Goal: Task Accomplishment & Management: Complete application form

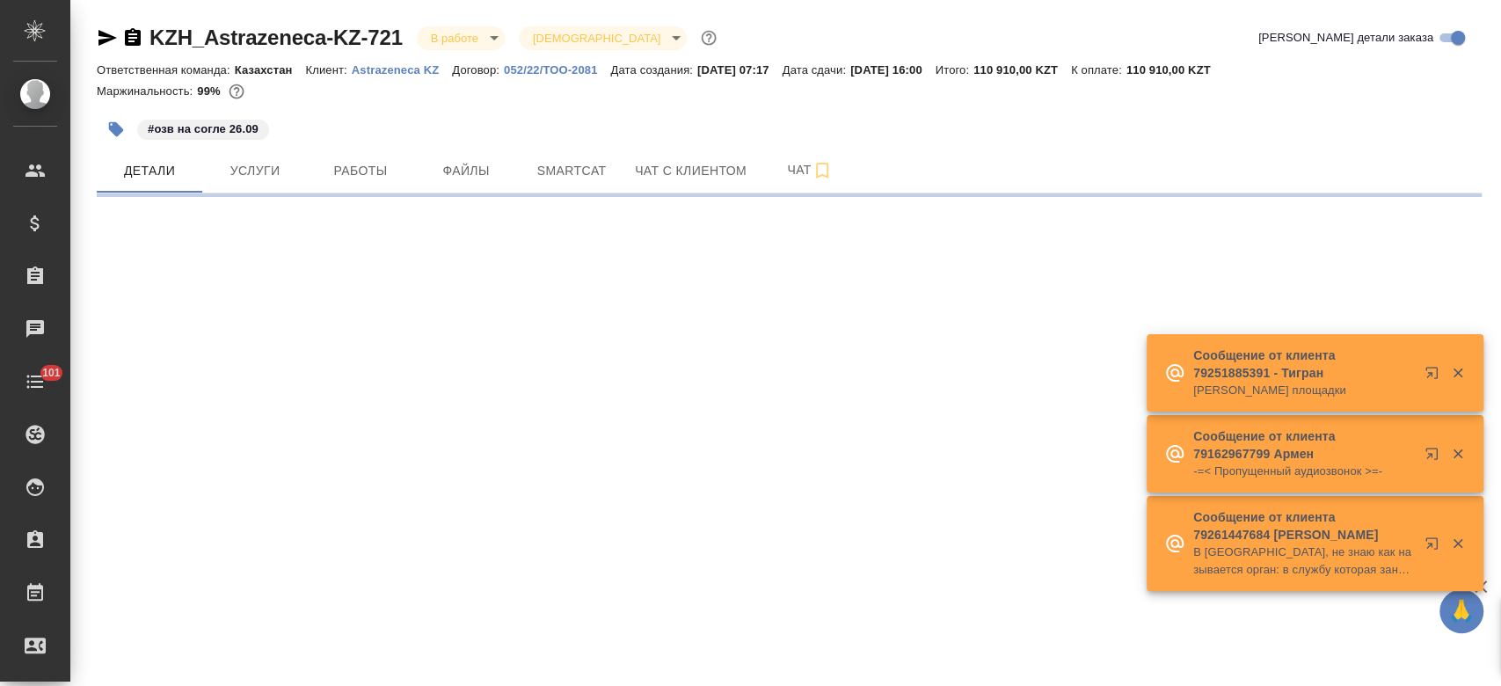
select select "RU"
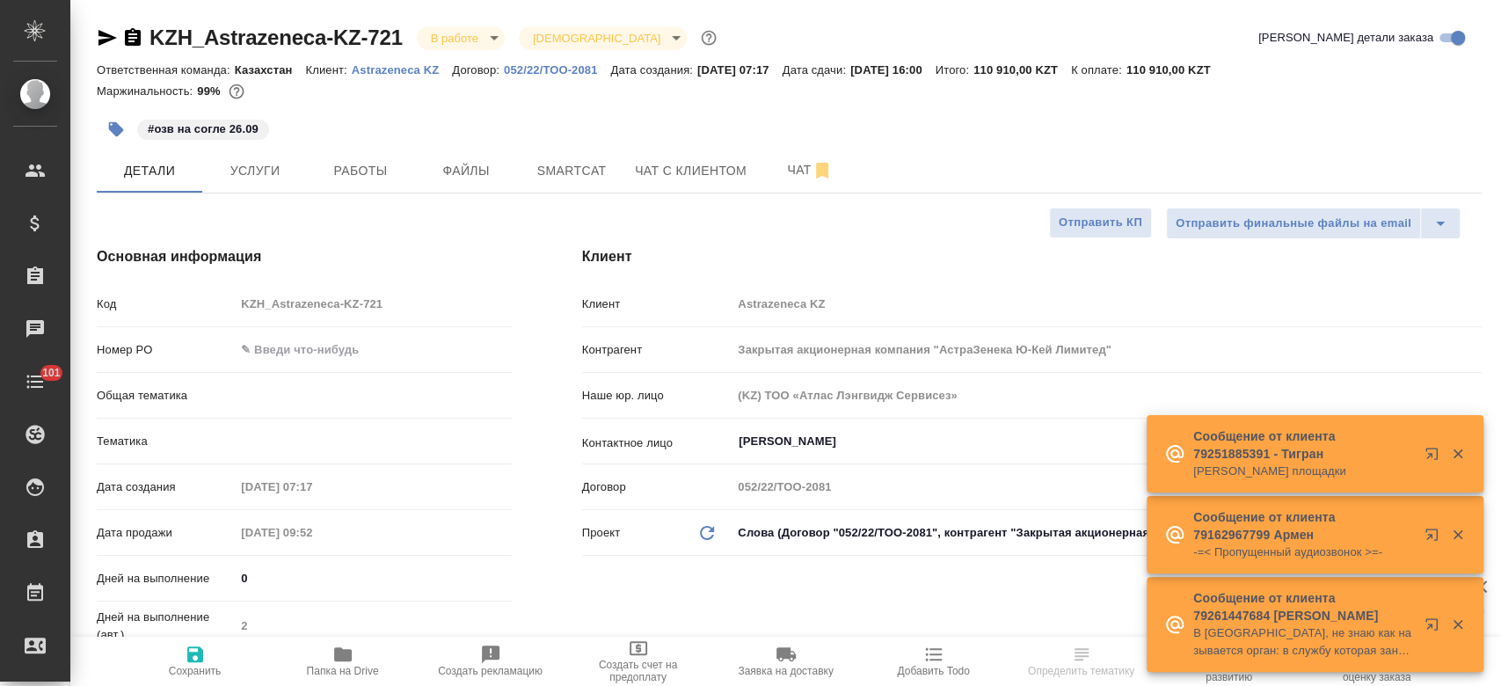
type textarea "x"
type input "Локализация"
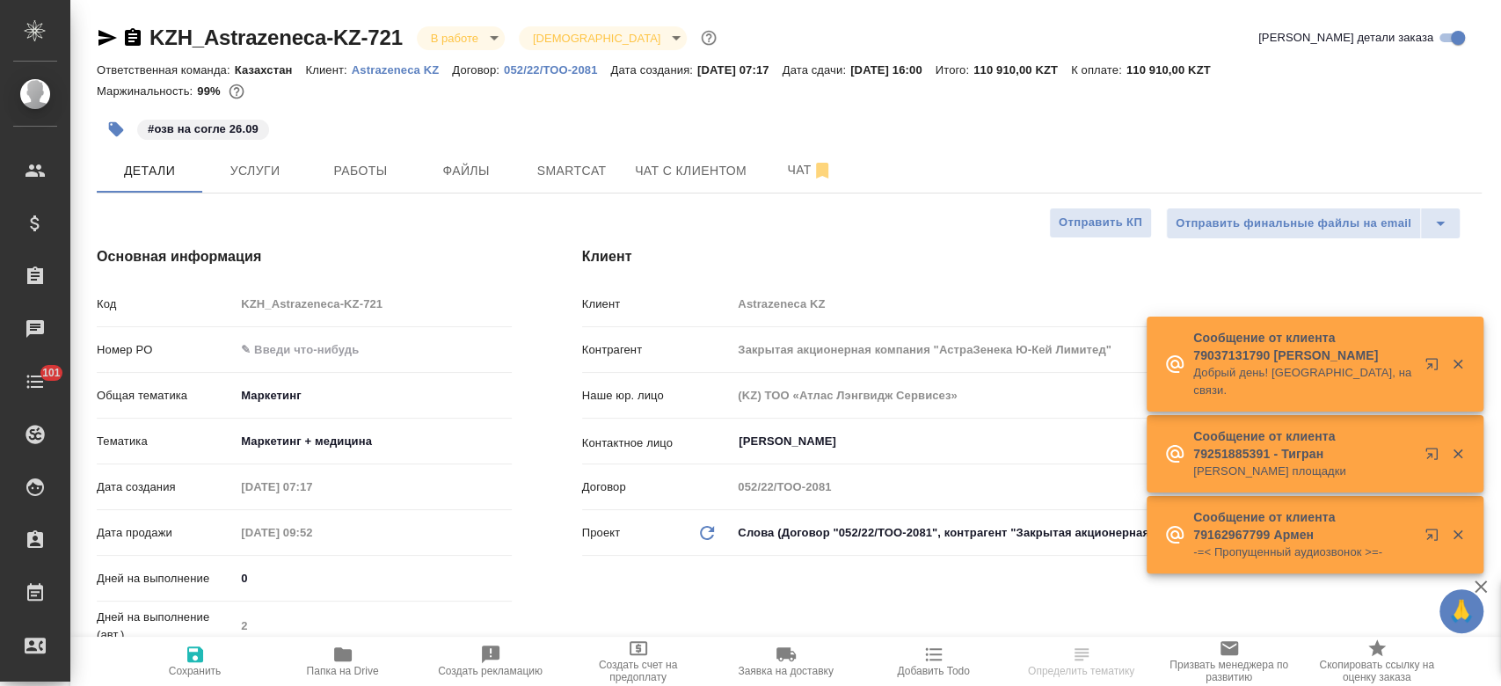
type input "Муталимов Марк"
type input "[PERSON_NAME]"
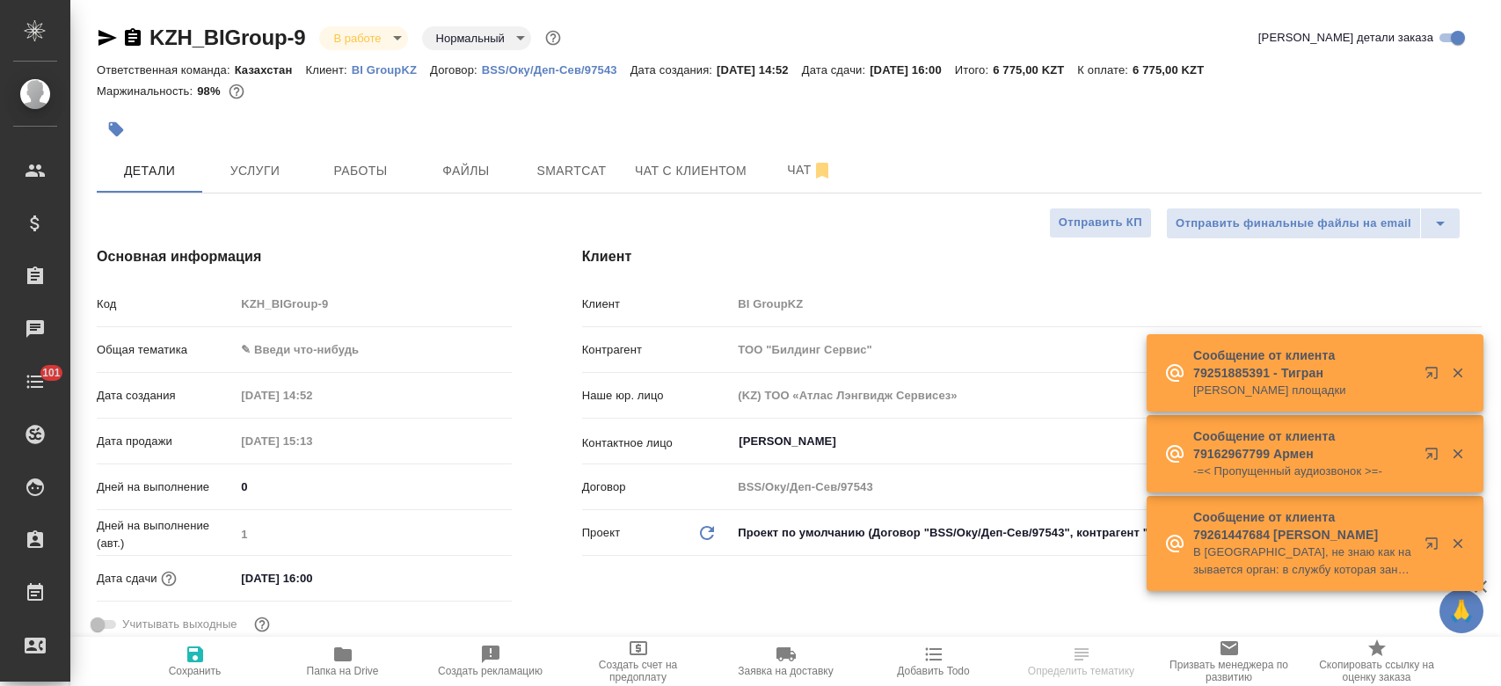
select select "RU"
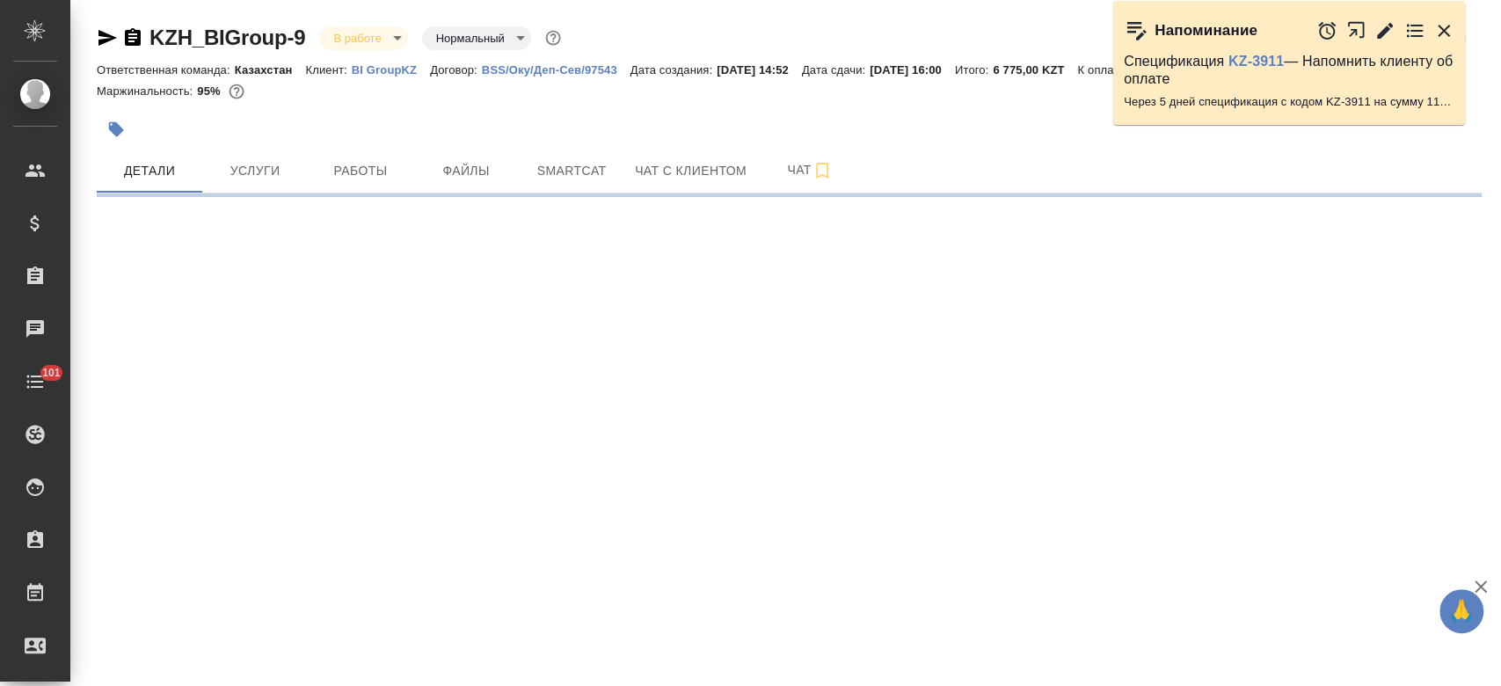
select select "RU"
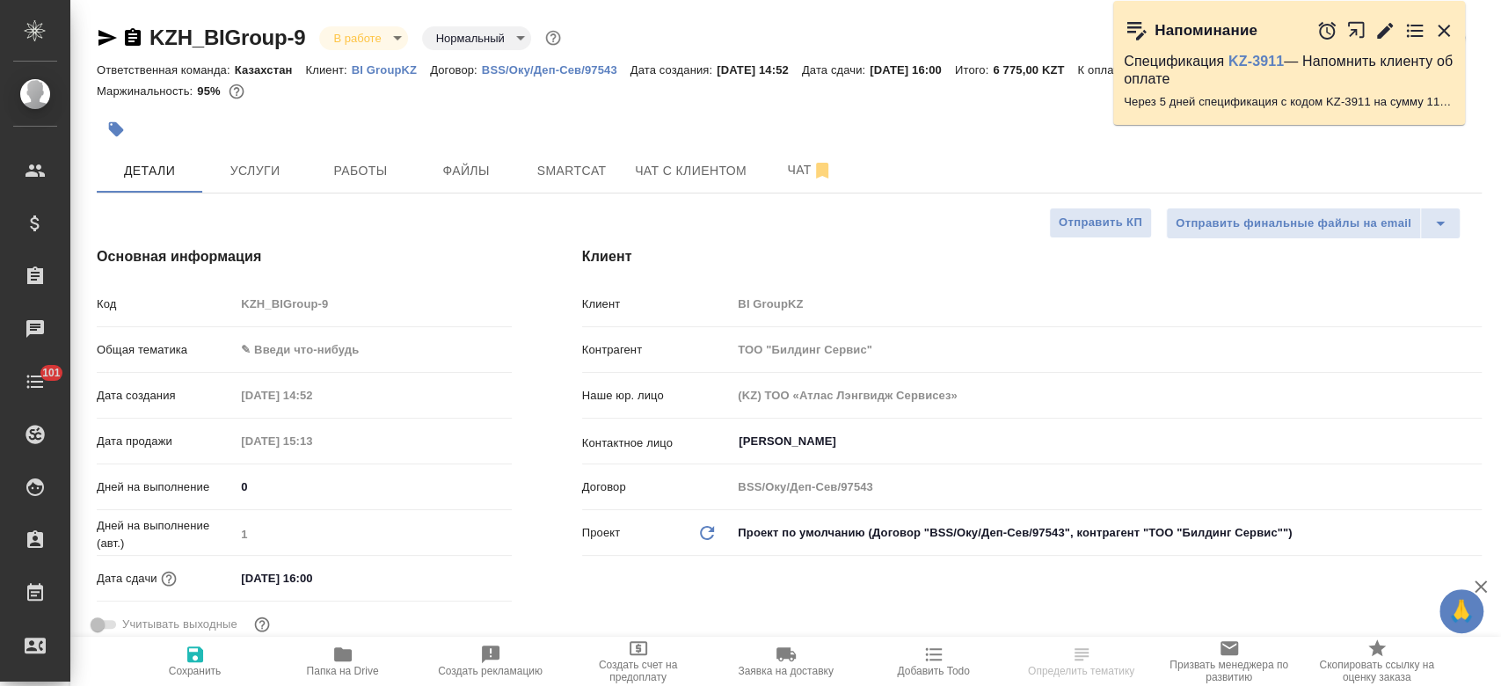
type textarea "x"
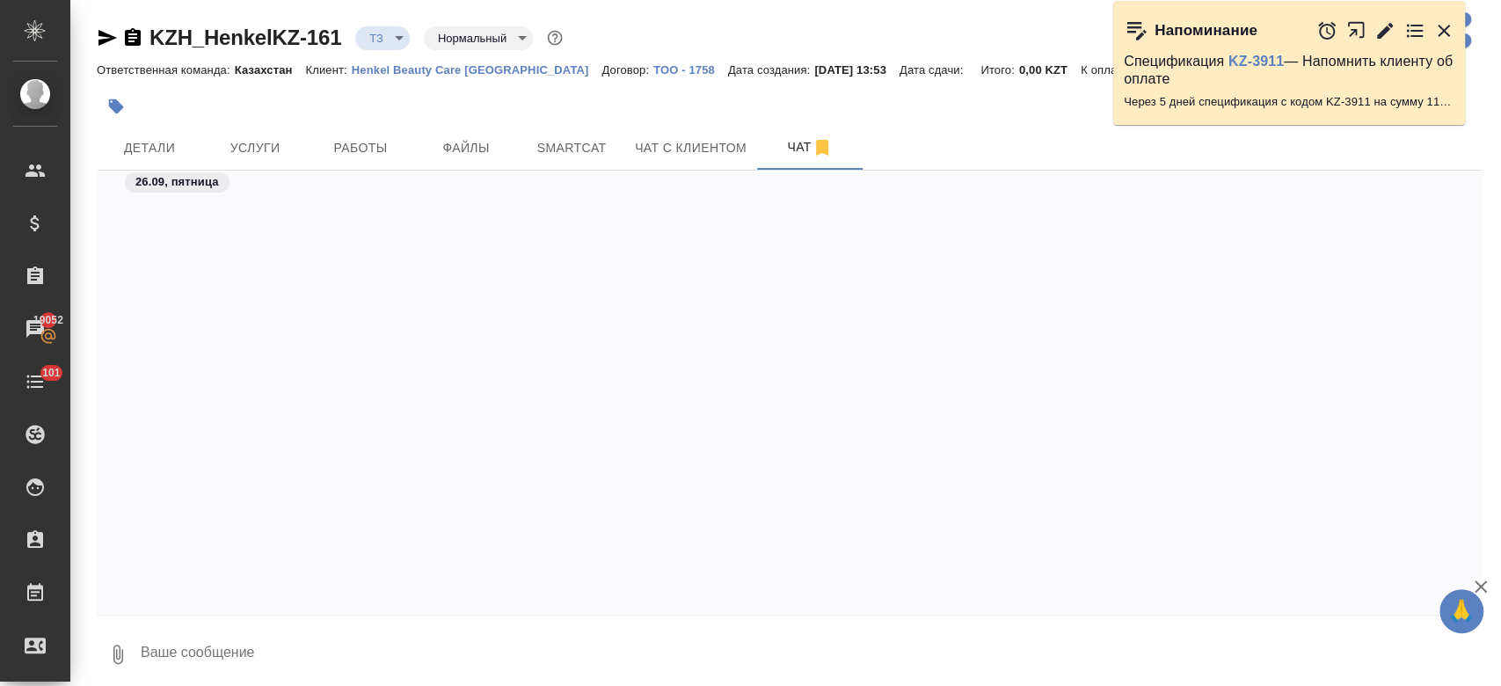
scroll to position [1130, 0]
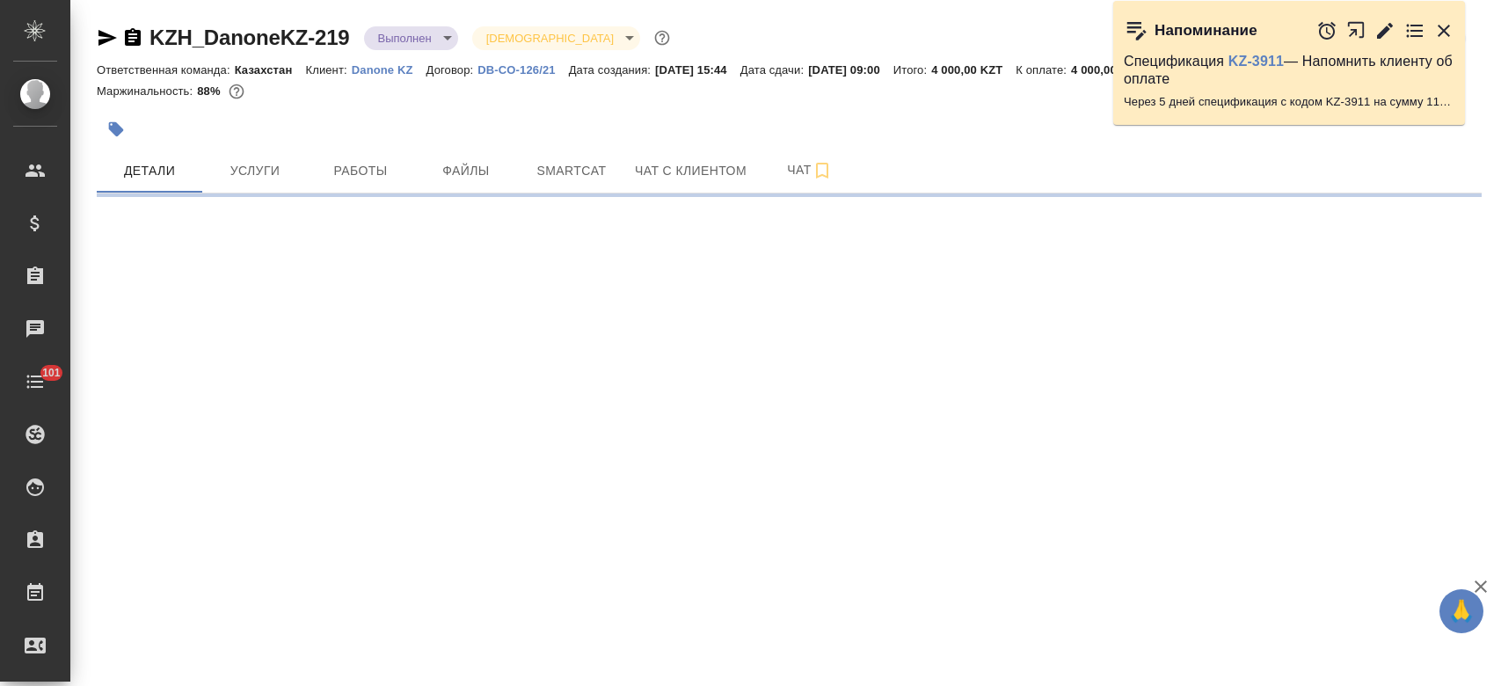
select select "RU"
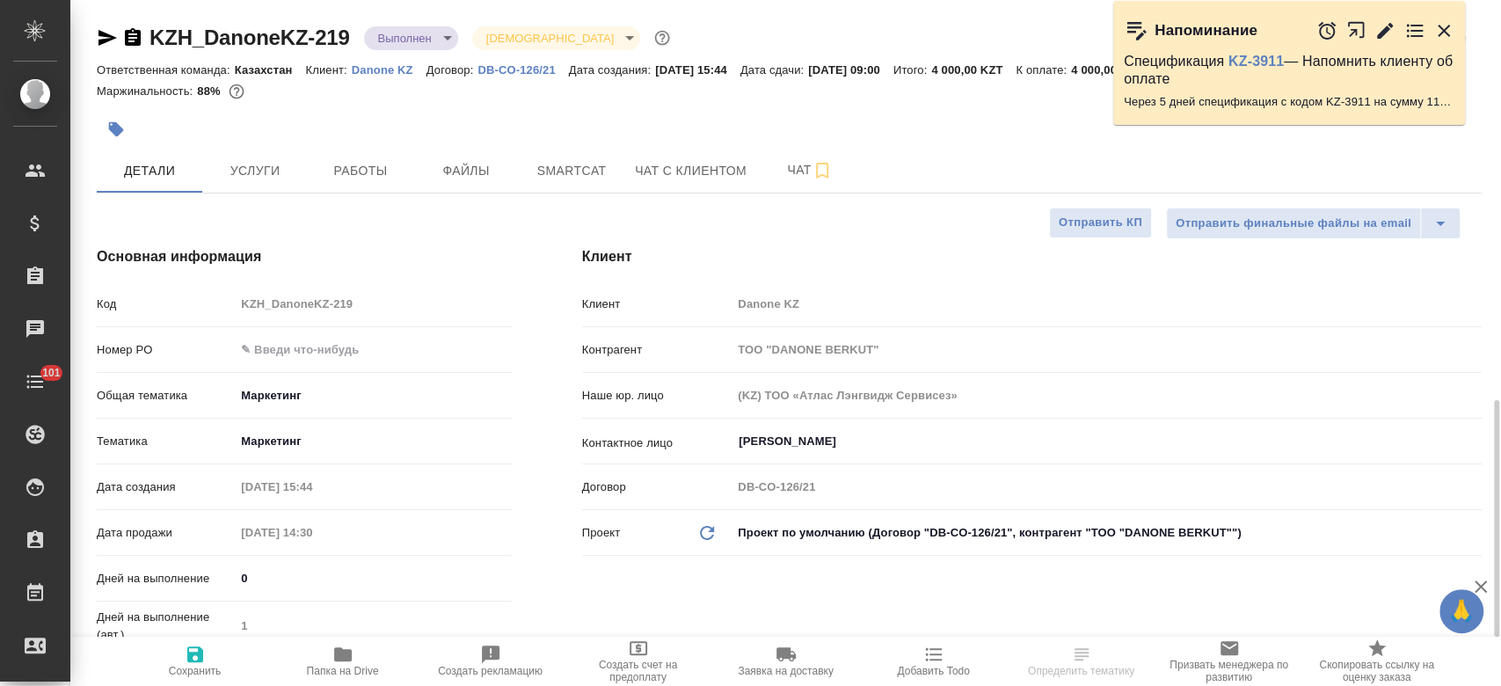
scroll to position [297, 0]
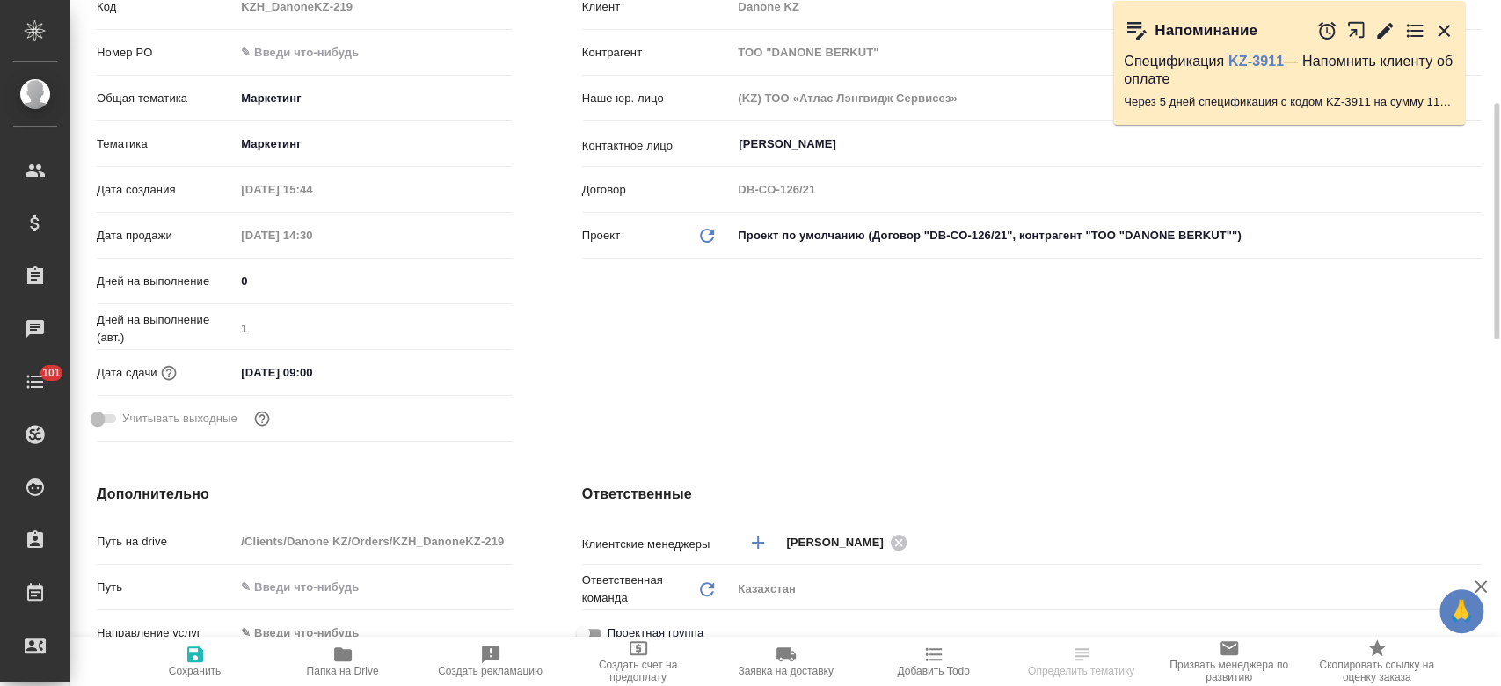
type textarea "x"
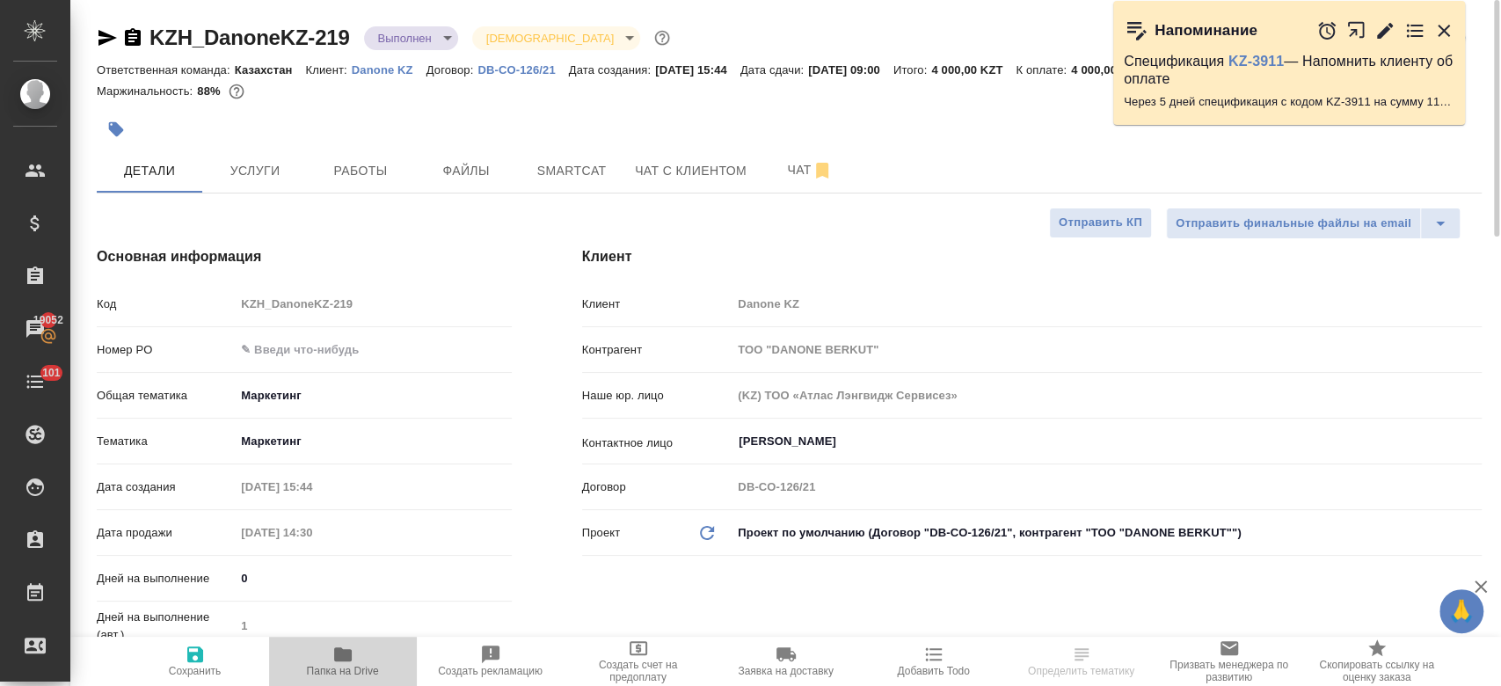
click at [354, 660] on span "Папка на Drive" at bounding box center [343, 660] width 127 height 33
type textarea "x"
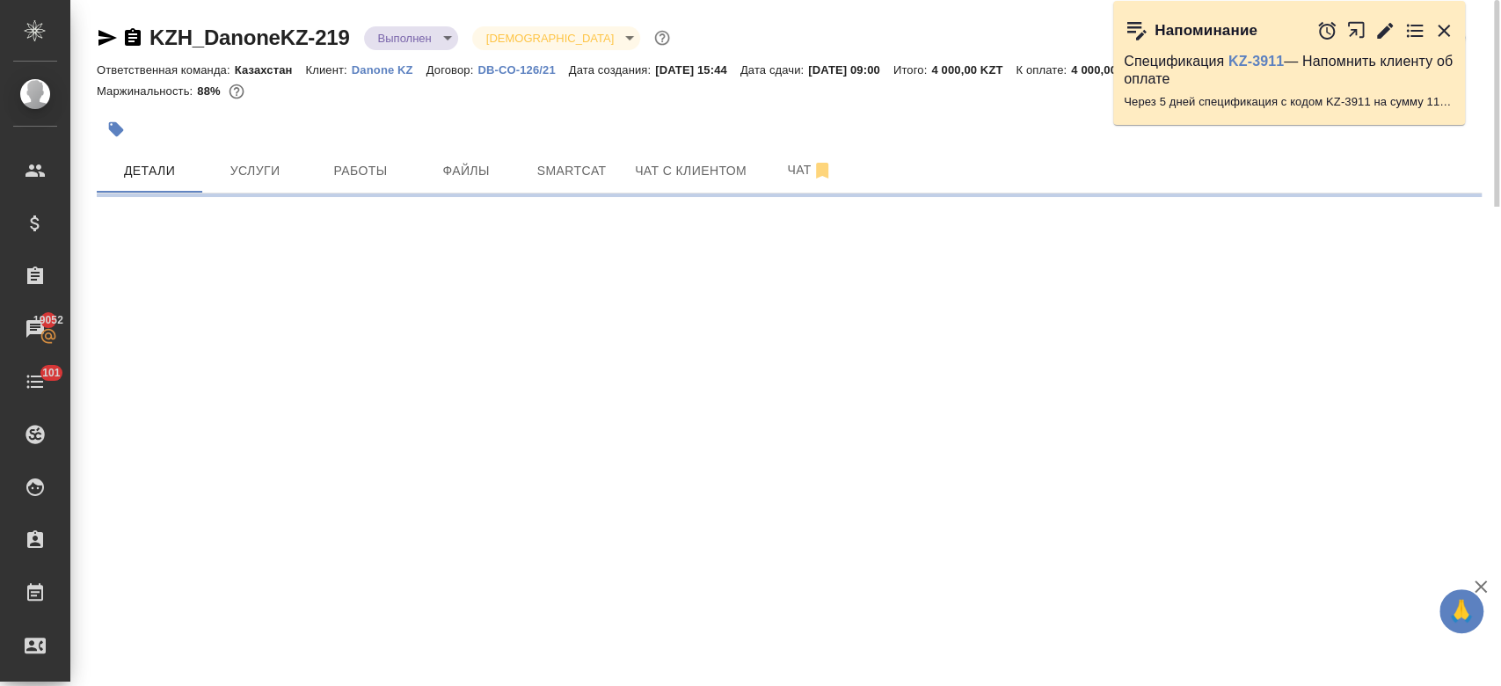
select select "RU"
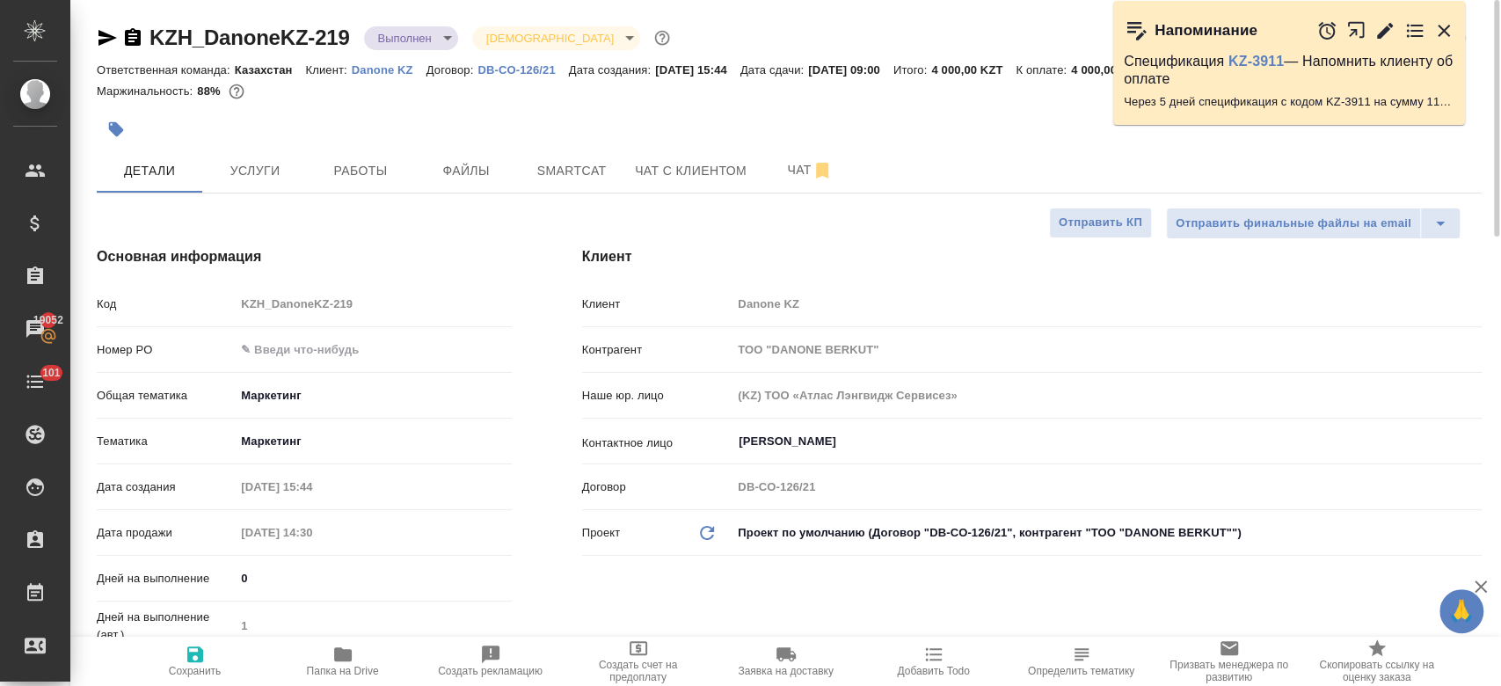
type textarea "x"
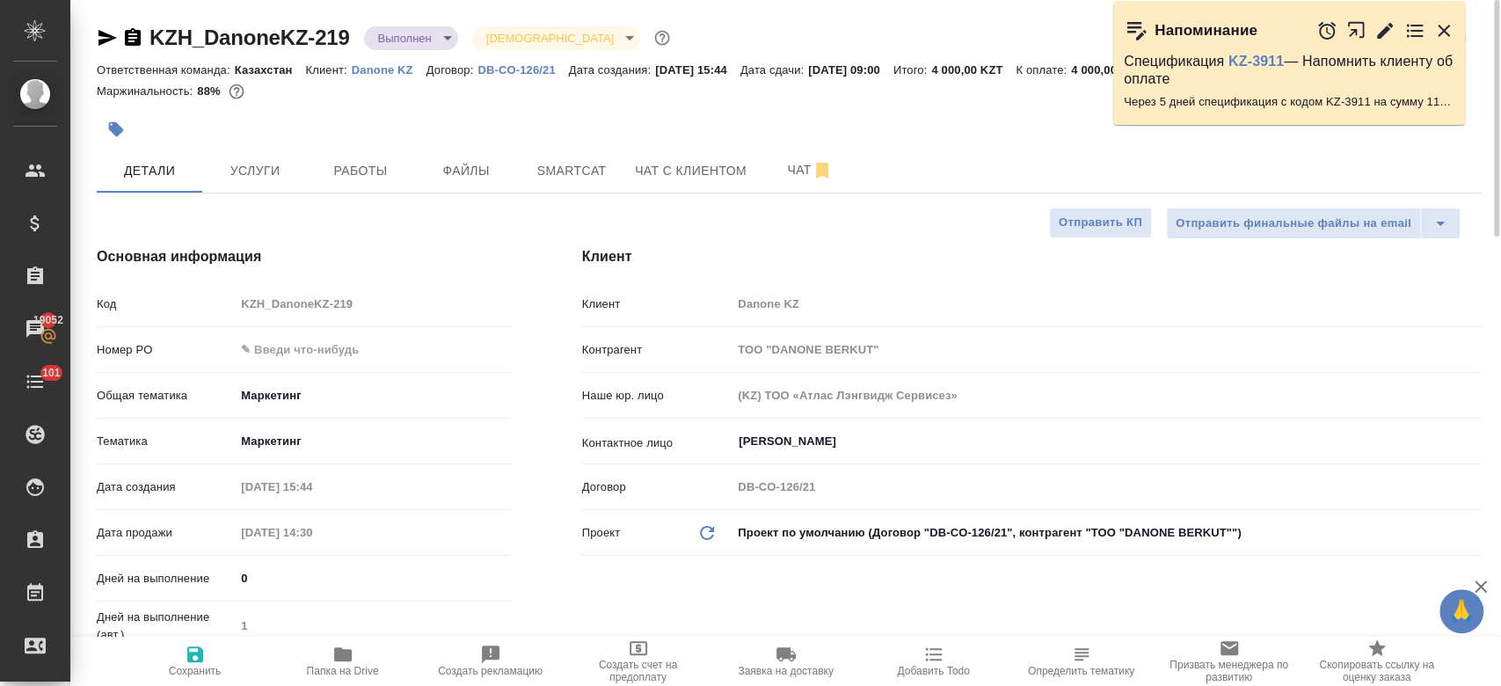
type textarea "x"
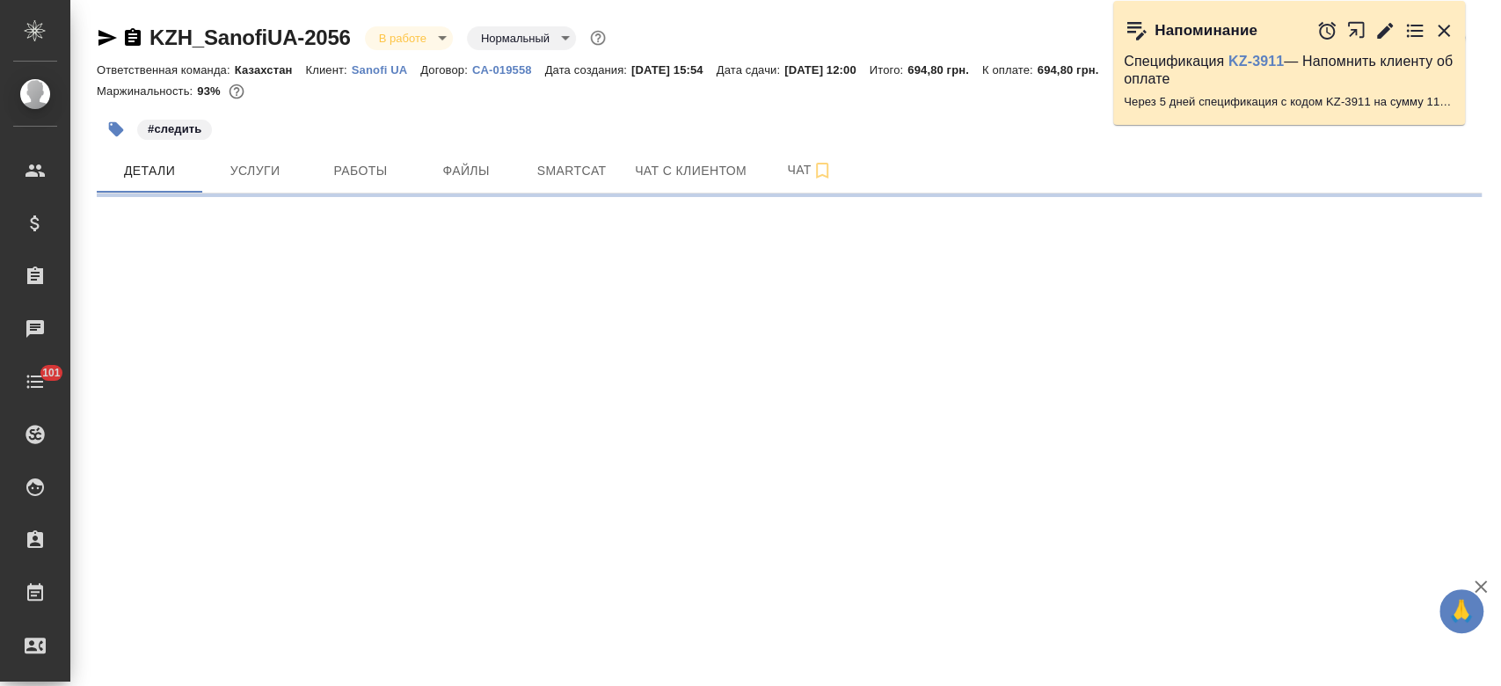
select select "RU"
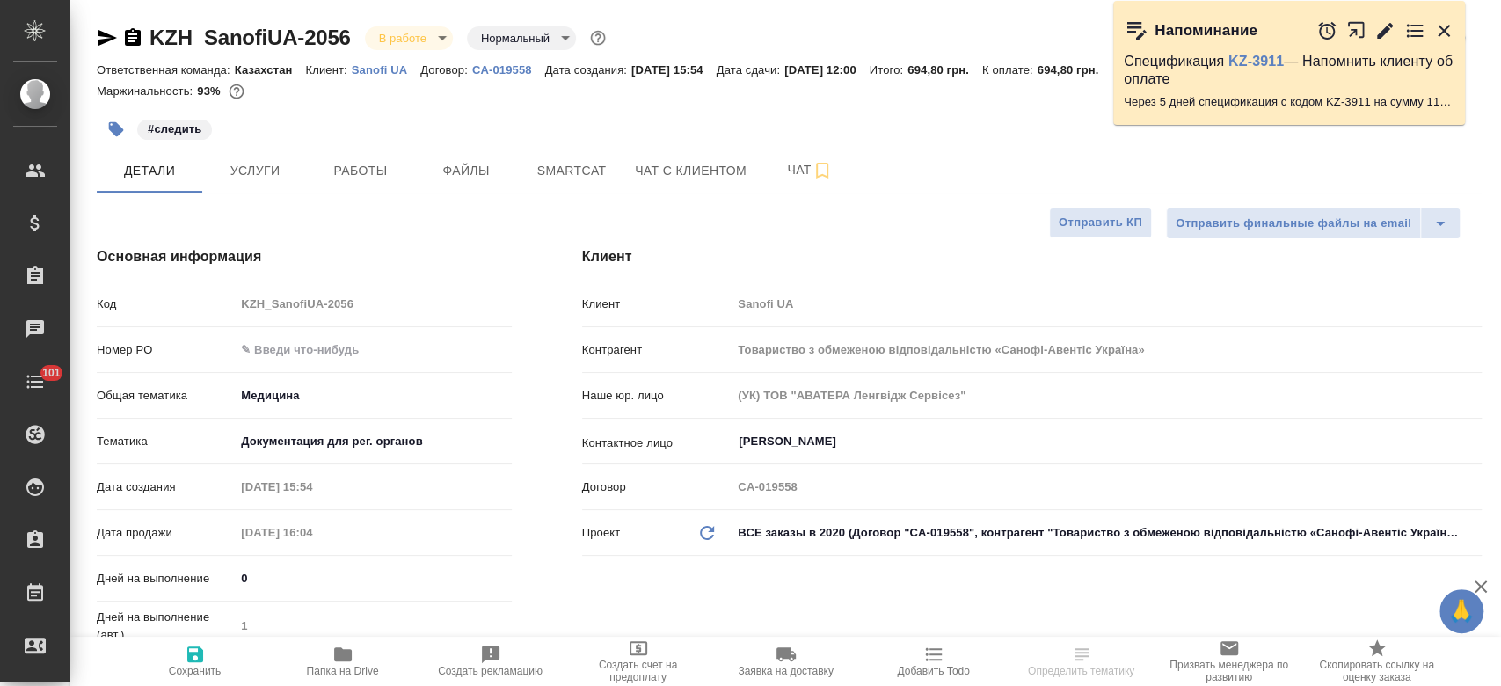
type textarea "x"
click at [375, 63] on p "Sanofi UA" at bounding box center [386, 69] width 69 height 13
type textarea "x"
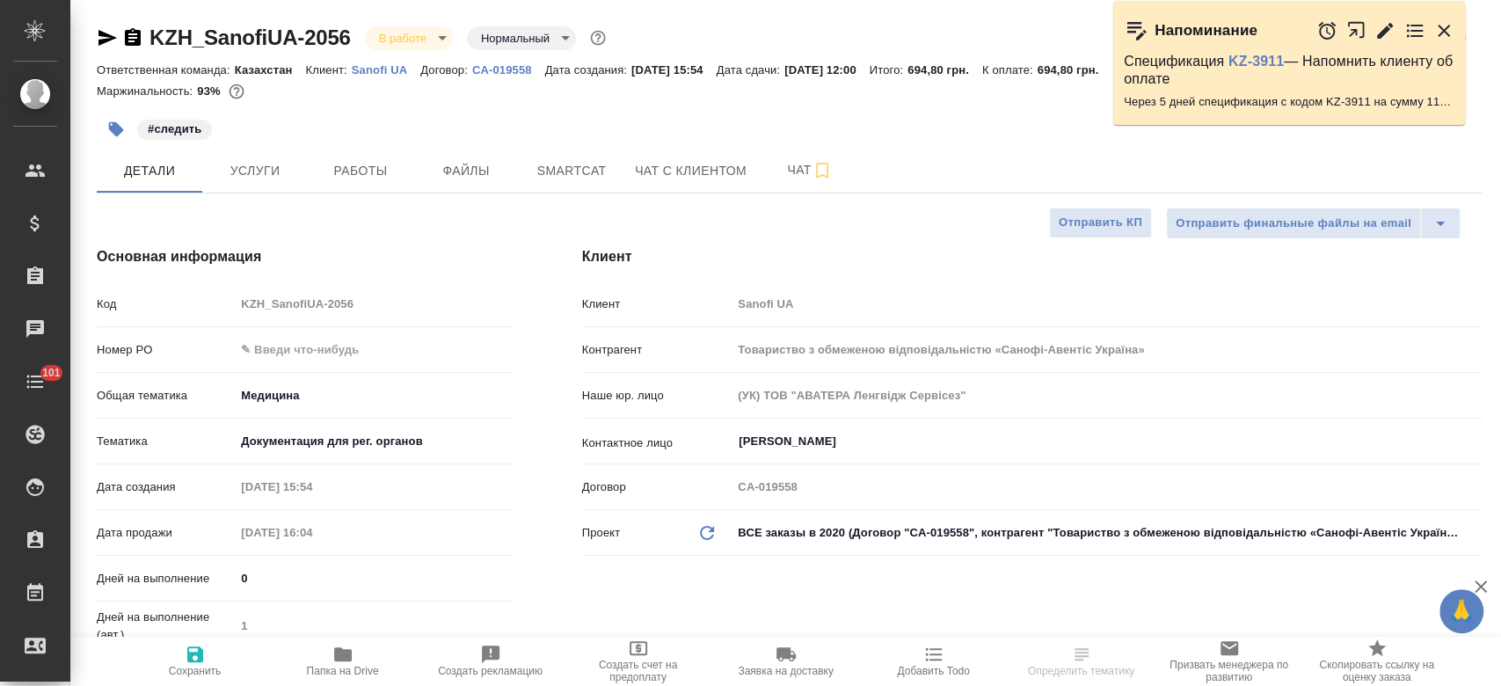
type textarea "x"
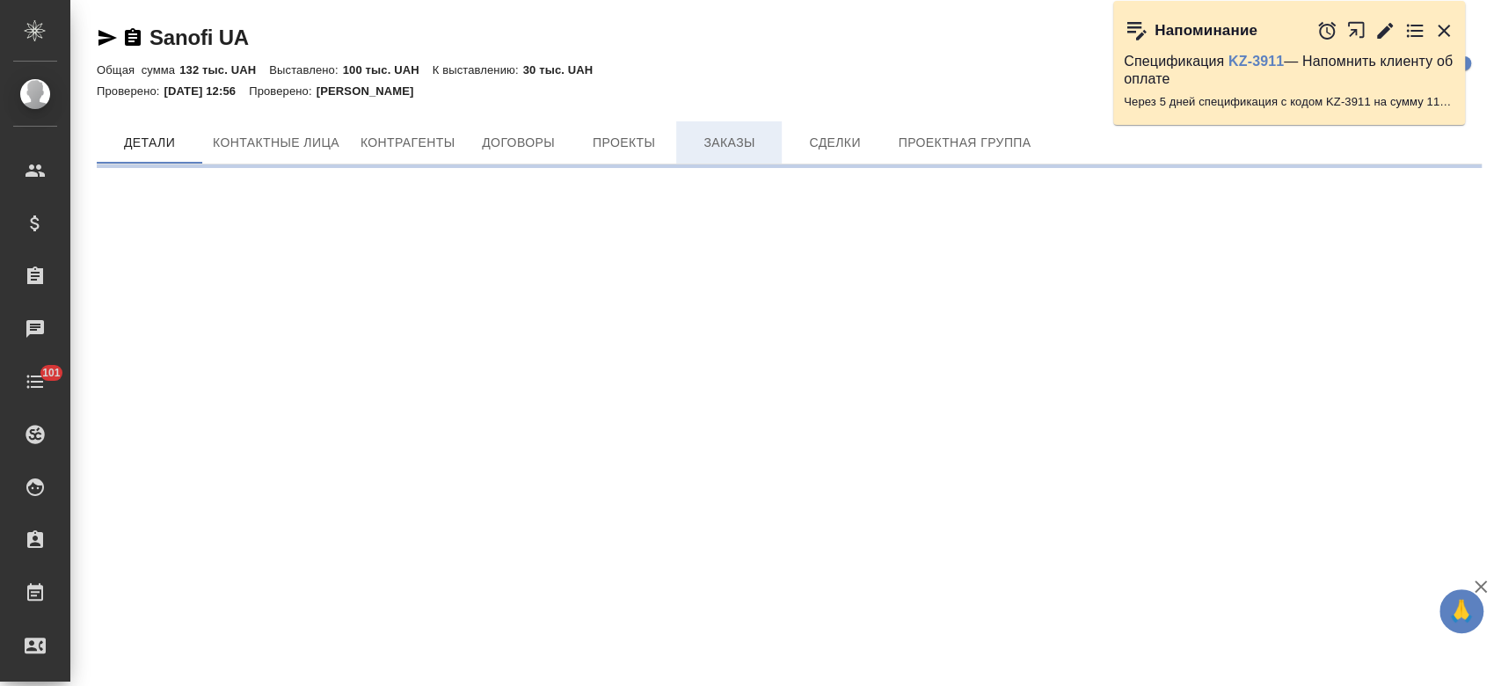
click at [747, 158] on button "Заказы" at bounding box center [729, 142] width 106 height 42
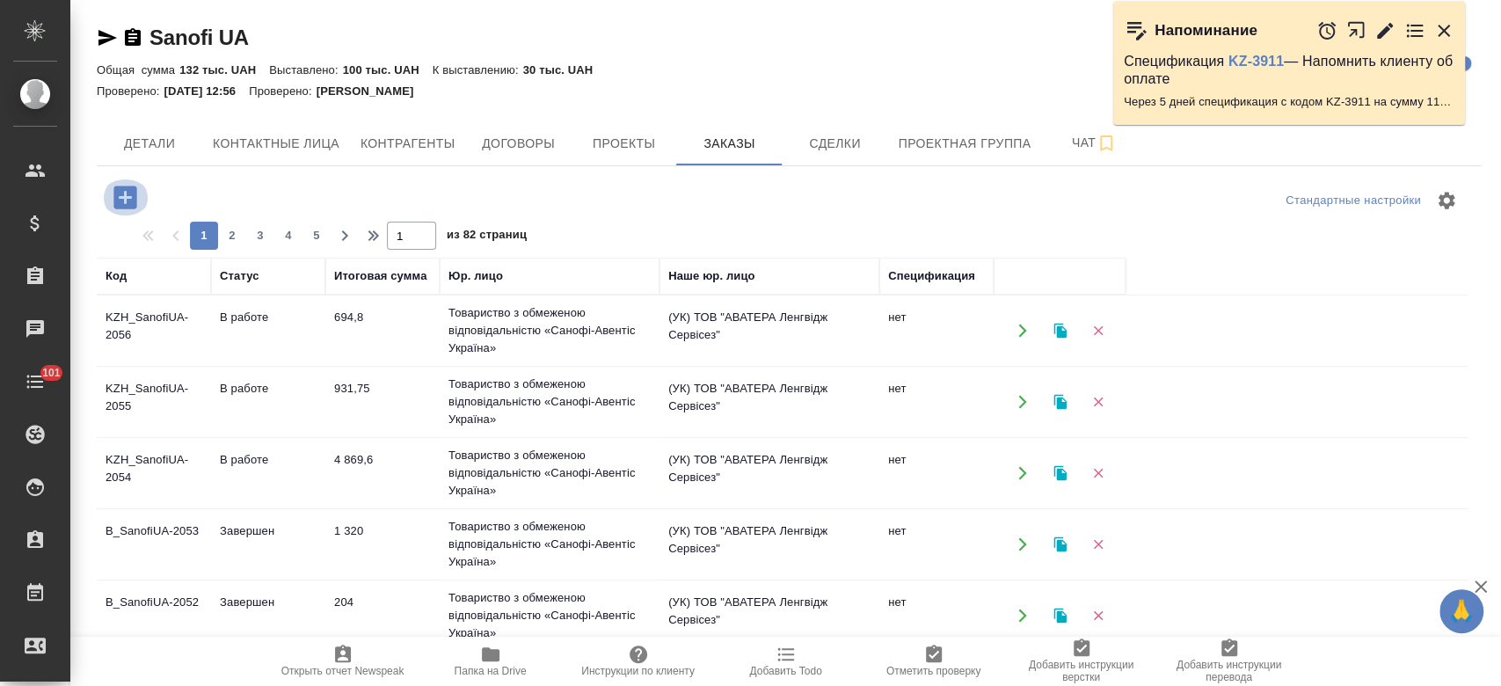
click at [120, 200] on icon "button" at bounding box center [124, 197] width 23 height 23
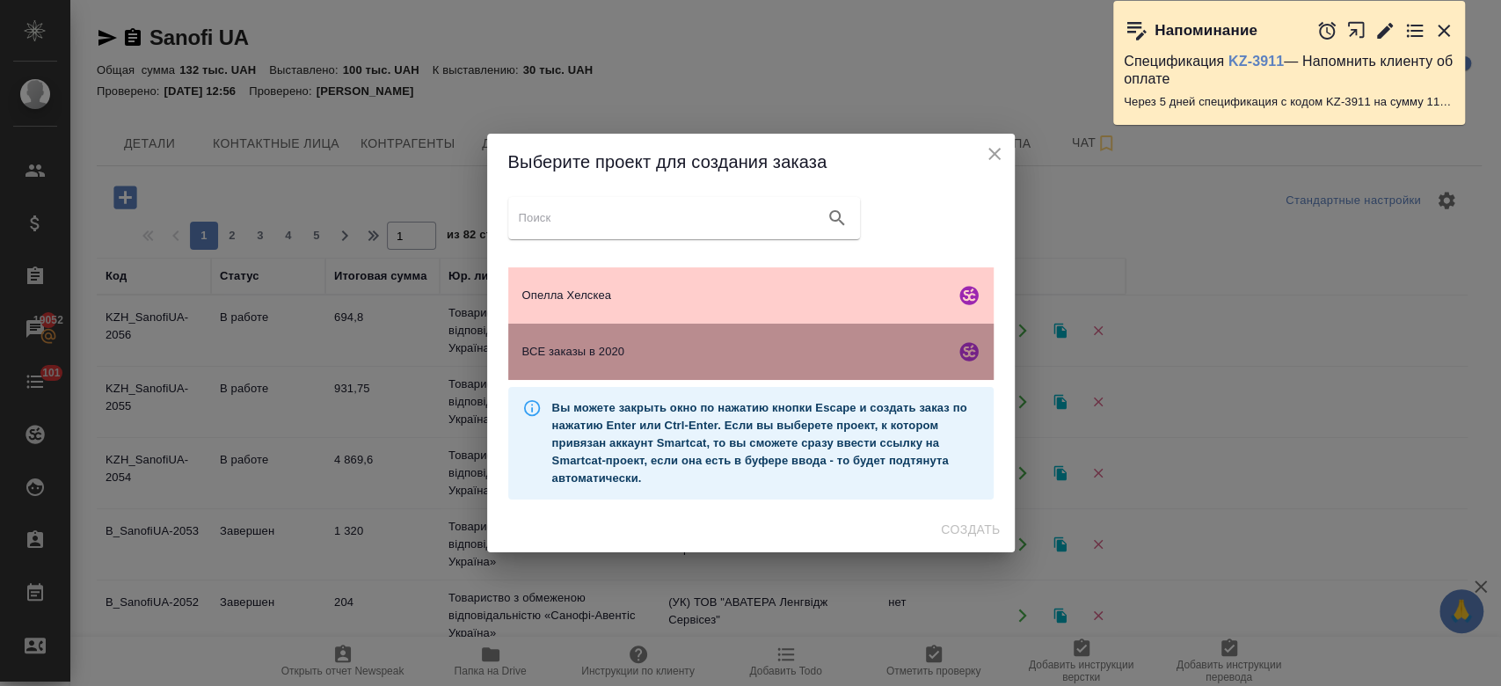
click at [797, 366] on div "ВСЕ заказы в 2020" at bounding box center [750, 352] width 485 height 56
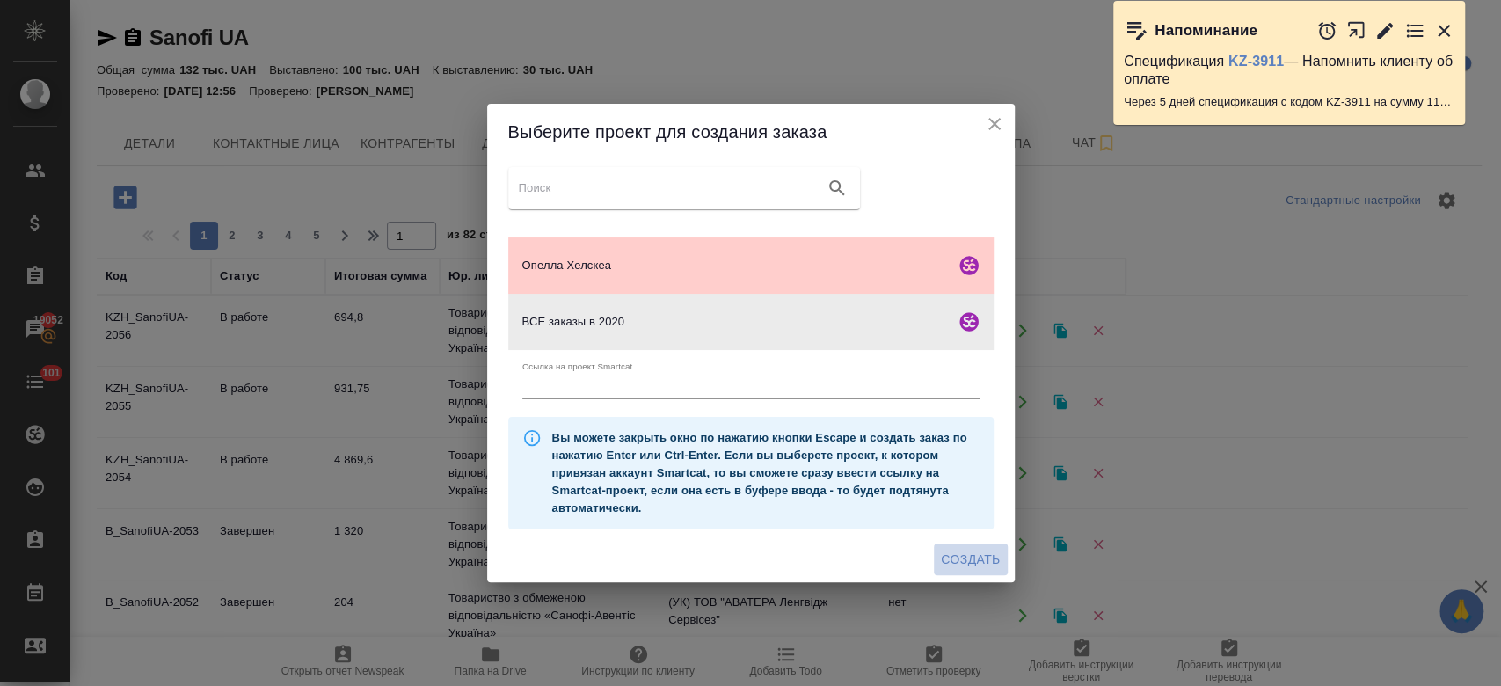
click at [965, 554] on span "Создать" at bounding box center [970, 560] width 59 height 22
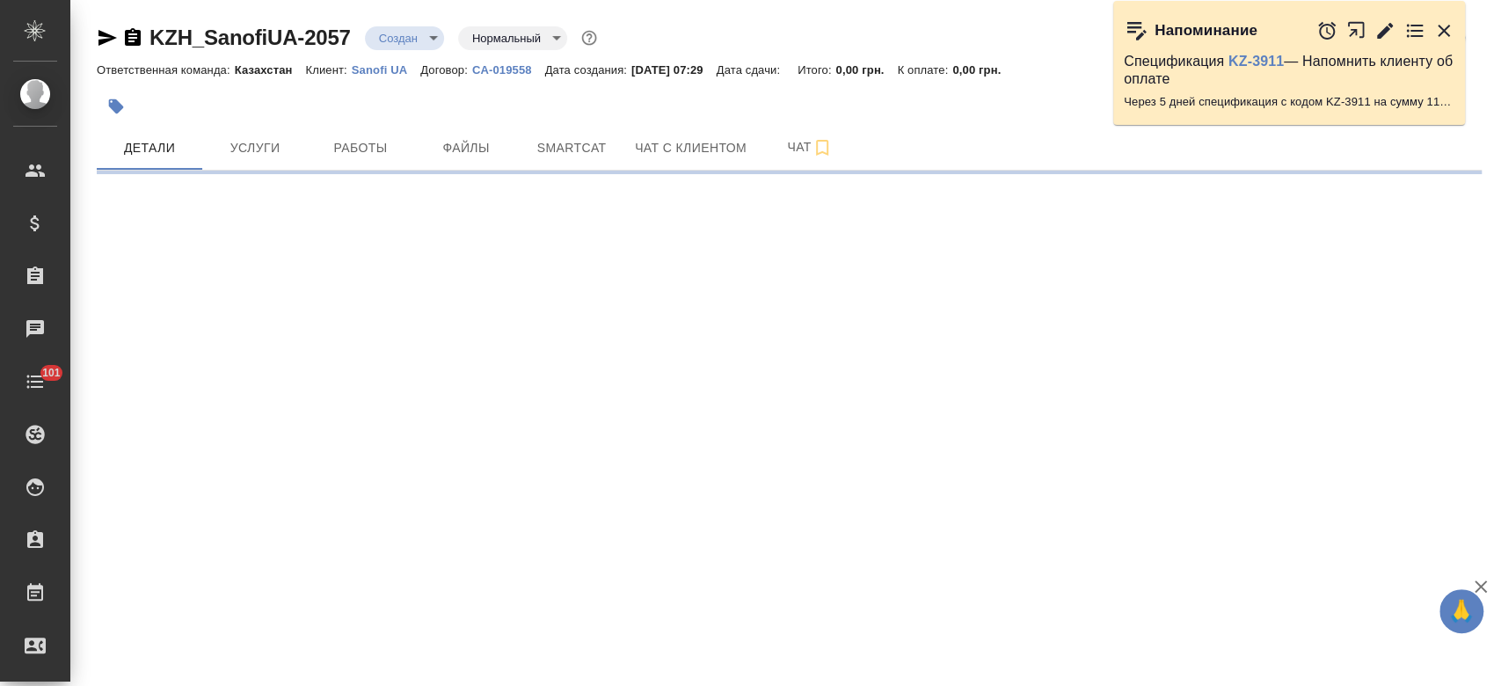
select select "RU"
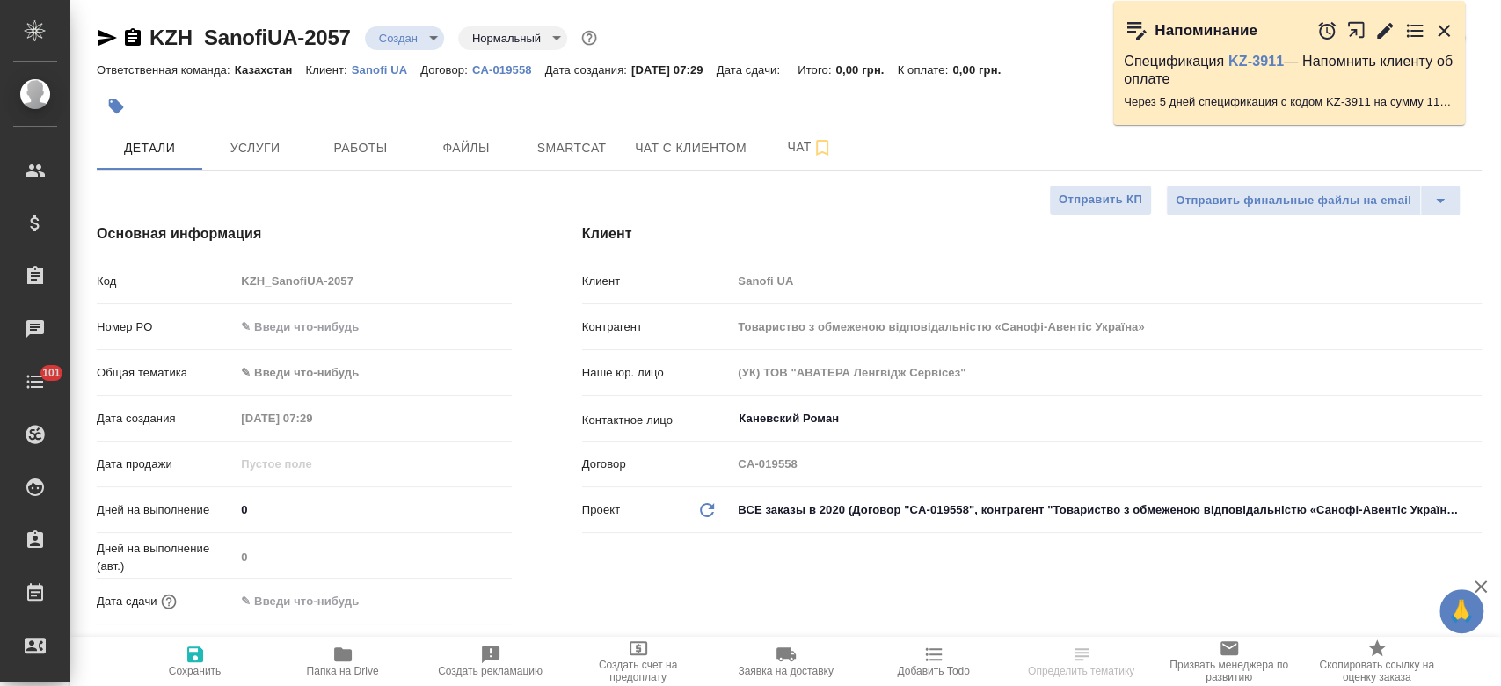
type textarea "x"
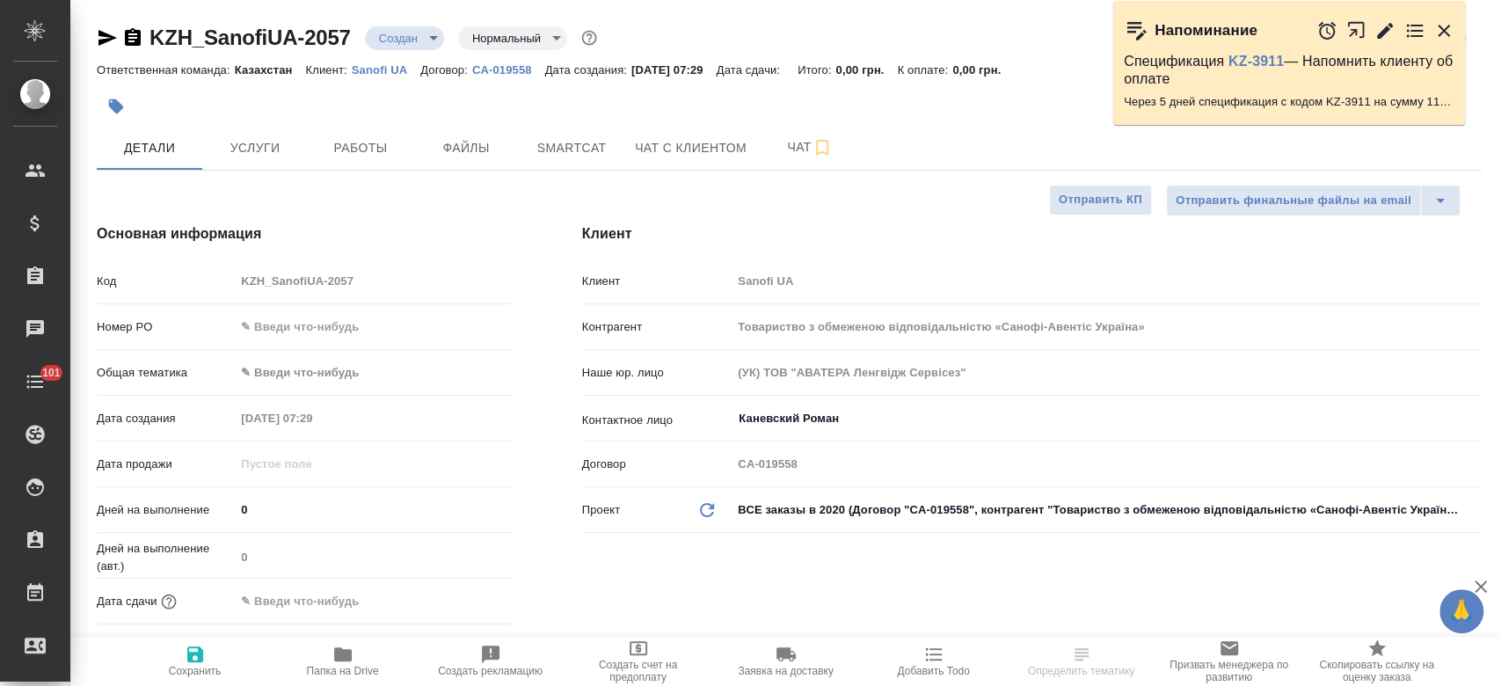
type textarea "x"
click at [482, 142] on span "Файлы" at bounding box center [466, 148] width 84 height 22
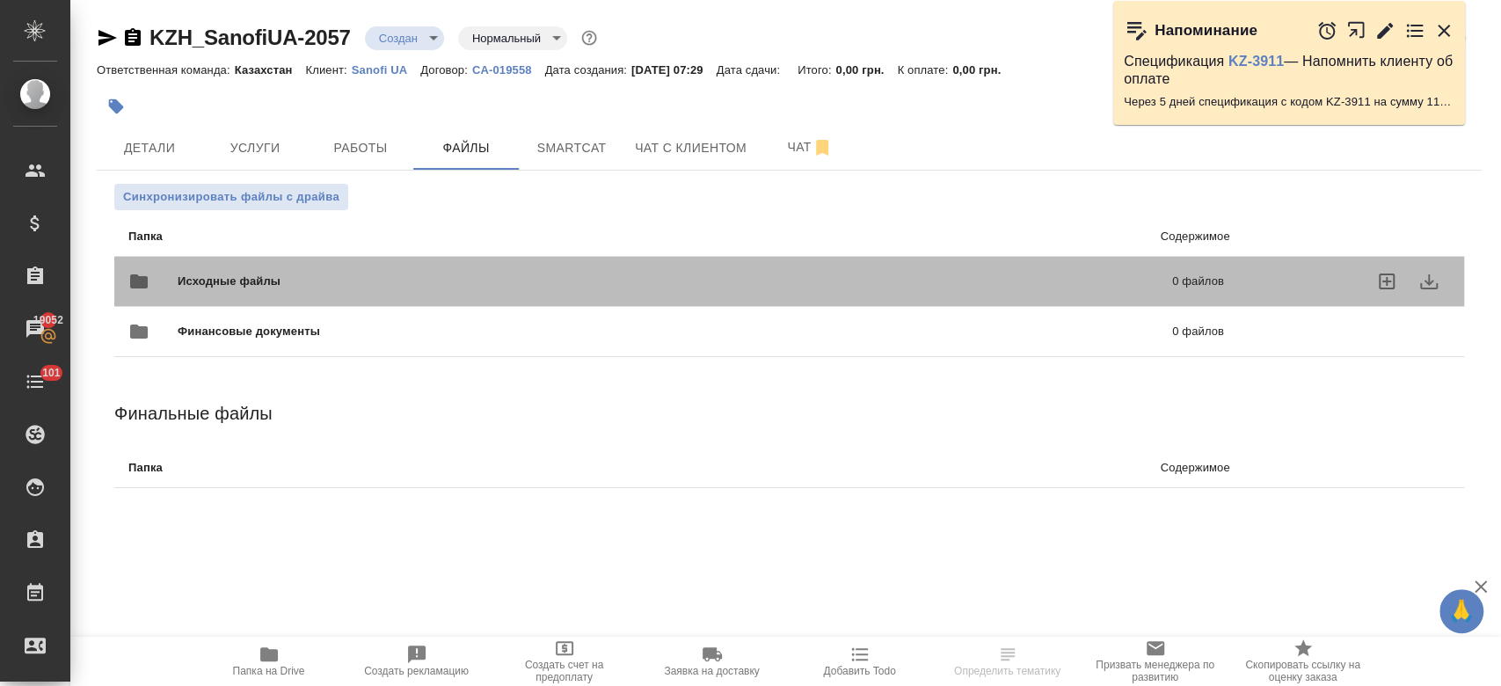
click at [300, 277] on span "Исходные файлы" at bounding box center [452, 282] width 549 height 18
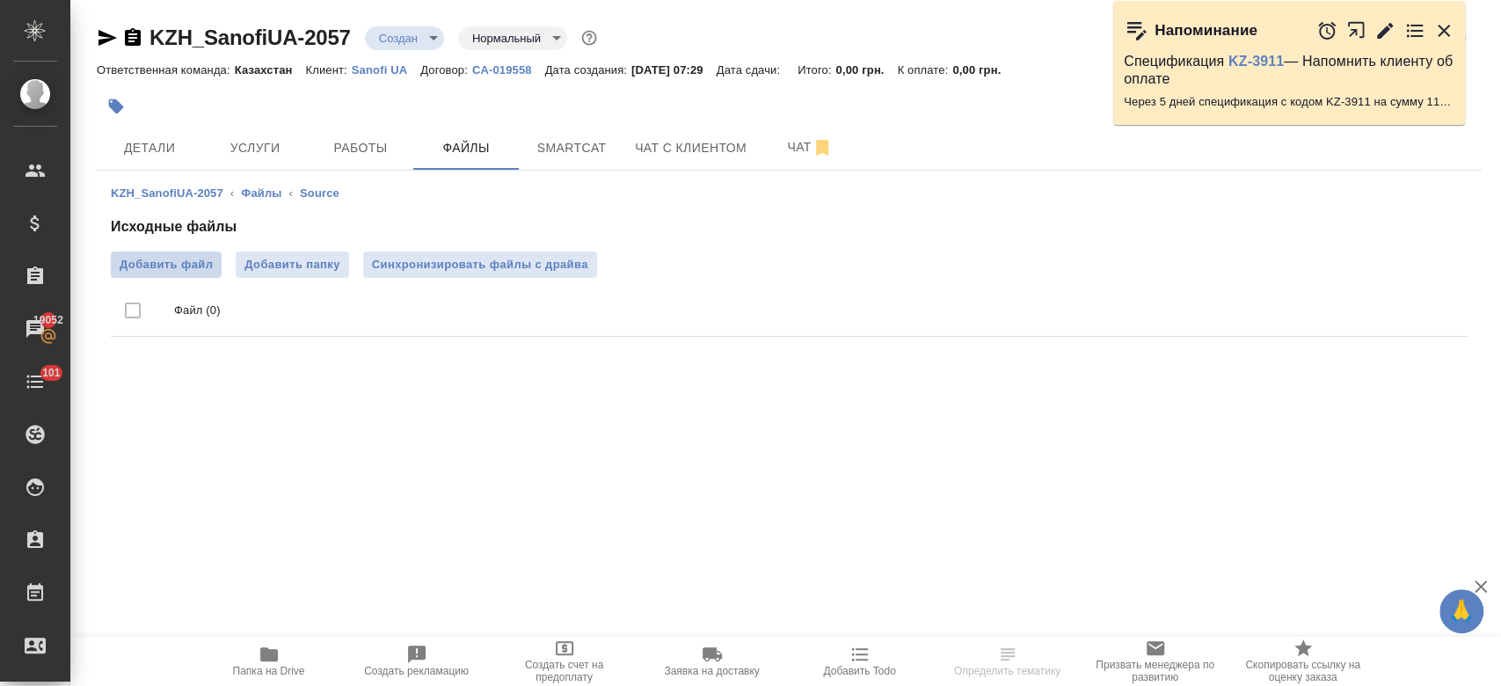
click at [198, 269] on span "Добавить файл" at bounding box center [166, 265] width 93 height 18
click at [0, 0] on input "Добавить файл" at bounding box center [0, 0] width 0 height 0
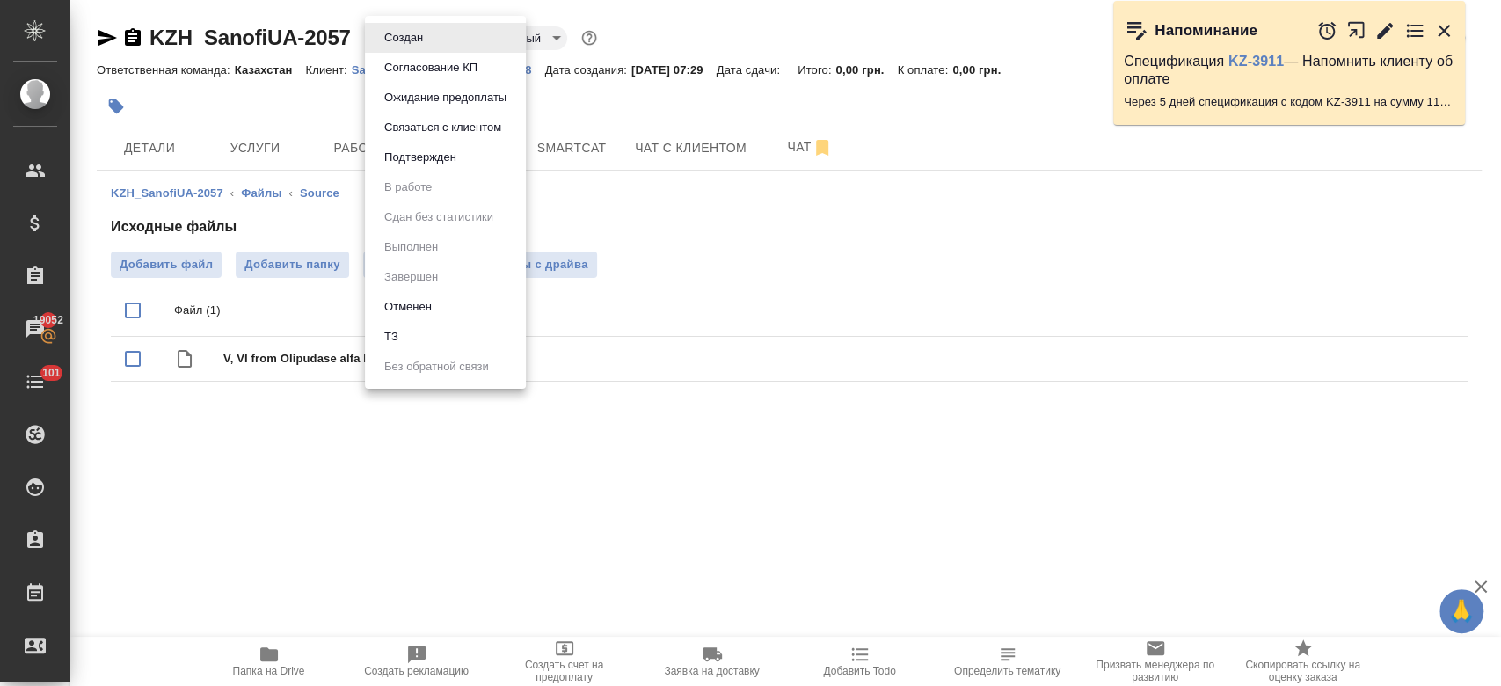
click at [421, 47] on body "🙏 .cls-1 fill:#fff; AWATERA Kosherbayeva Nazerke Клиенты Спецификации Заказы 19…" at bounding box center [750, 343] width 1501 height 686
click at [428, 327] on li "ТЗ" at bounding box center [445, 337] width 161 height 30
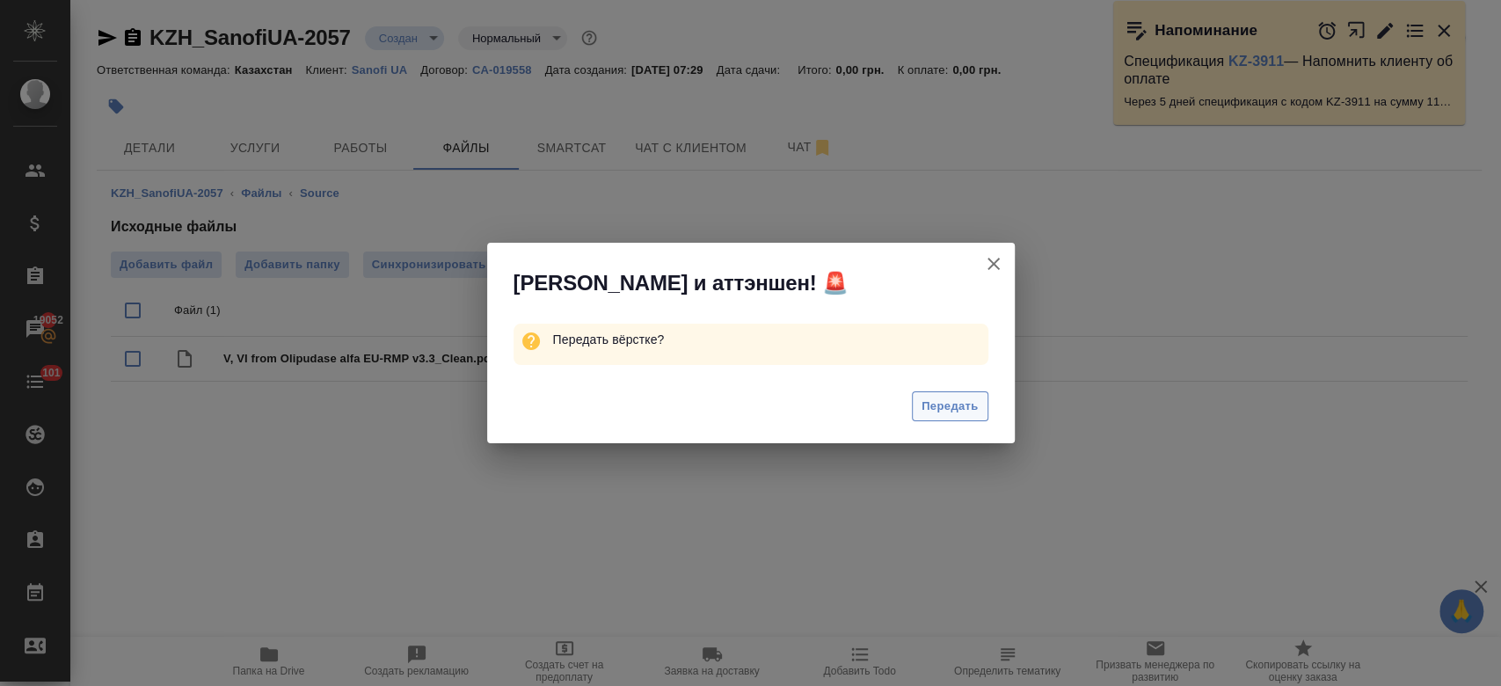
click at [937, 397] on span "Передать" at bounding box center [949, 407] width 57 height 20
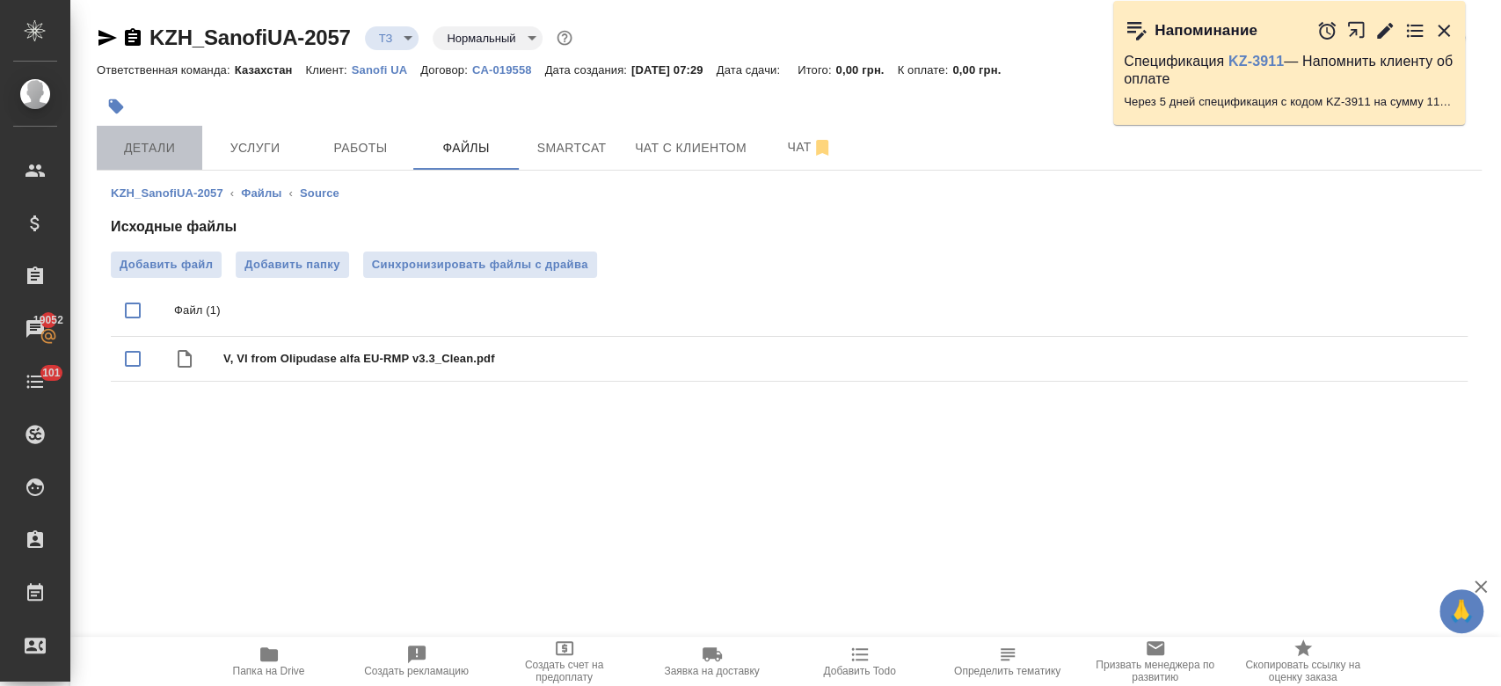
click at [128, 148] on span "Детали" at bounding box center [149, 148] width 84 height 22
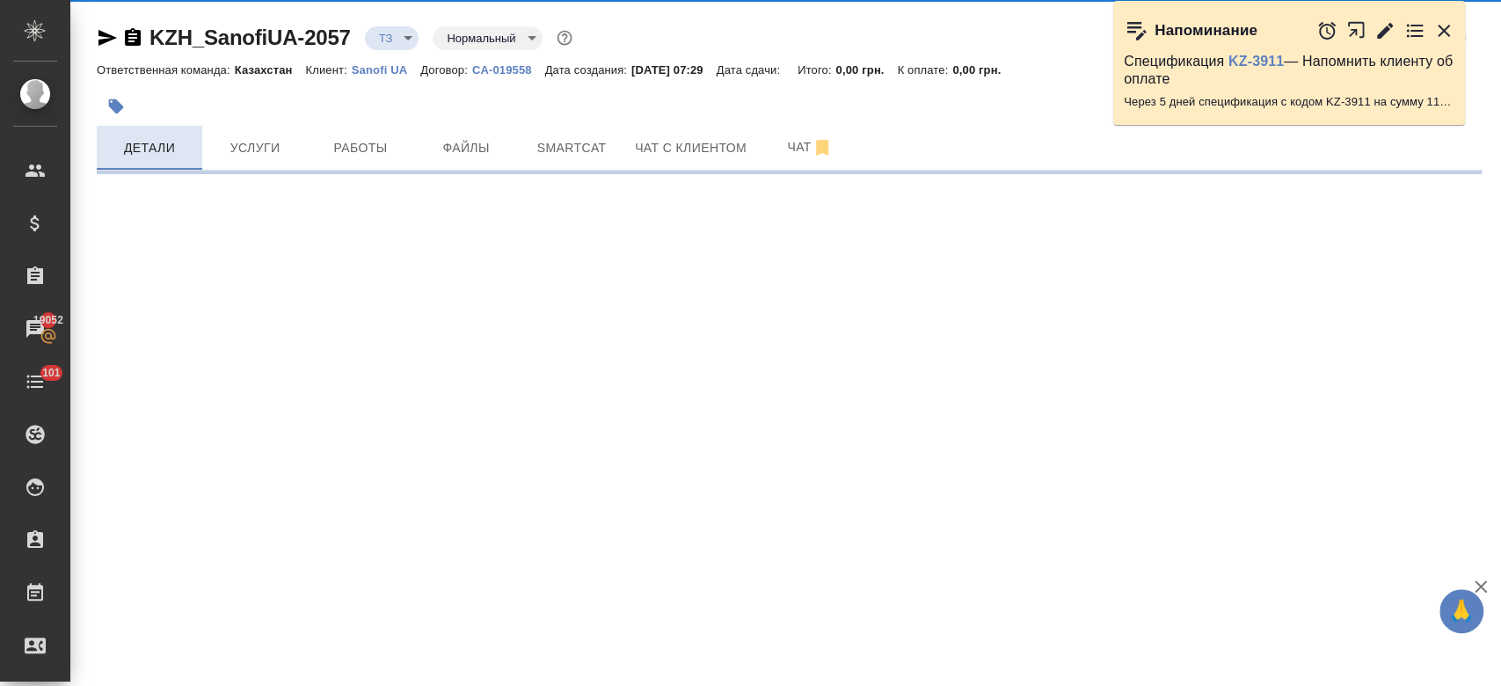
select select "RU"
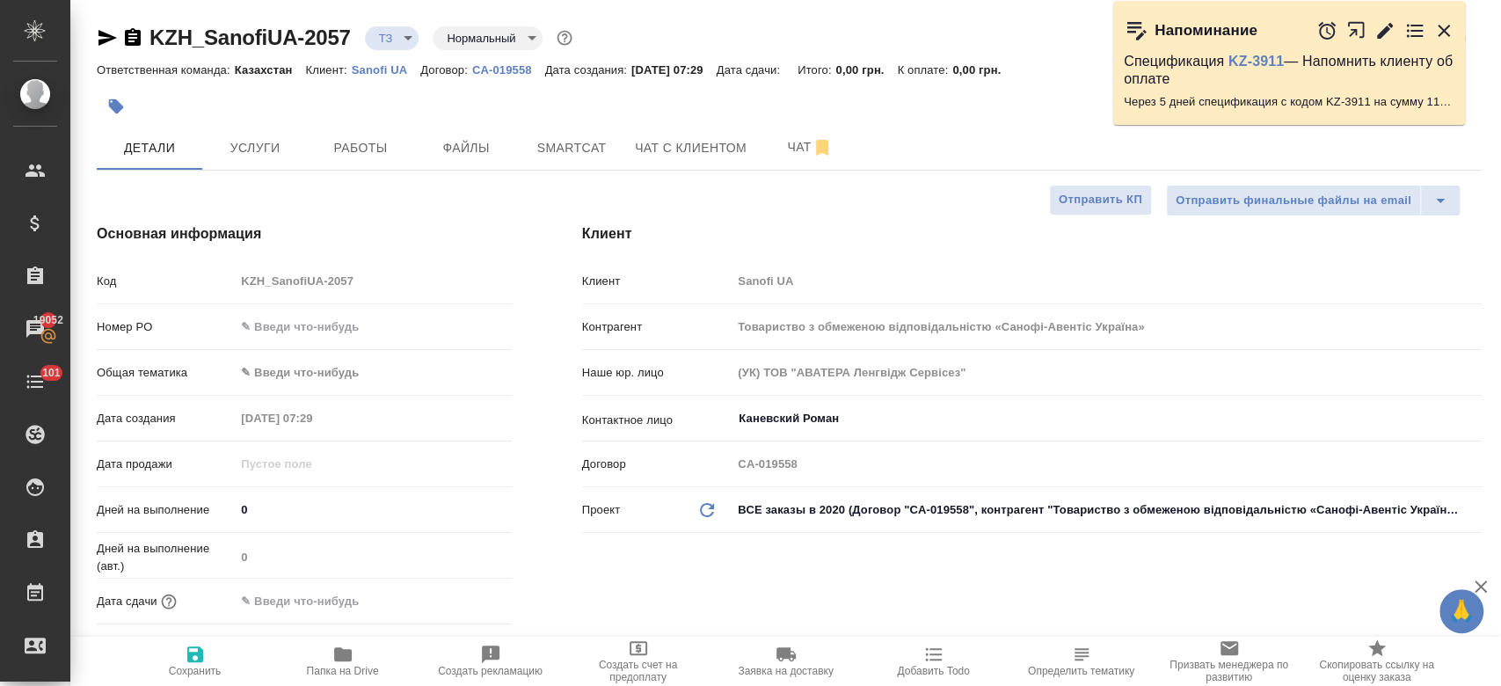
type textarea "x"
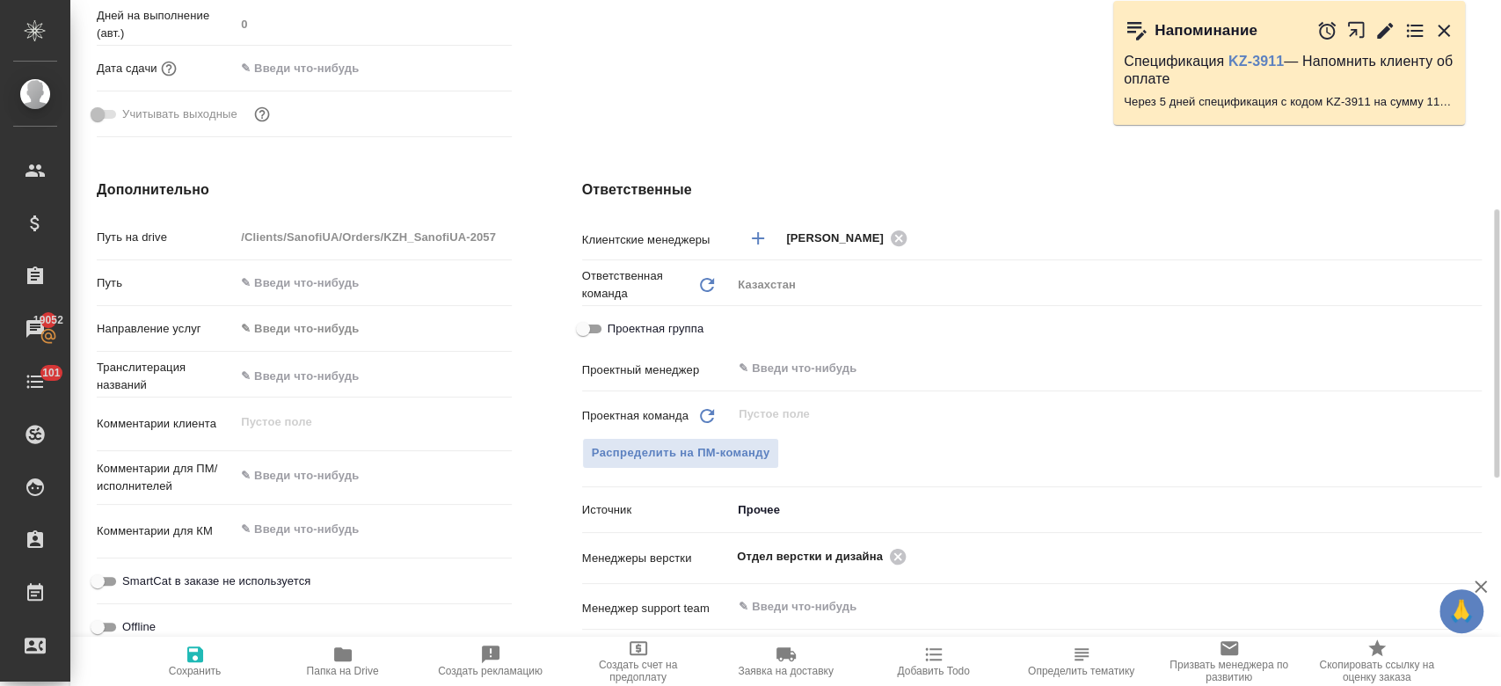
scroll to position [648, 0]
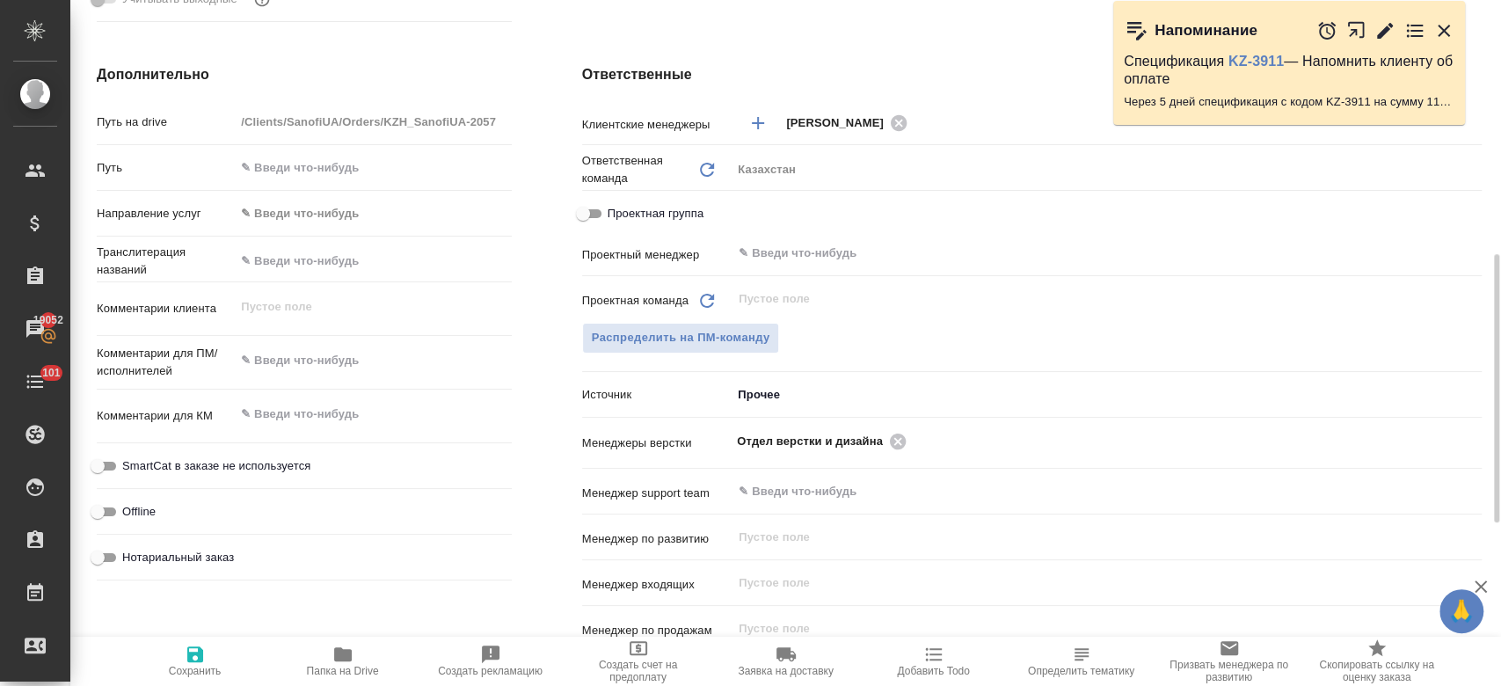
type textarea "x"
click at [311, 366] on textarea at bounding box center [373, 361] width 274 height 30
paste textarea "1. перевод на укр. 2. просят на 29 сентября. 3. перевод V, VI from Olipudase al…"
type textarea "1. перевод на укр. 2. просят на 29 сентября. 3. перевод V, VI from Olipudase al…"
type textarea "x"
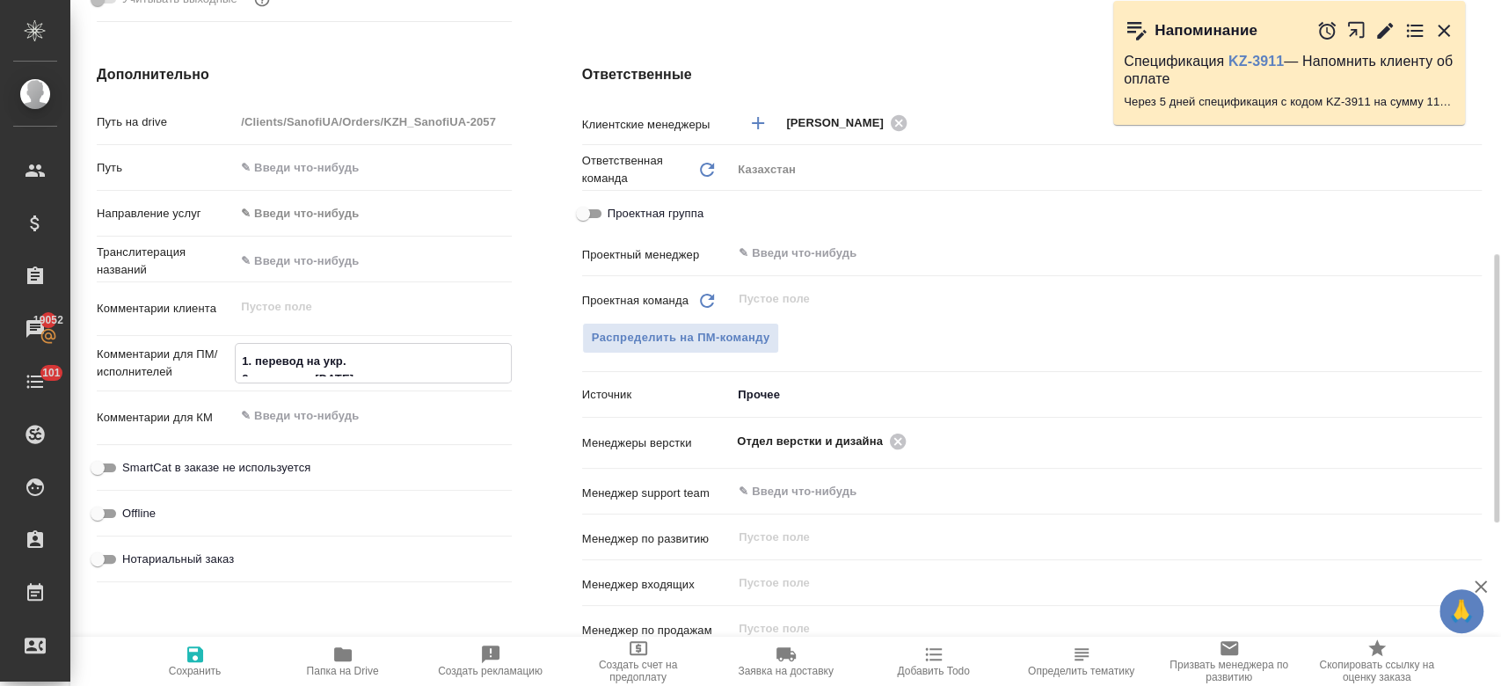
type textarea "x"
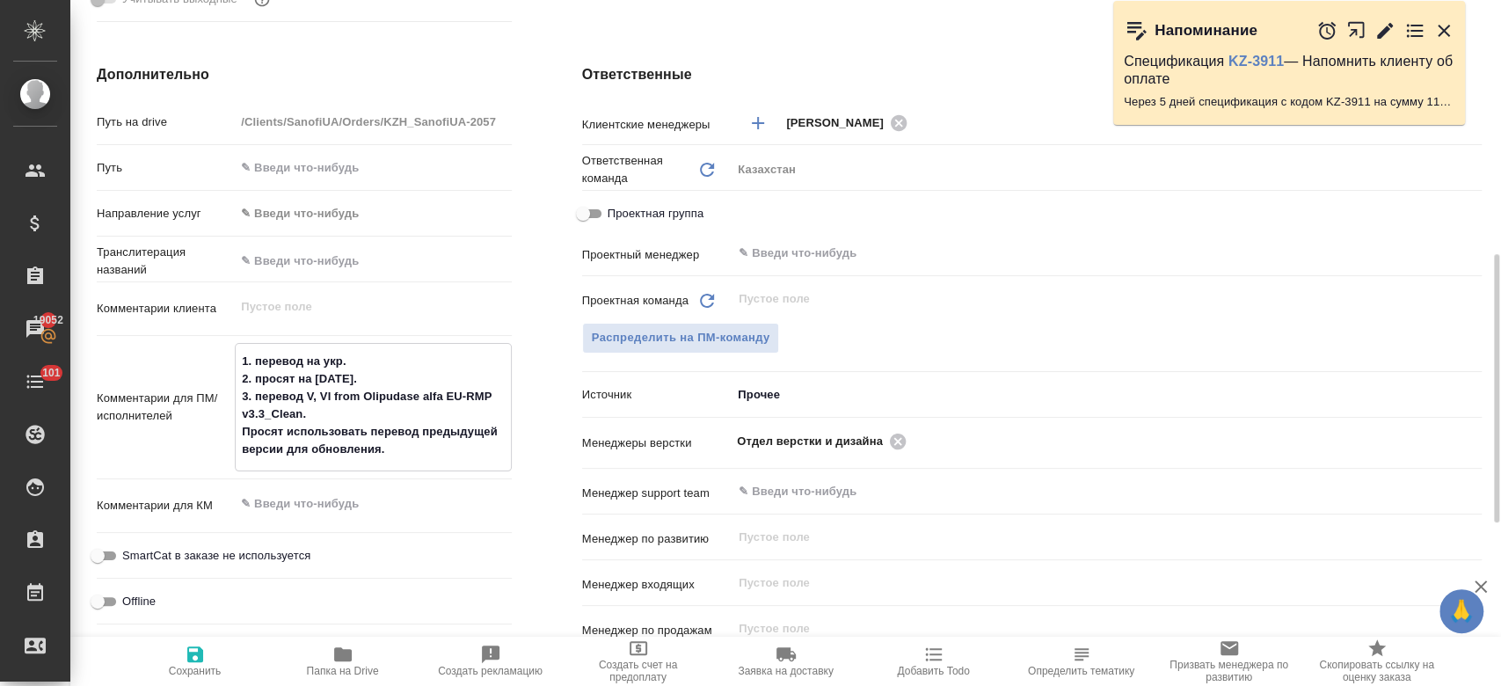
drag, startPoint x: 309, startPoint y: 411, endPoint x: 236, endPoint y: 384, distance: 77.6
click at [236, 384] on textarea "1. перевод на укр. 2. просят на 29 сентября. 3. перевод V, VI from Olipudase al…" at bounding box center [373, 405] width 274 height 118
type textarea "1. перевод на укр. \ Просят использовать перевод предыдущей версии для обновлен…"
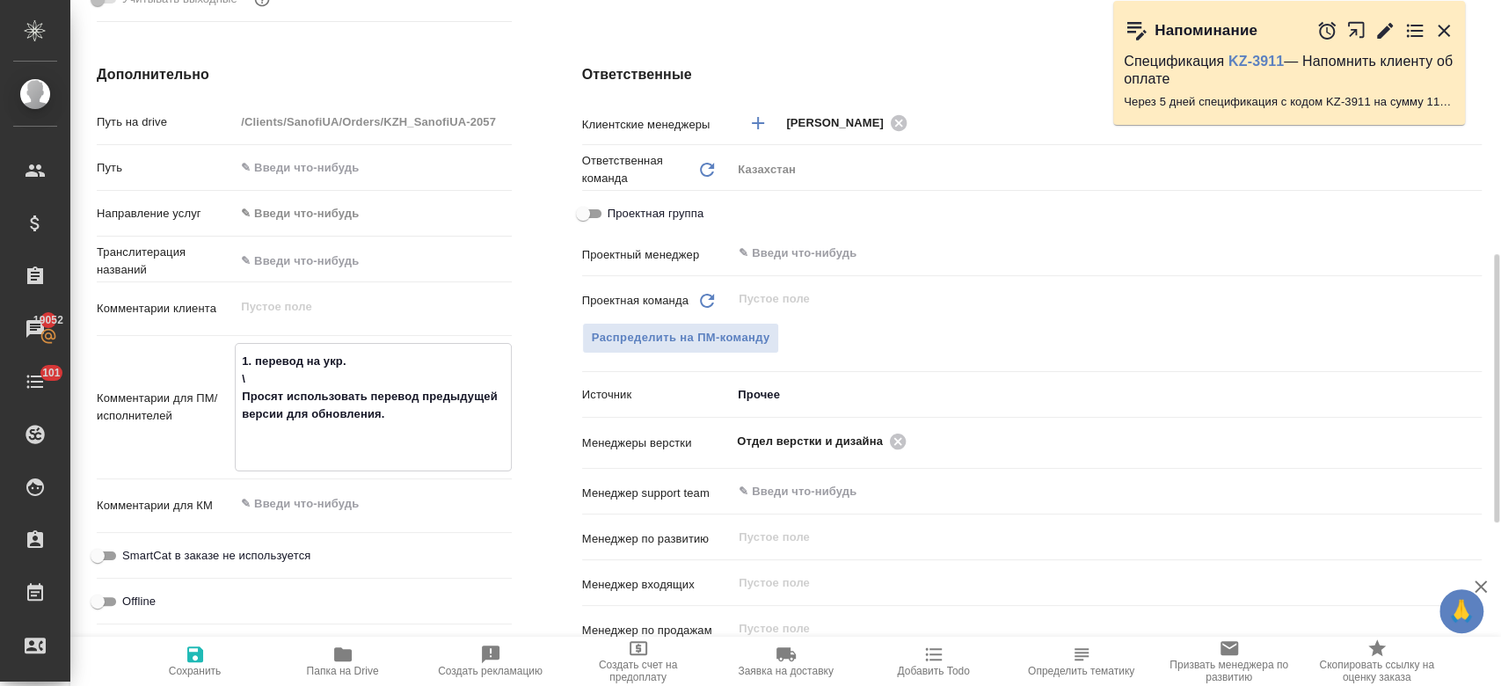
type textarea "x"
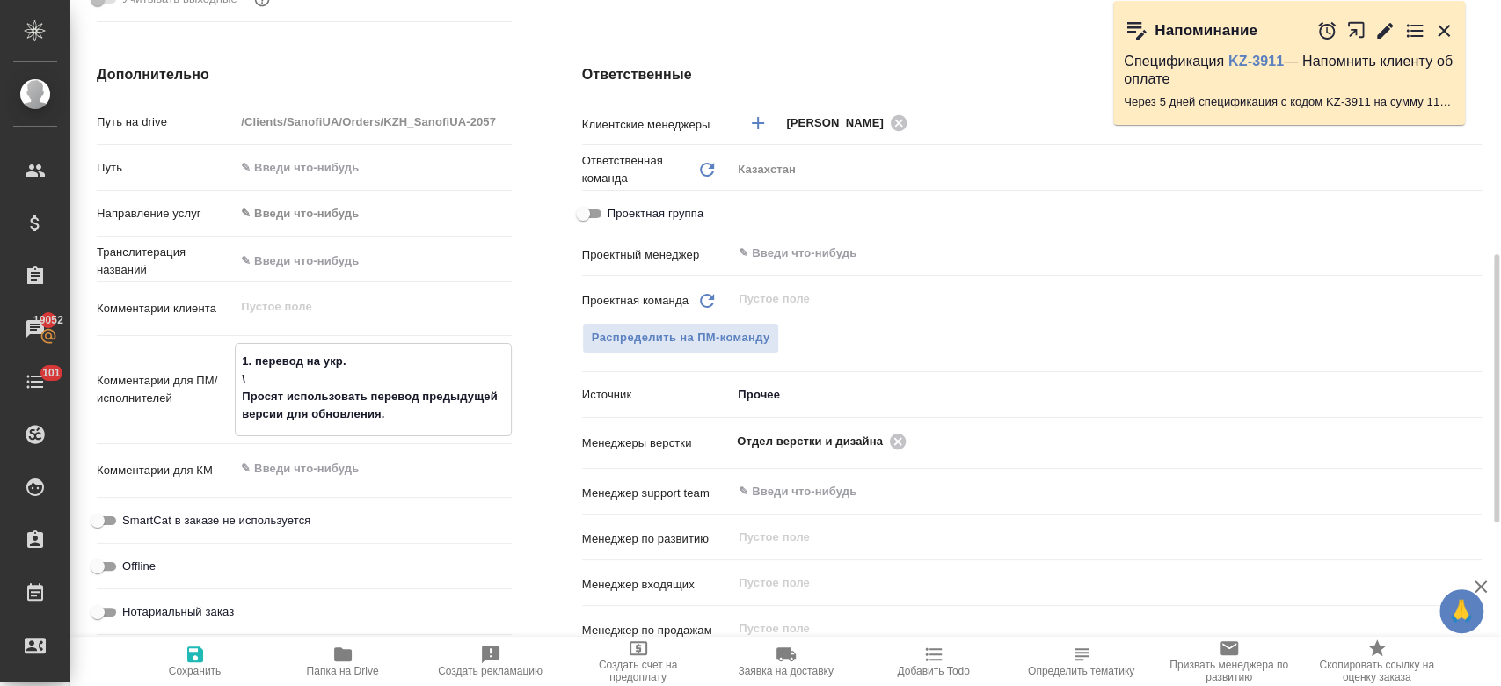
type textarea "x"
type textarea "1. перевод на укр. Просят использовать перевод предыдущей версии для обновления."
type textarea "x"
type textarea "1. перевод на укр. Просят использовать перевод предыдущей версии для обновления."
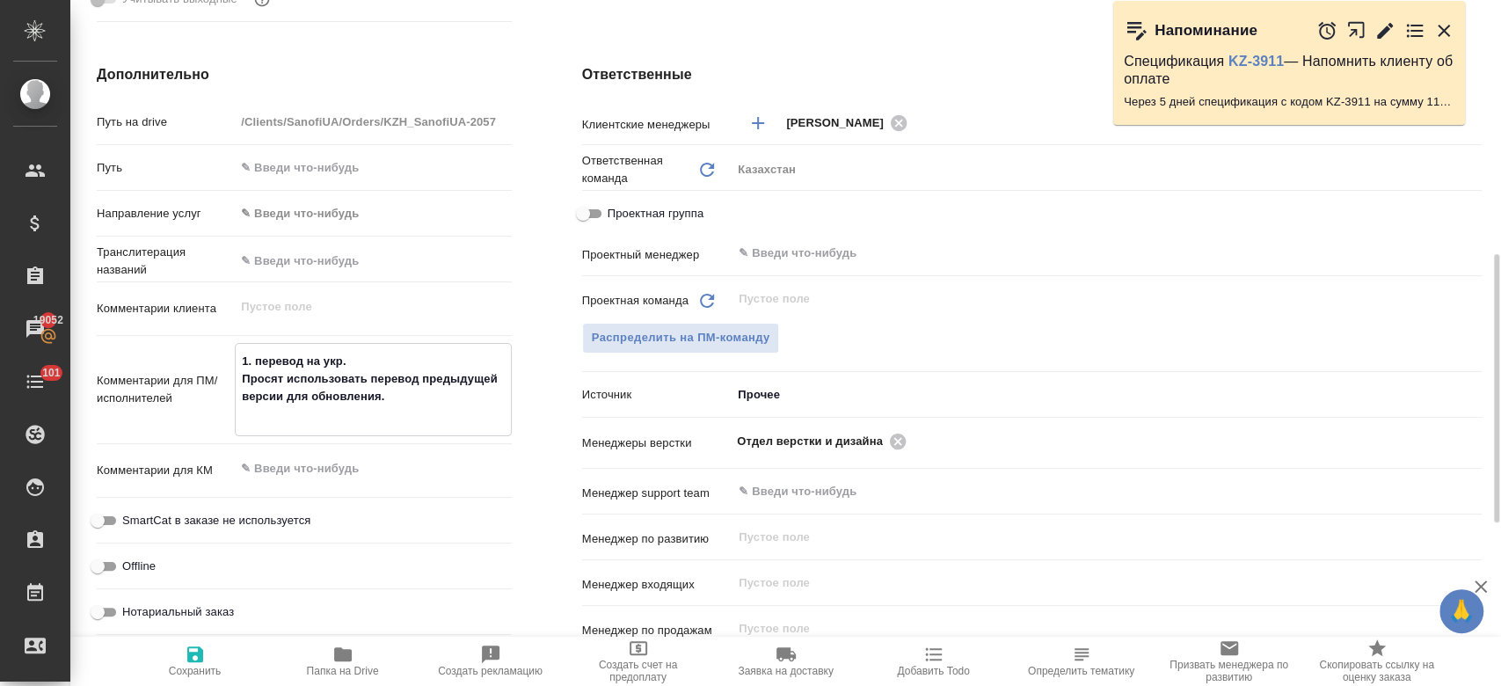
type textarea "x"
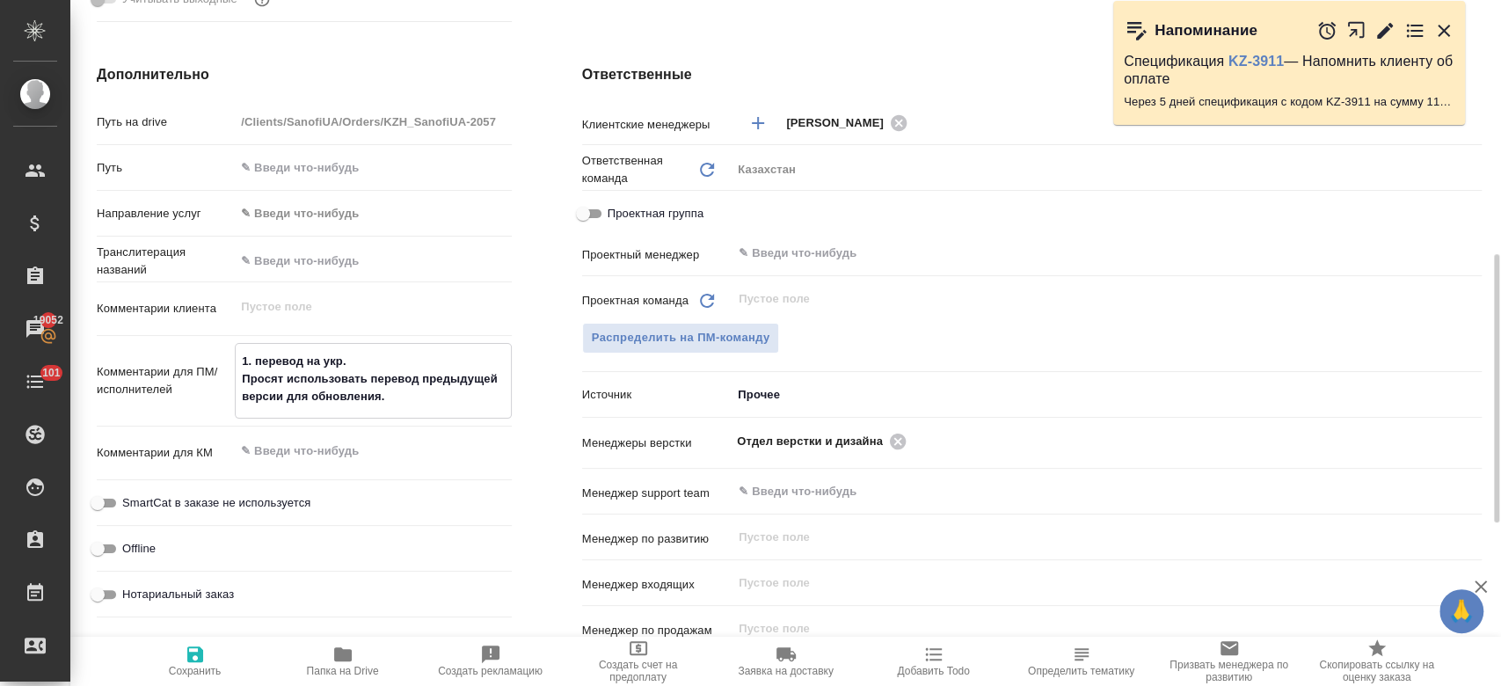
click at [248, 365] on textarea "1. перевод на укр. Просят использовать перевод предыдущей версии для обновления." at bounding box center [373, 378] width 274 height 65
type textarea ". перевод на укр. Просят использовать перевод предыдущей версии для обновления."
type textarea "x"
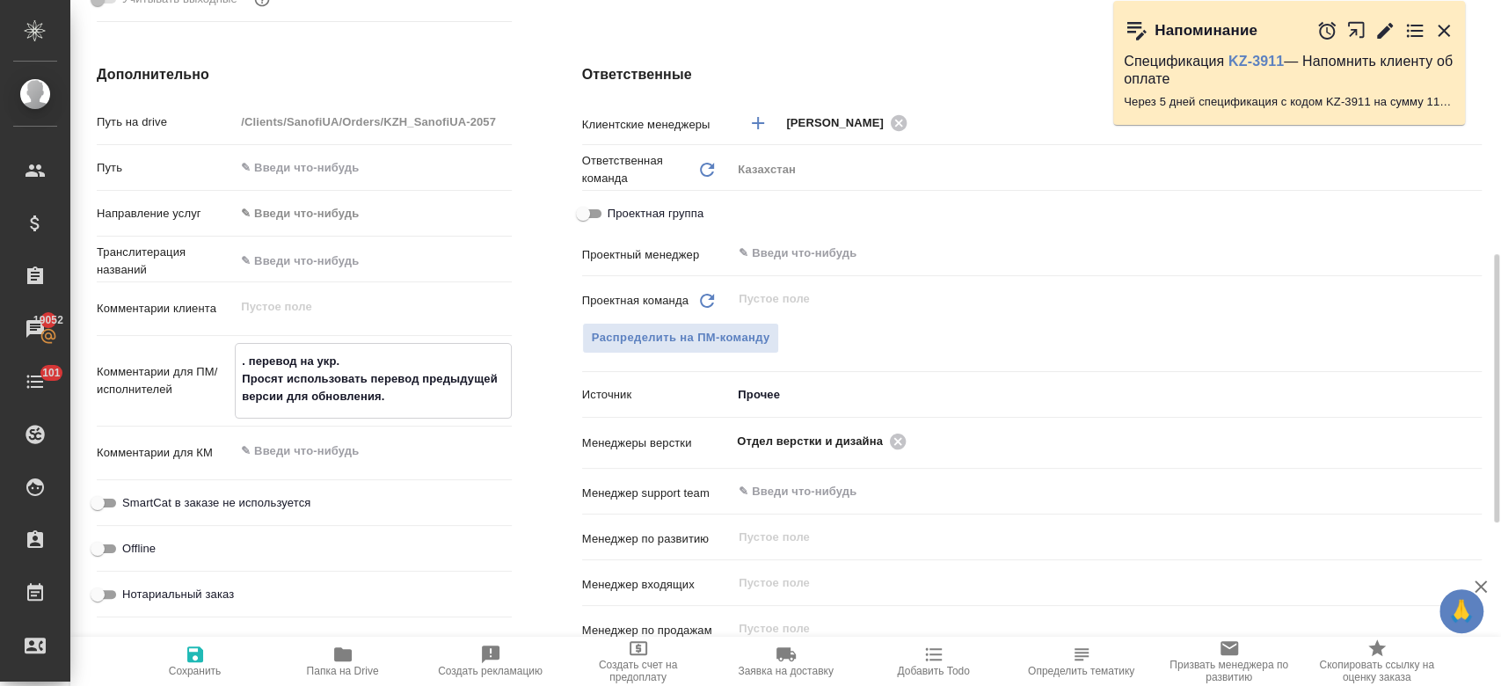
click at [393, 387] on textarea ". перевод на укр. Просят использовать перевод предыдущей версии для обновления." at bounding box center [373, 378] width 274 height 65
type textarea ". перевод на укр. Просят использовать перевод предыдущей версии для обновления."
type textarea "x"
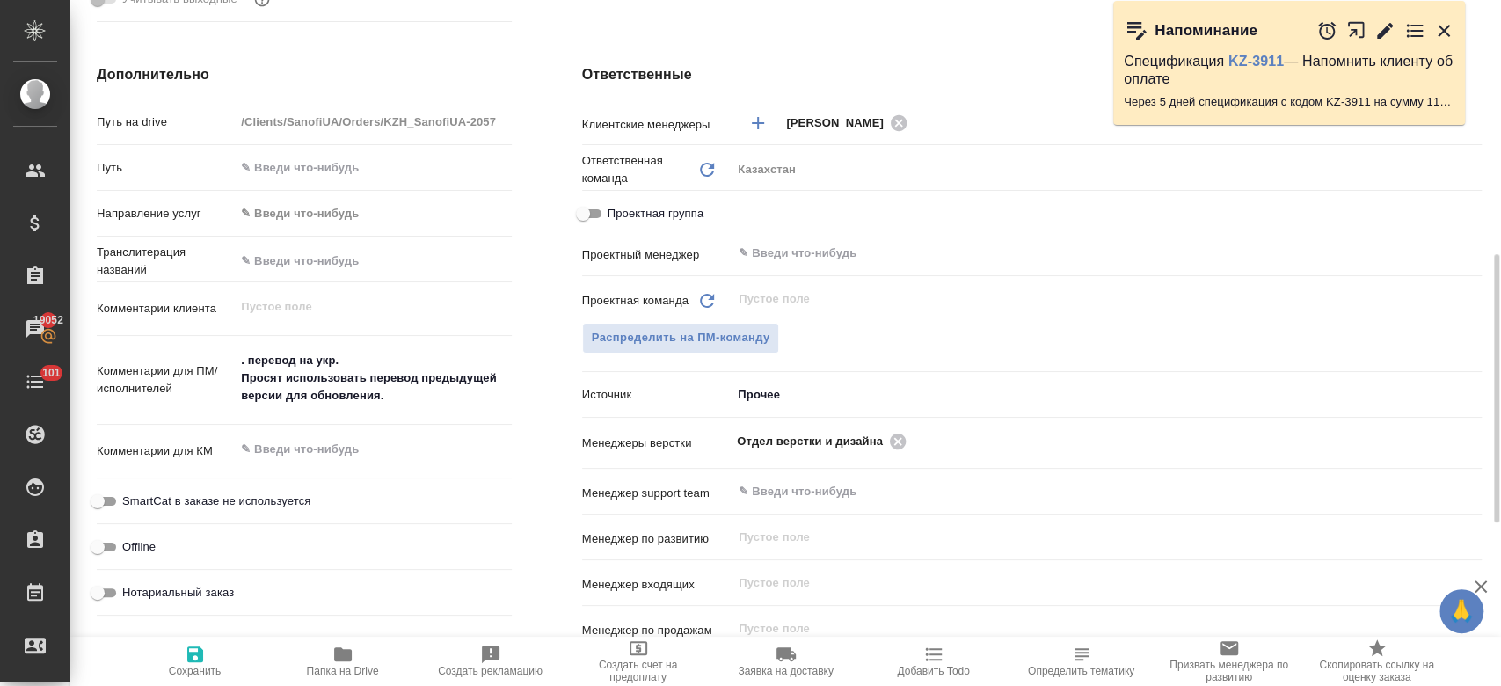
type textarea "x"
type textarea ". перевод на укр. Просят использовать перевод предыдущей версии для обновления."
type textarea "x"
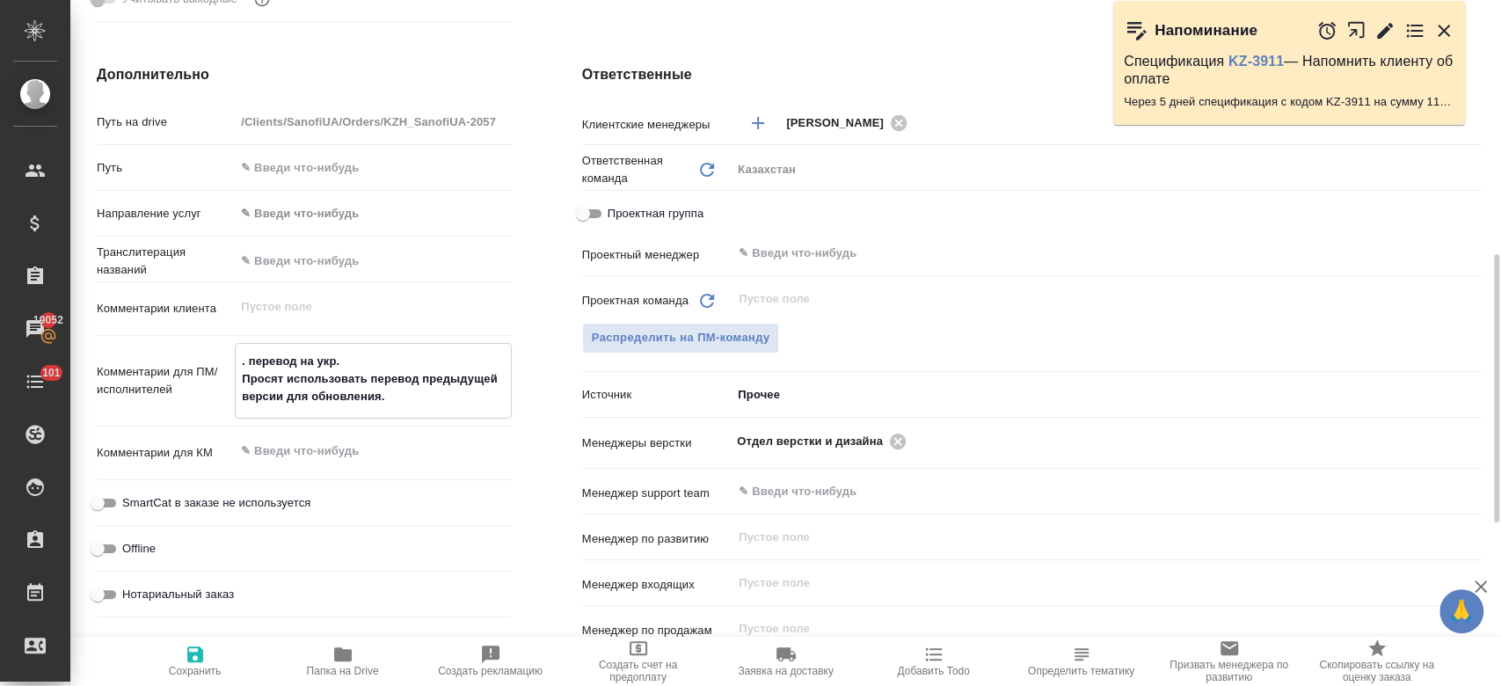
type textarea "x"
type textarea ". перевод на укр. Просят использовать перевод предыдущей версии для обновления.…"
type textarea "x"
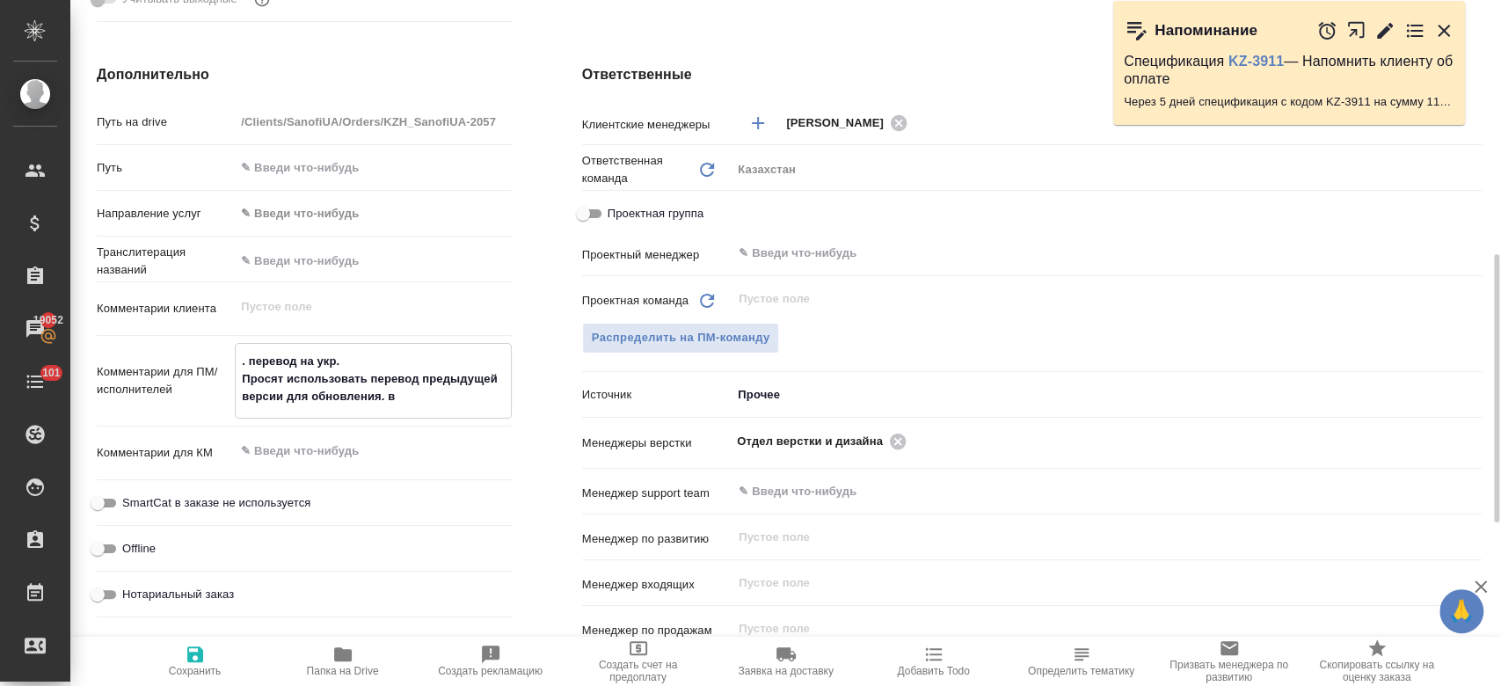
type textarea "x"
type textarea ". перевод на укр. Просят использовать перевод предыдущей версии для обновления.…"
type textarea "x"
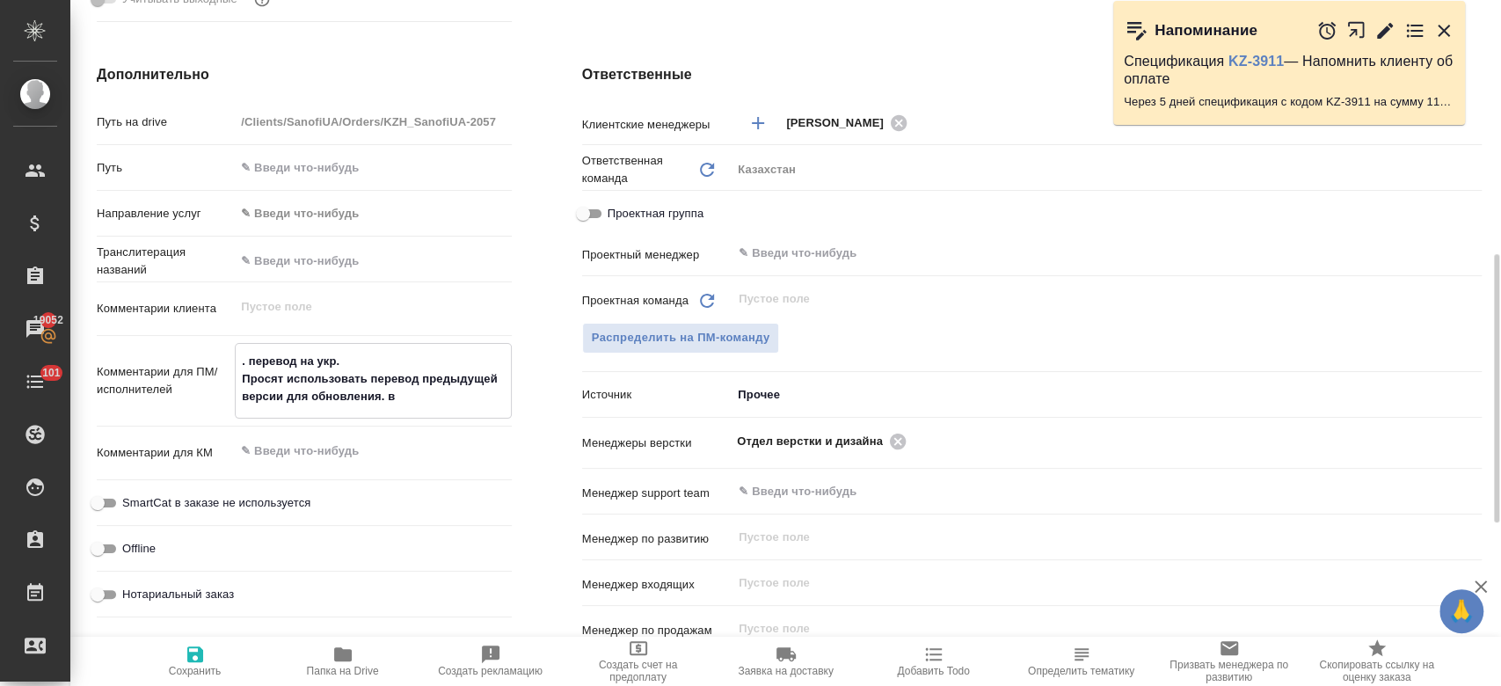
type textarea ". перевод на укр. Просят использовать перевод предыдущей версии для обновления.…"
type textarea "x"
type textarea ". перевод на укр. Просят использовать перевод предыдущей версии для обновления.…"
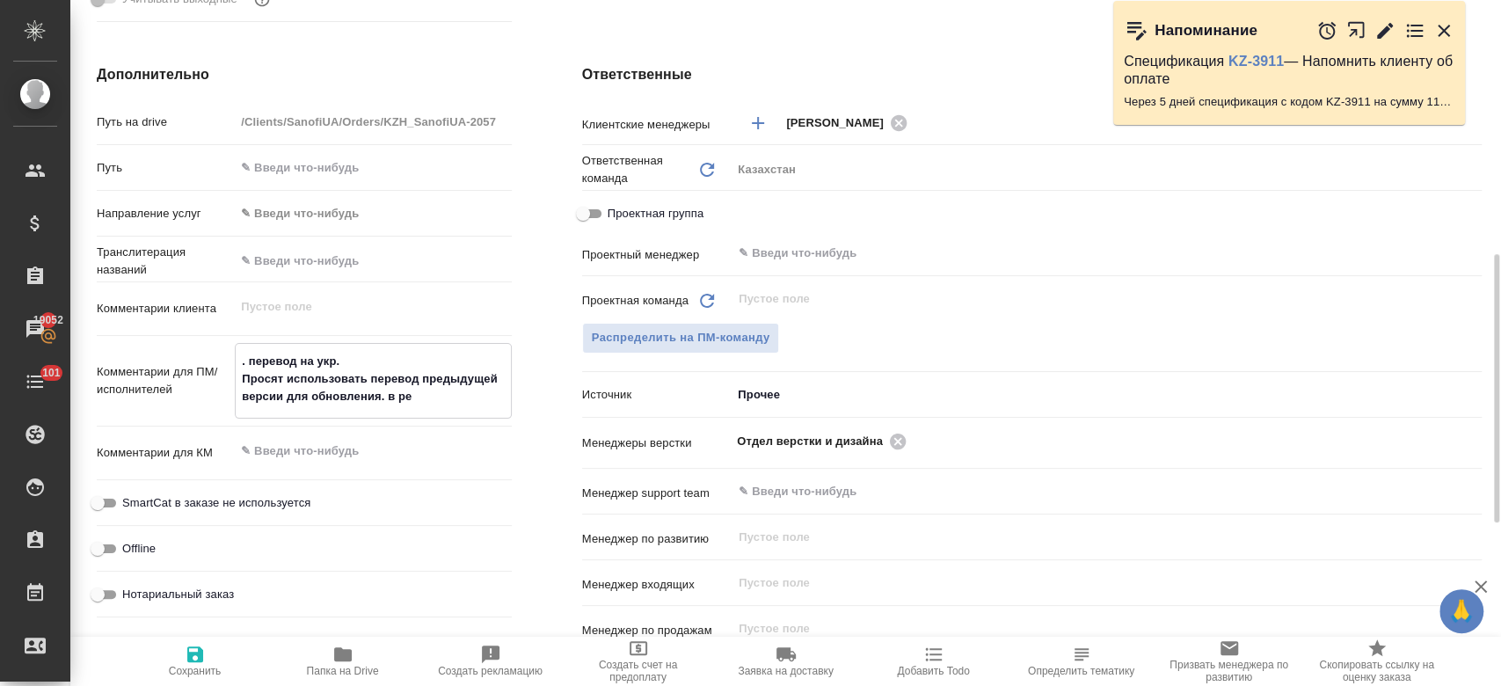
type textarea "x"
type textarea ". перевод на укр. Просят использовать перевод предыдущей версии для обновления.…"
type textarea "x"
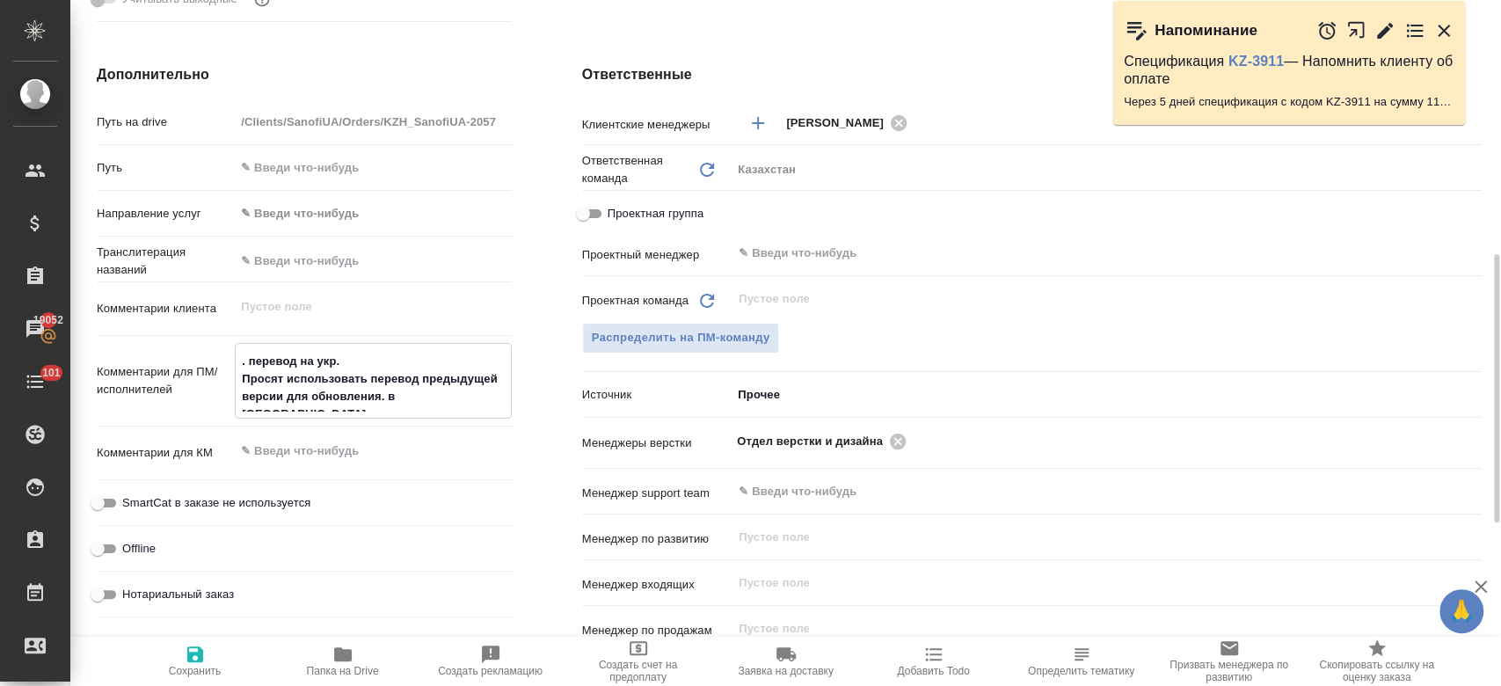
type textarea "x"
type textarea ". перевод на укр. Просят использовать перевод предыдущей версии для обновления.…"
type textarea "x"
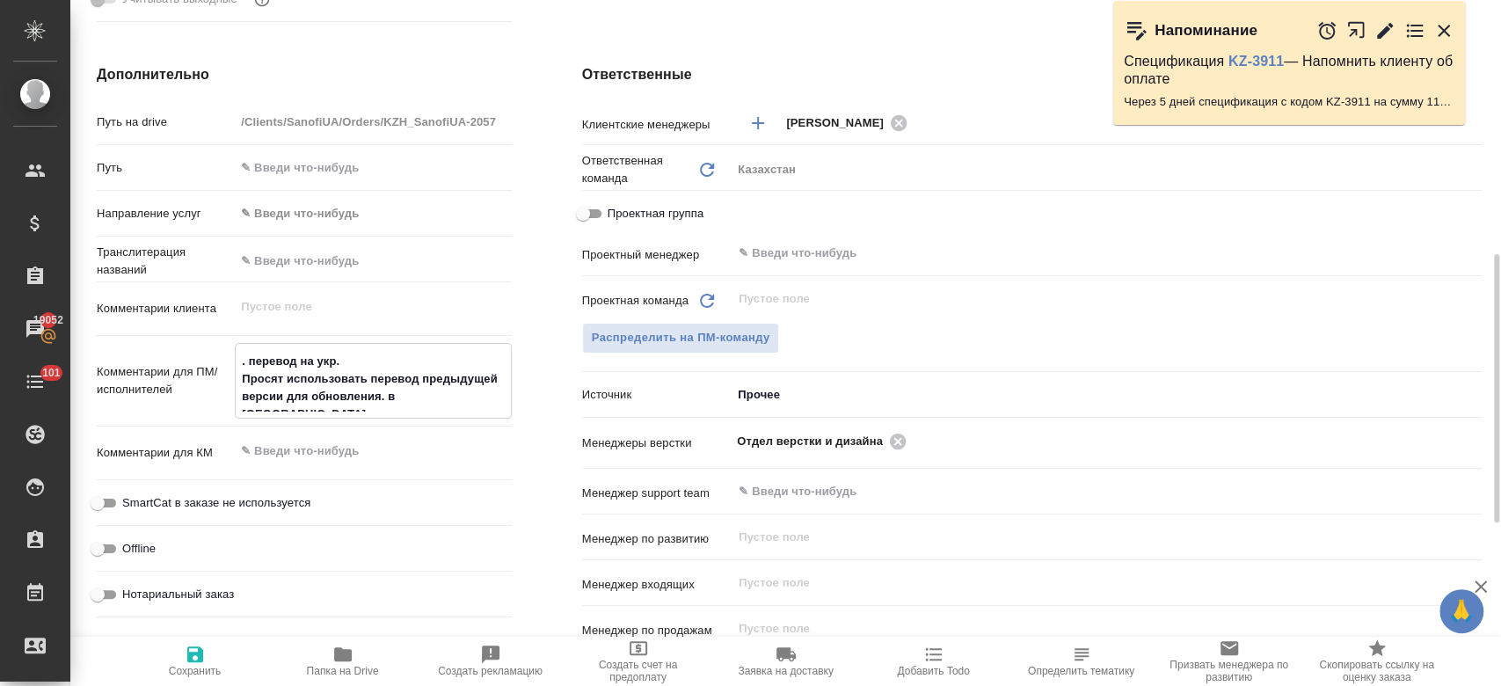
type textarea "x"
type textarea ". перевод на укр. Просят использовать перевод предыдущей версии для обновления.…"
type textarea "x"
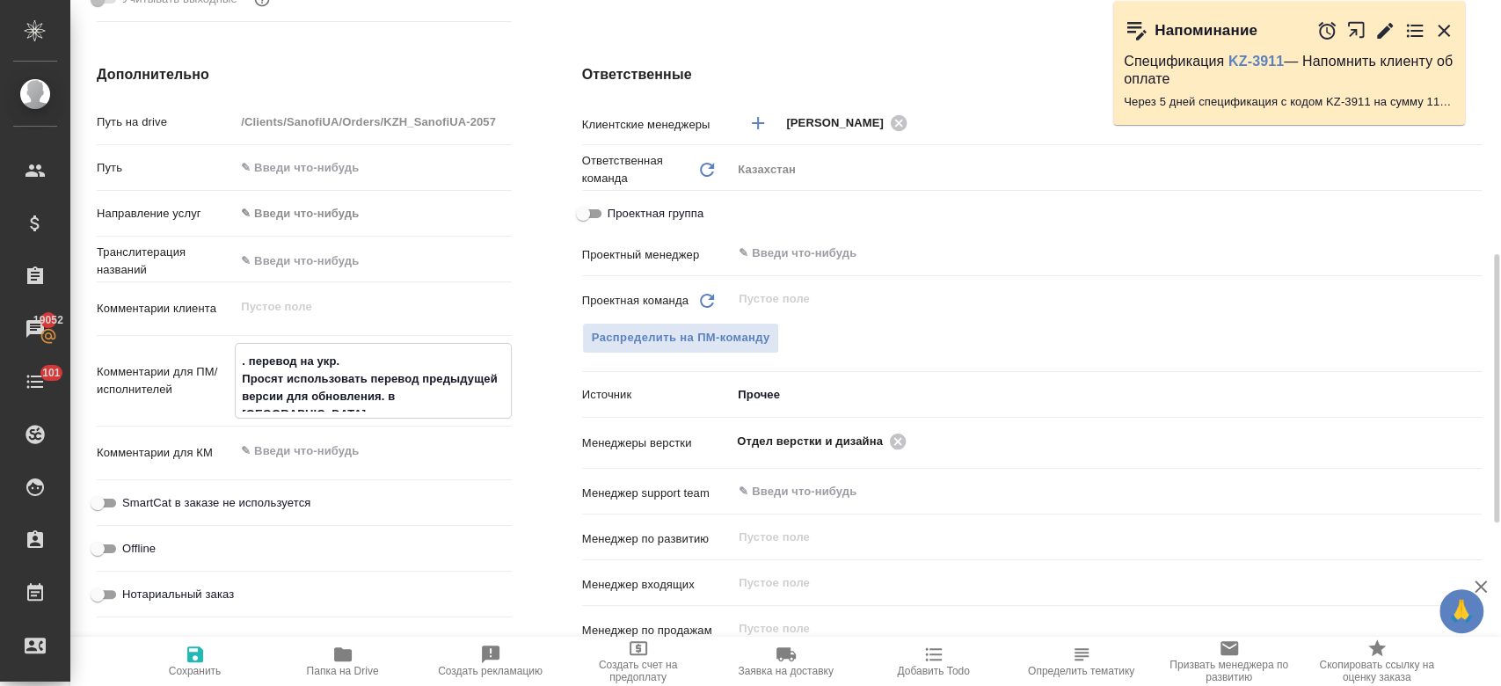
type textarea ". перевод на укр. Просят использовать перевод предыдущей версии для обновления.…"
type textarea "x"
type textarea ". перевод на укр. Просят использовать перевод предыдущей версии для обновления.…"
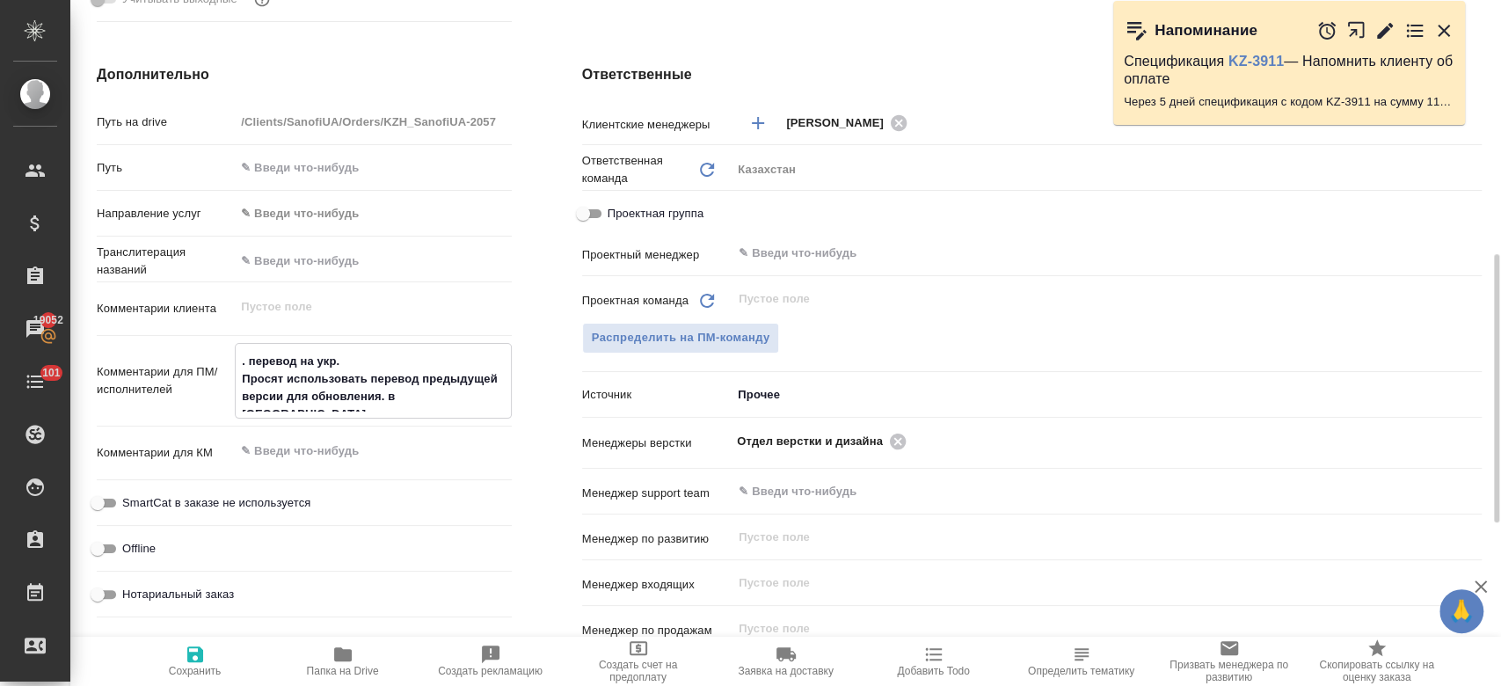
type textarea "x"
type textarea ". перевод на укр. Просят использовать перевод предыдущей версии для обновления.…"
type textarea "x"
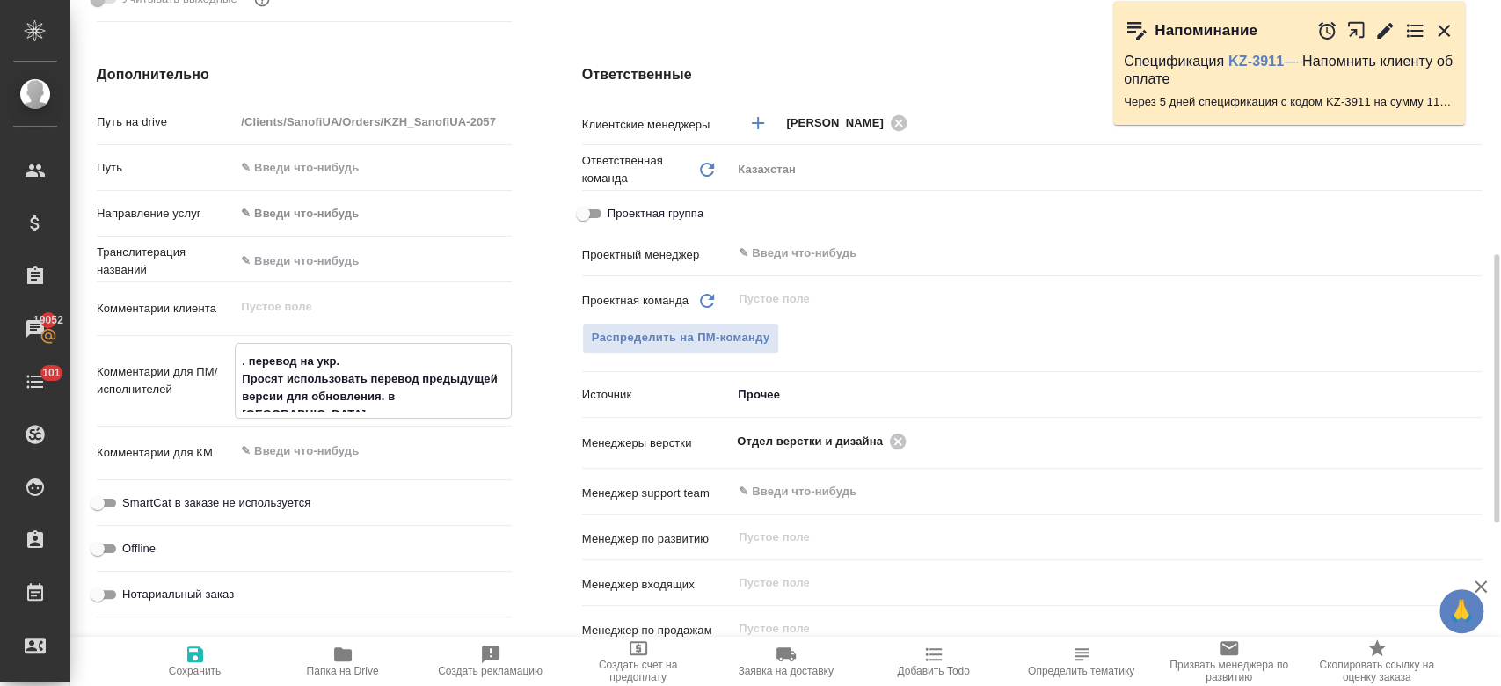
type textarea "x"
type textarea ". перевод на укр. Просят использовать перевод предыдущей версии для обновления.…"
type textarea "x"
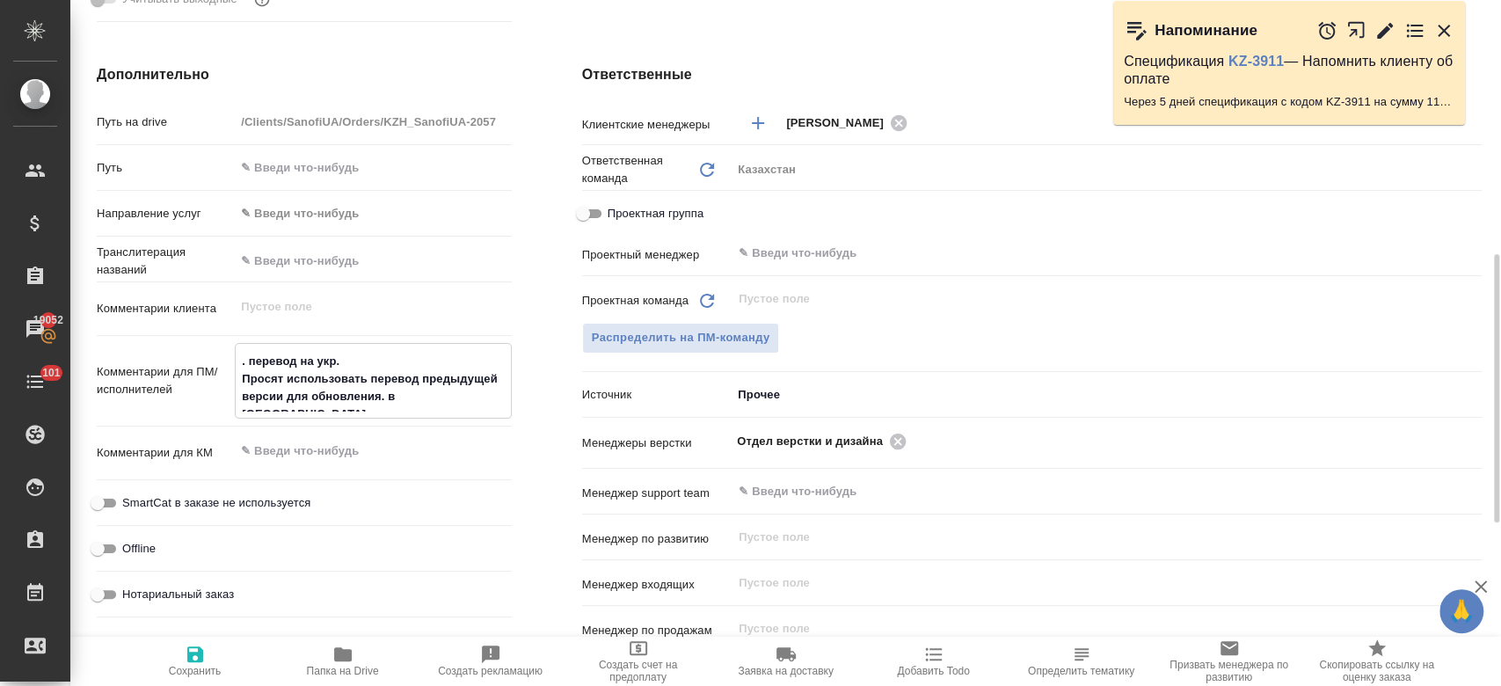
type textarea "x"
type textarea ". перевод на укр. Просят использовать перевод предыдущей версии для обновления.…"
type textarea "x"
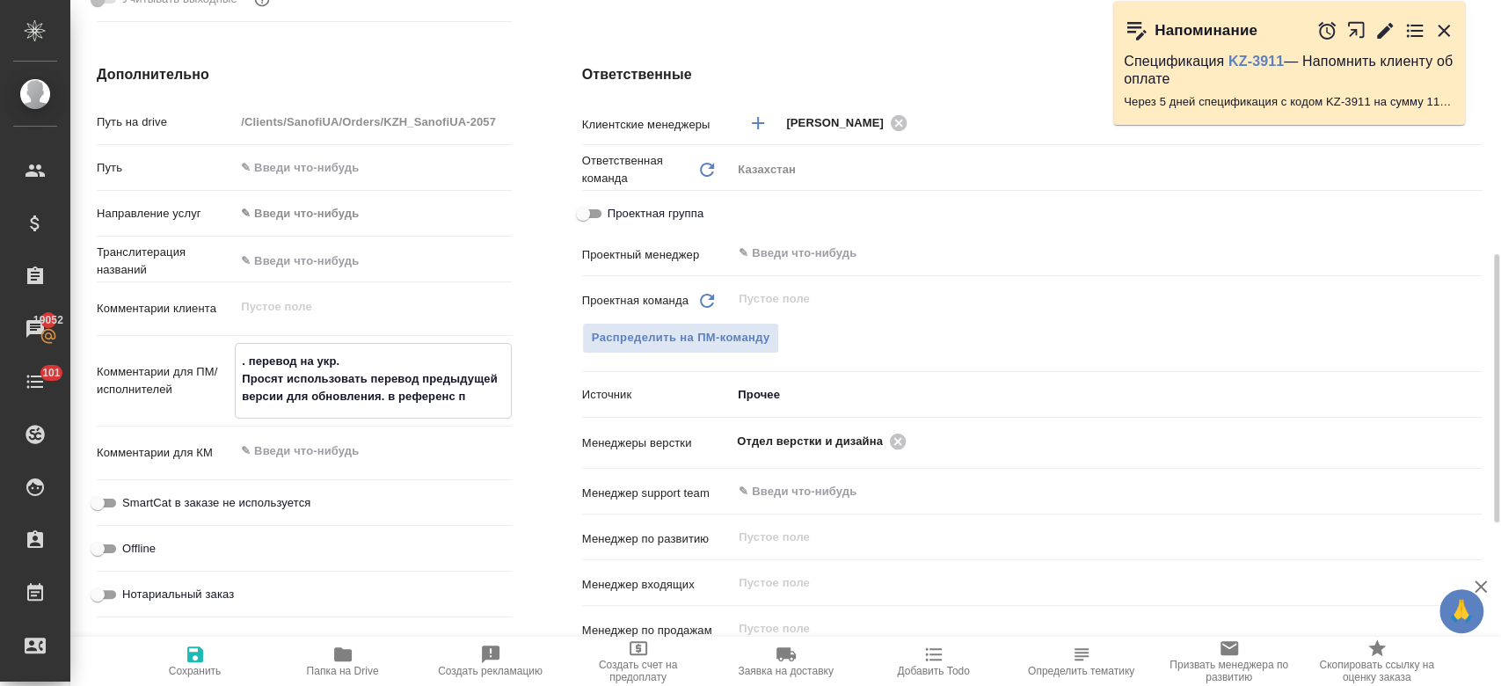
type textarea ". перевод на укр. Просят использовать перевод предыдущей версии для обновления.…"
type textarea "x"
type textarea ". перевод на укр. Просят использовать перевод предыдущей версии для обновления.…"
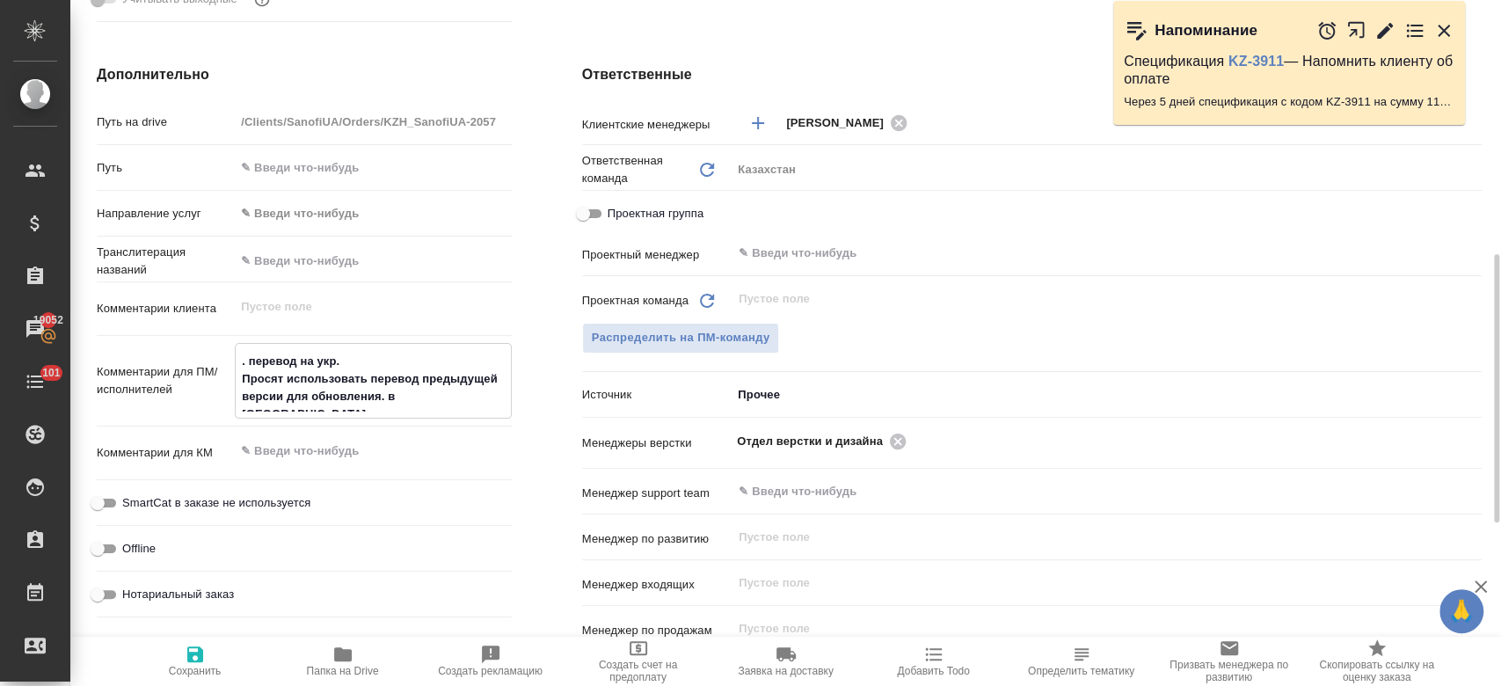
type textarea "x"
type textarea ". перевод на укр. Просят использовать перевод предыдущей версии для обновления.…"
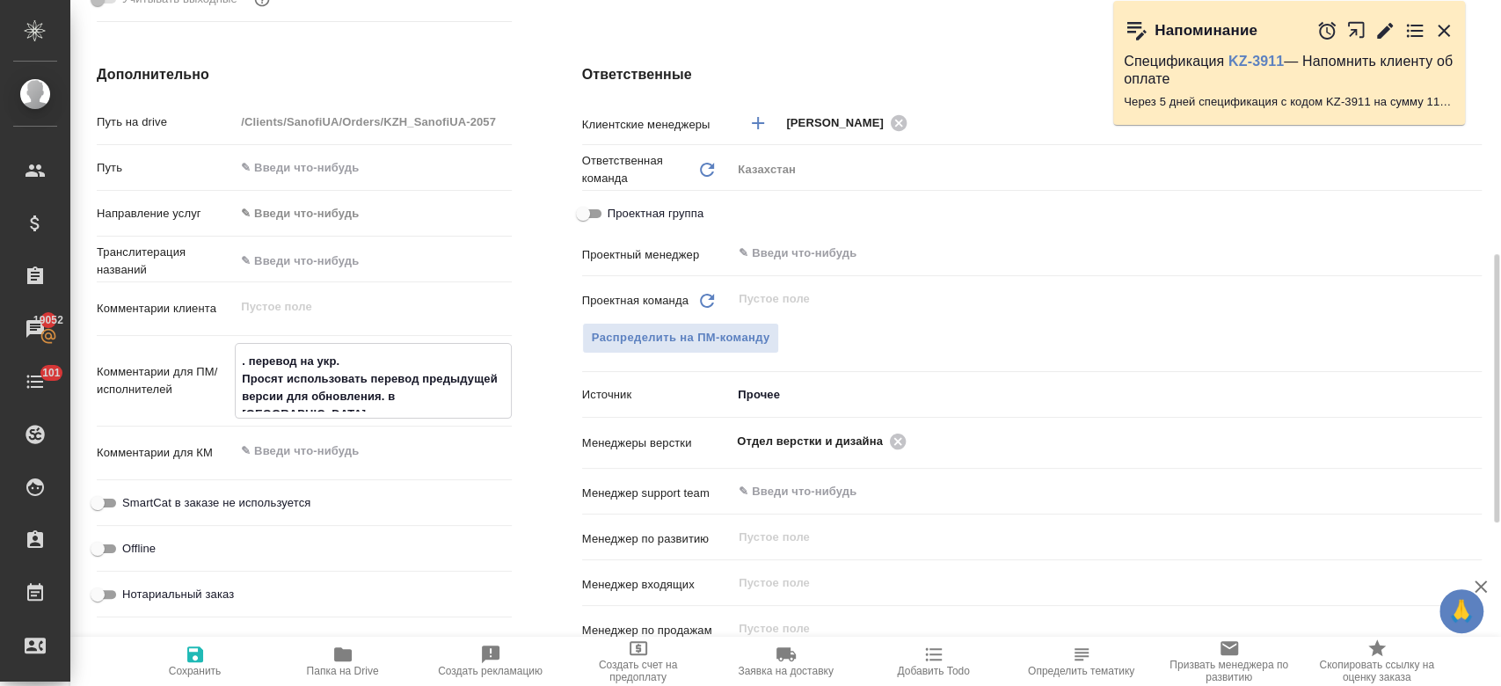
type textarea "x"
type textarea ". перевод на укр. Просят использовать перевод предыдущей версии для обновления.…"
type textarea "x"
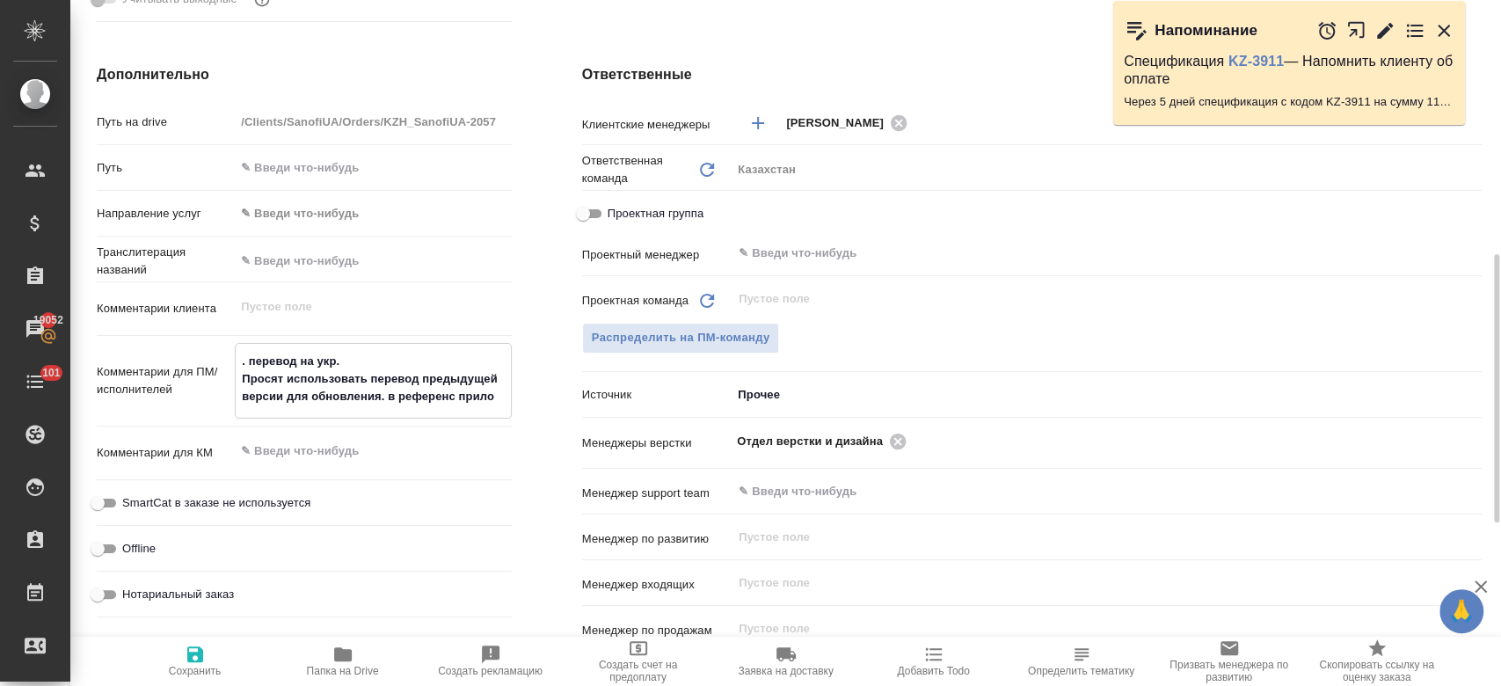
type textarea "x"
type textarea ". перевод на укр. Просят использовать перевод предыдущей версии для обновления.…"
type textarea "x"
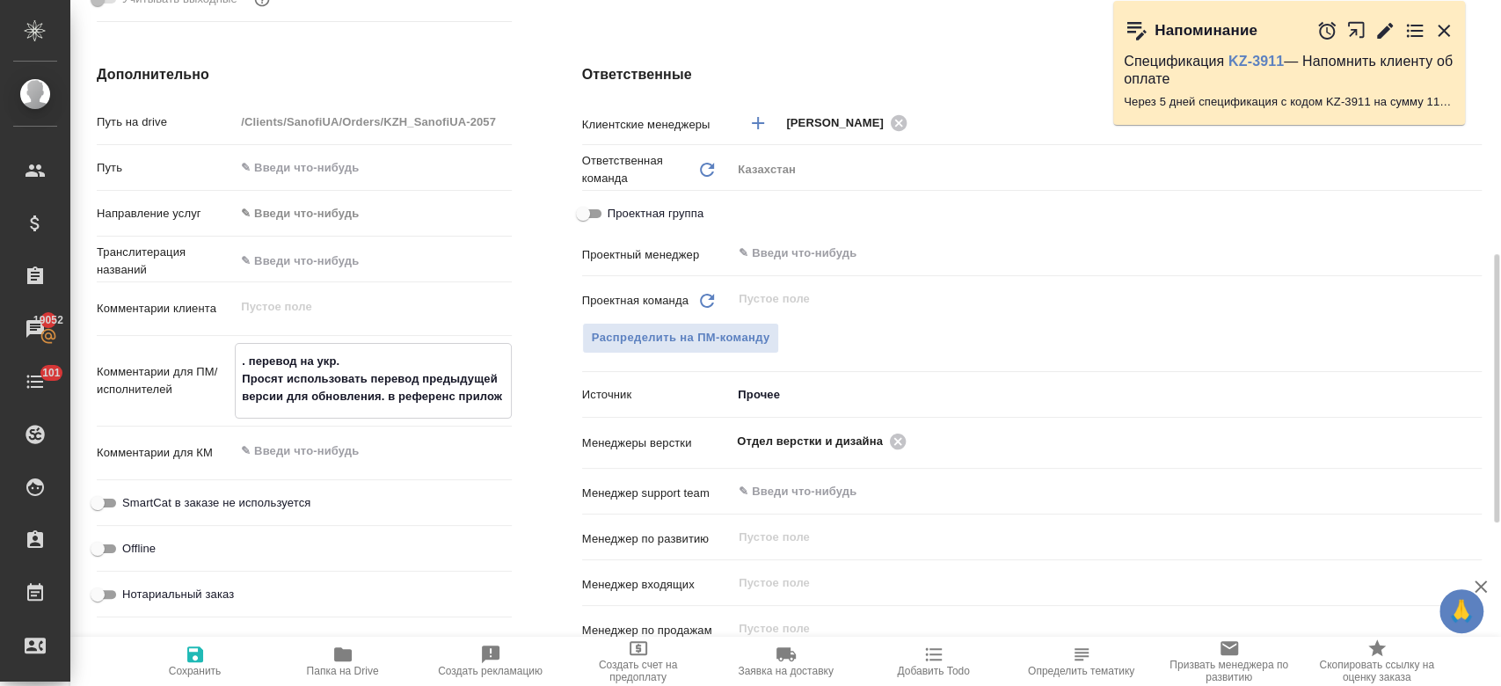
type textarea ". перевод на укр. Просят использовать перевод предыдущей версии для обновления.…"
type textarea "x"
type textarea ". перевод на укр. Просят использовать перевод предыдущей версии для обновления.…"
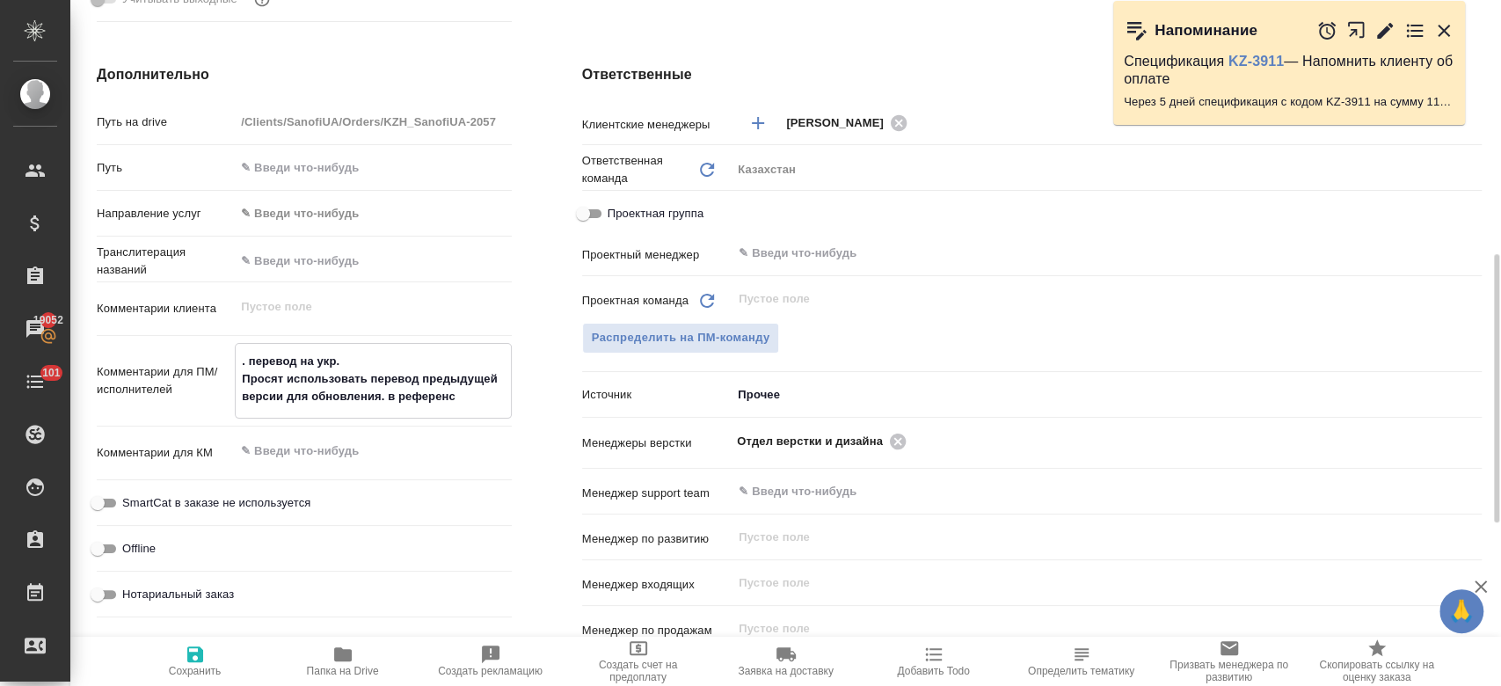
type textarea "x"
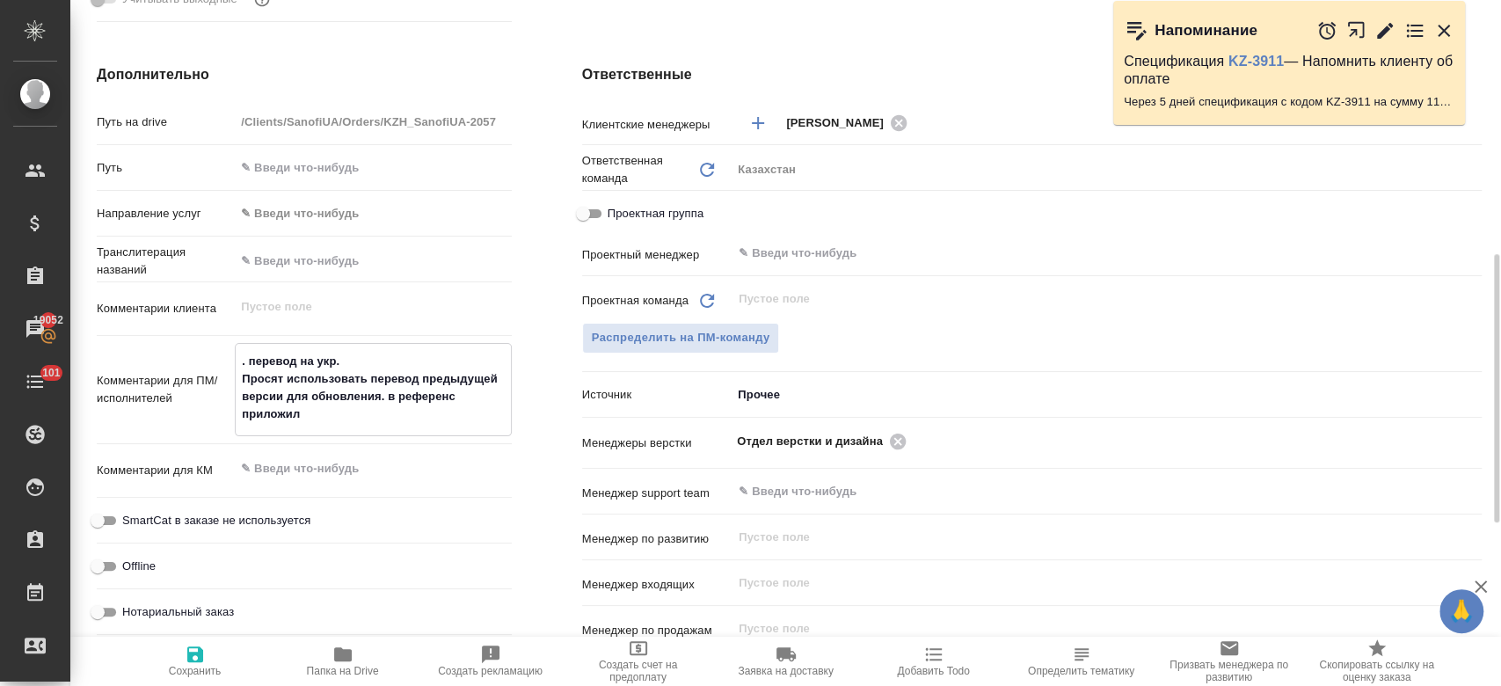
type textarea ". перевод на укр. Просят использовать перевод предыдущей версии для обновления.…"
type textarea "x"
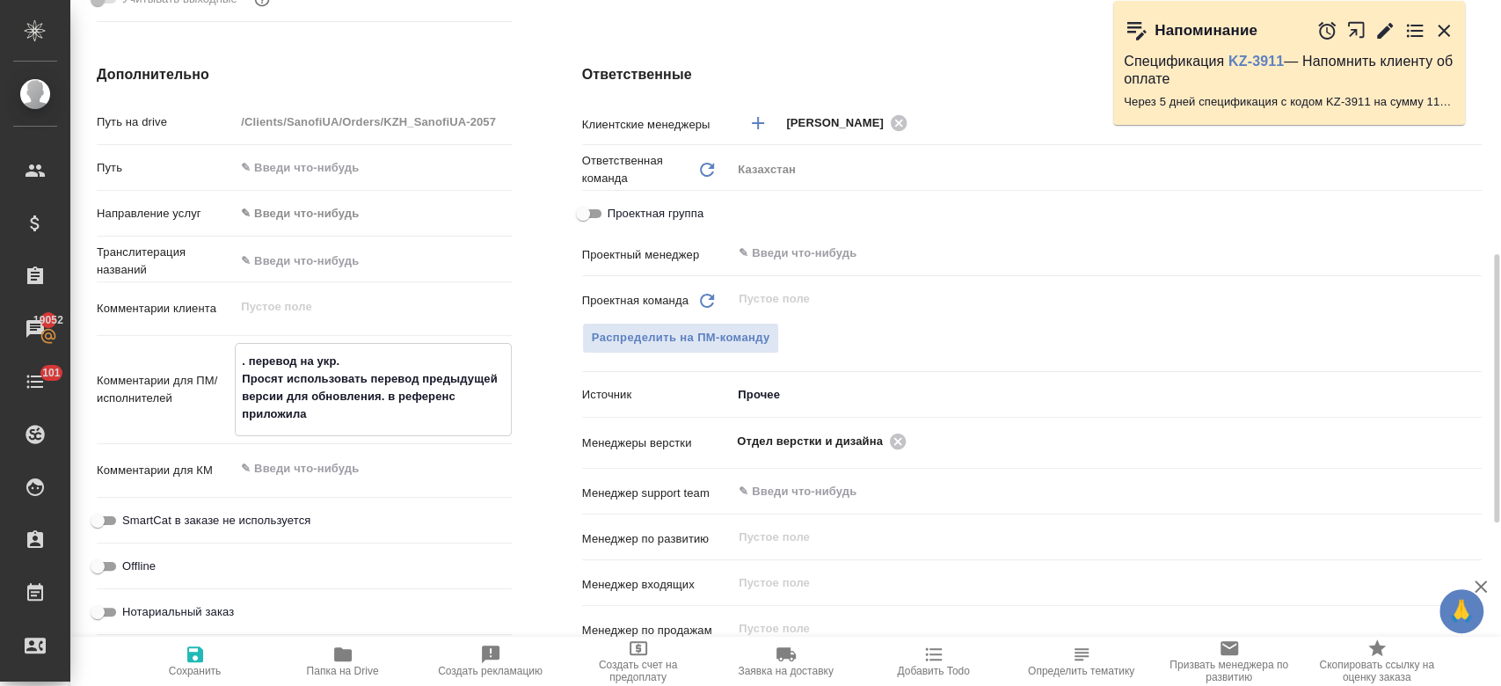
type textarea ". перевод на укр. Просят использовать перевод предыдущей версии для обновления.…"
type textarea "x"
type textarea ". перевод на укр. Просят использовать перевод предыдущей версии для обновления.…"
type textarea "x"
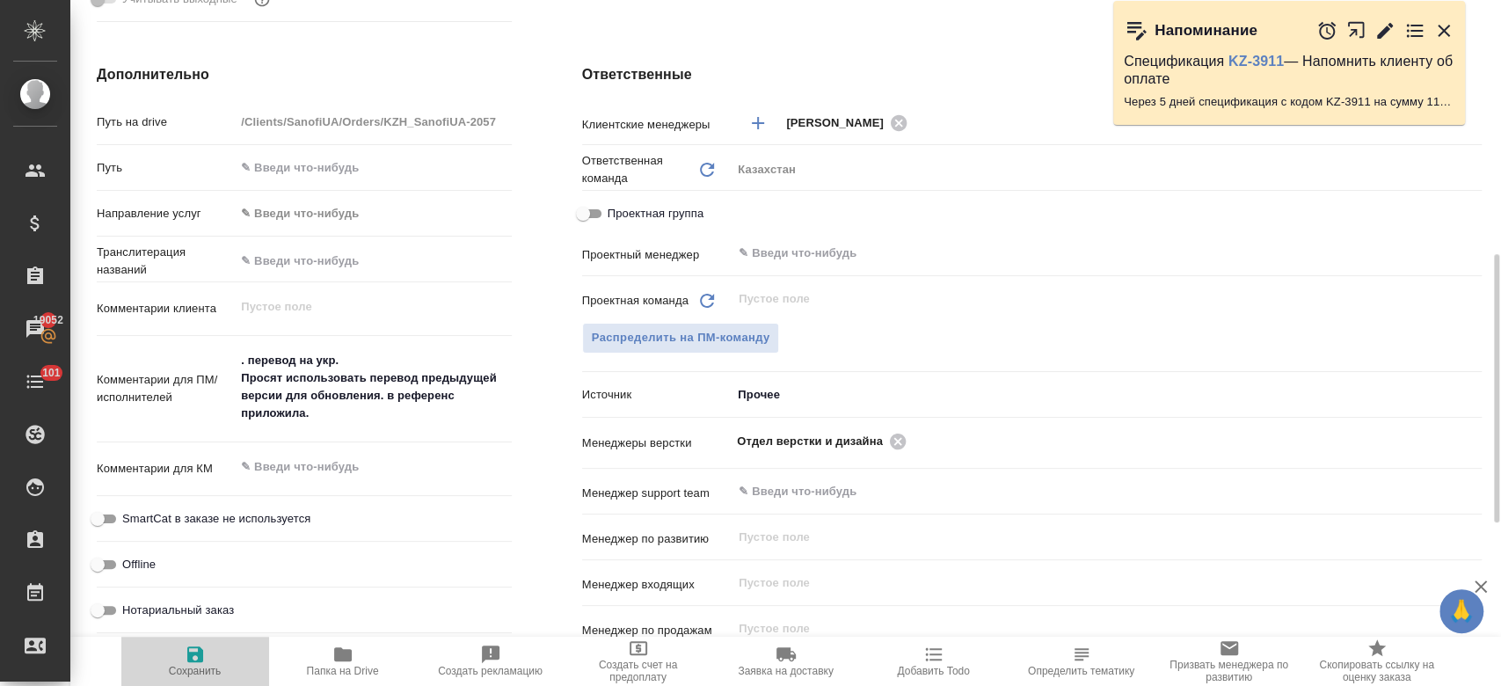
click at [205, 662] on span "Сохранить" at bounding box center [195, 660] width 127 height 33
type textarea "x"
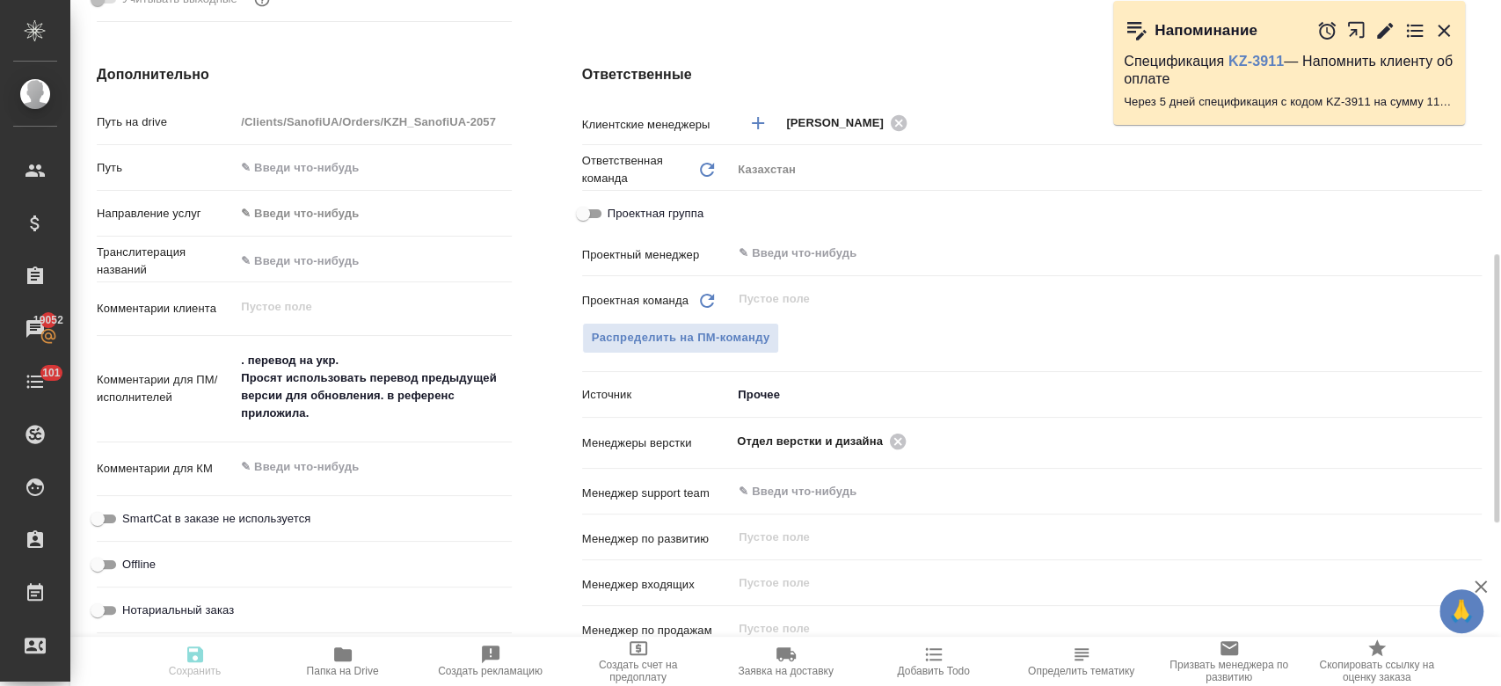
type textarea "x"
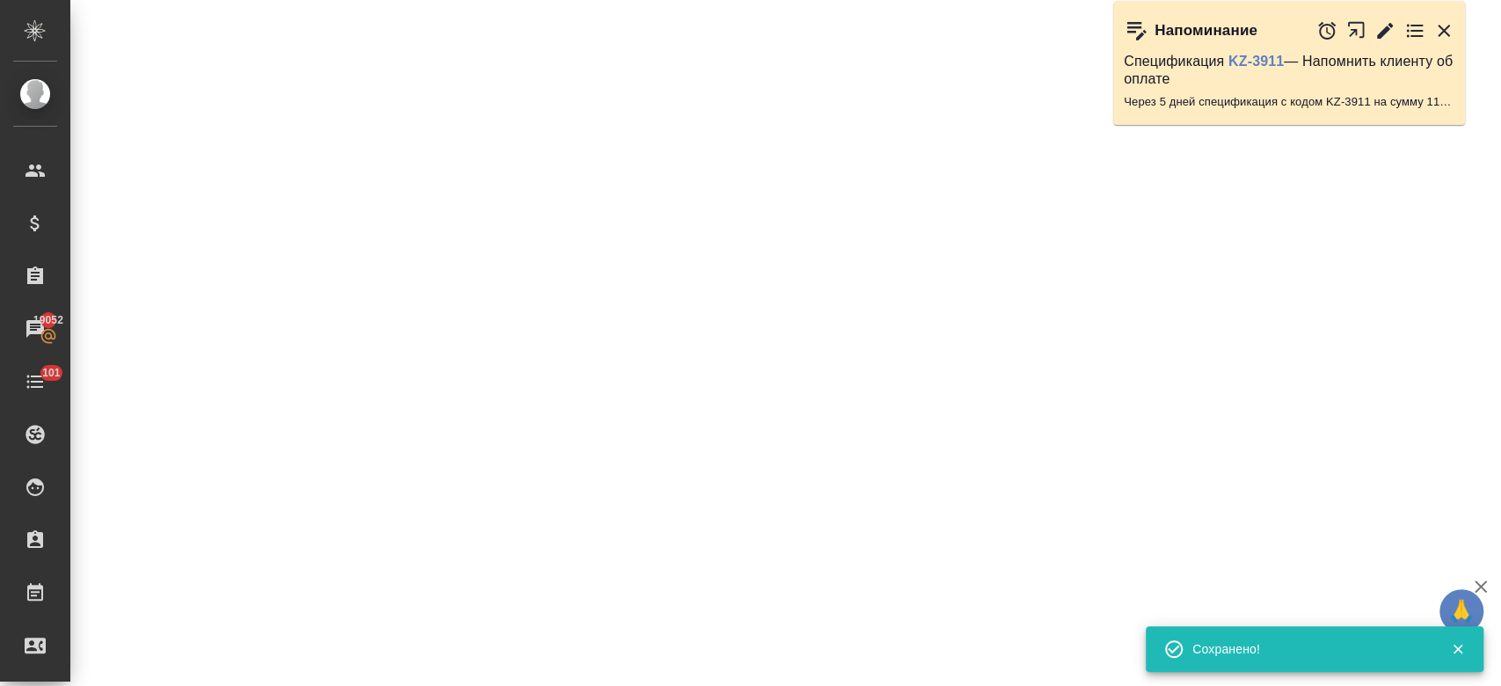
select select "RU"
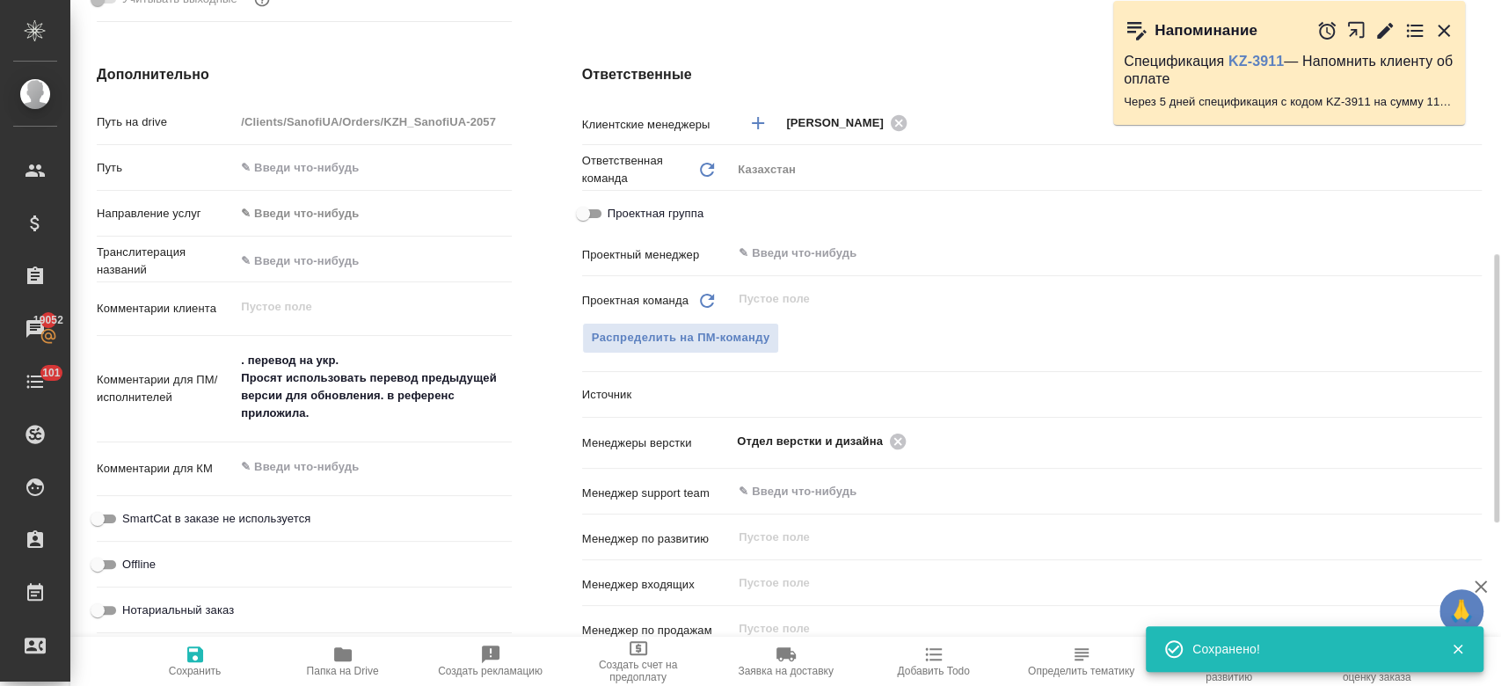
type textarea "x"
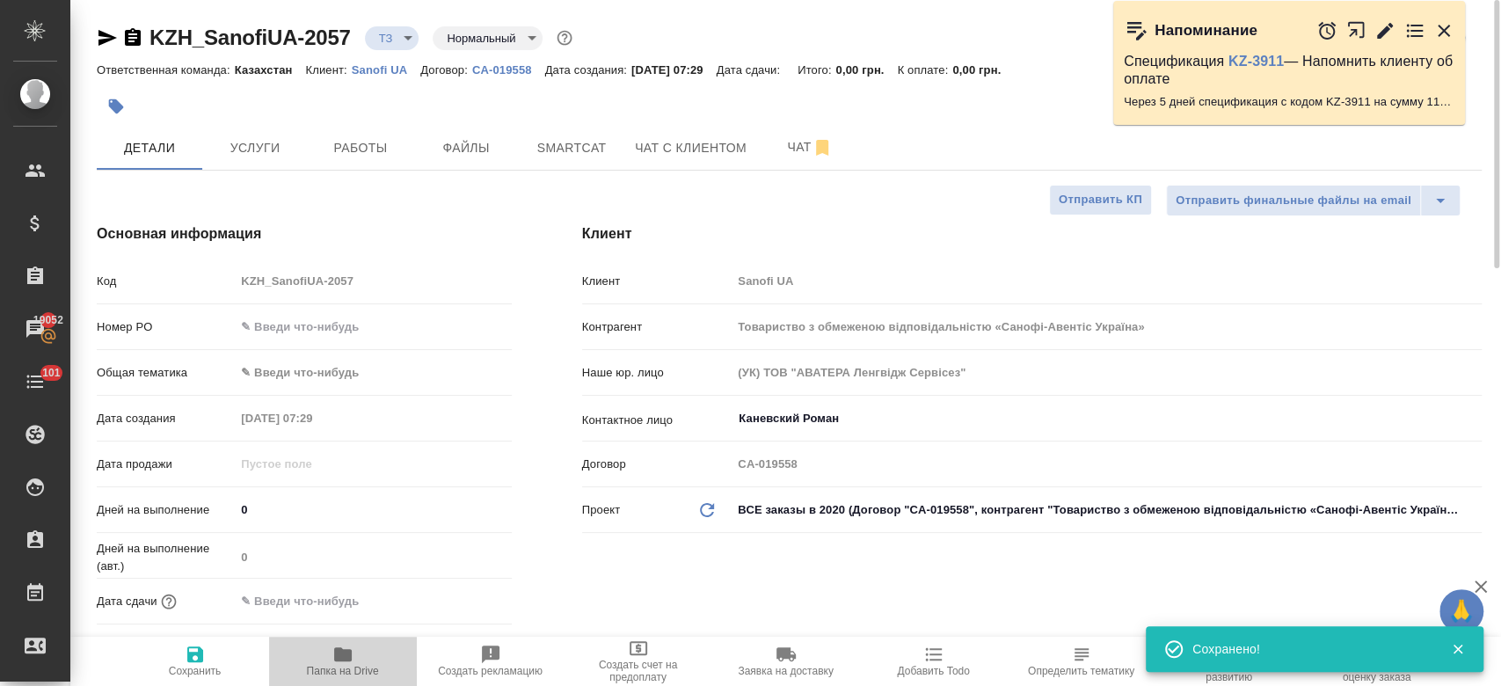
click at [341, 660] on icon "button" at bounding box center [343, 654] width 18 height 14
type textarea "x"
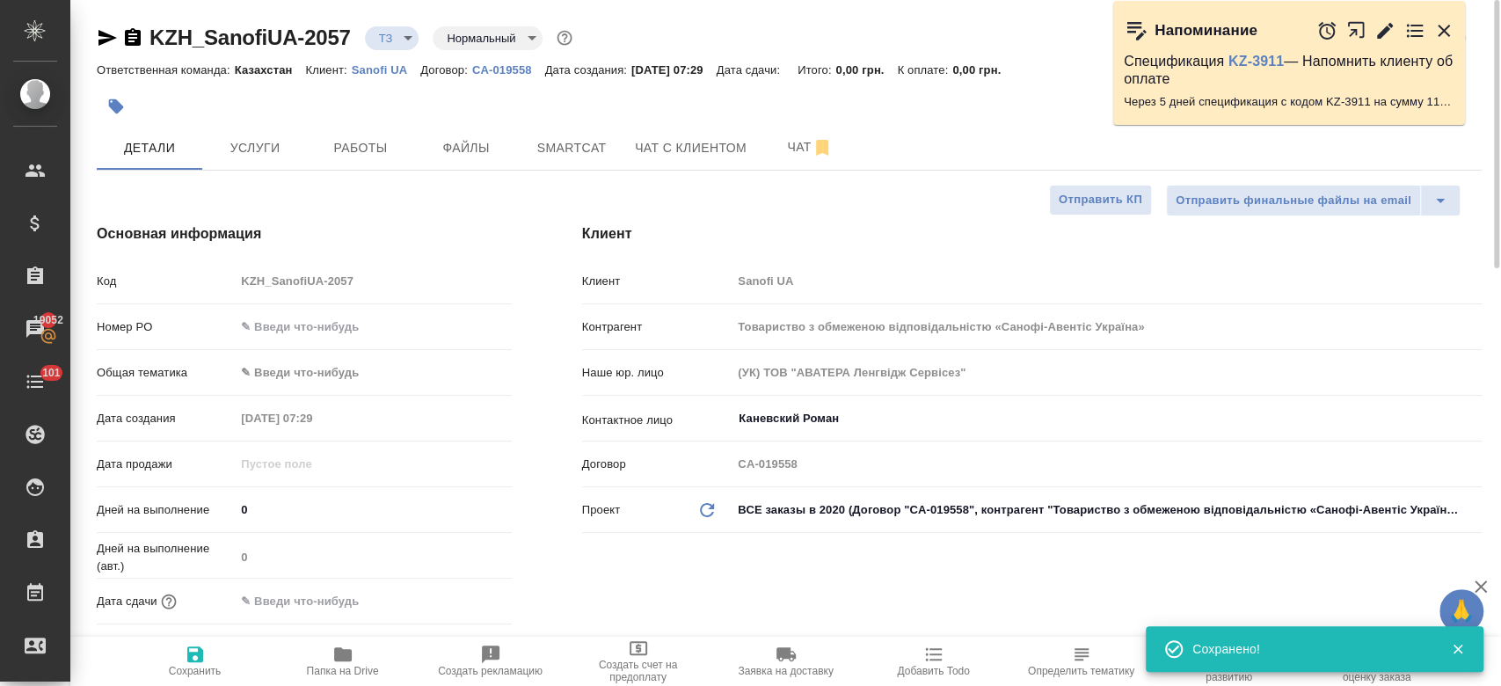
type textarea "x"
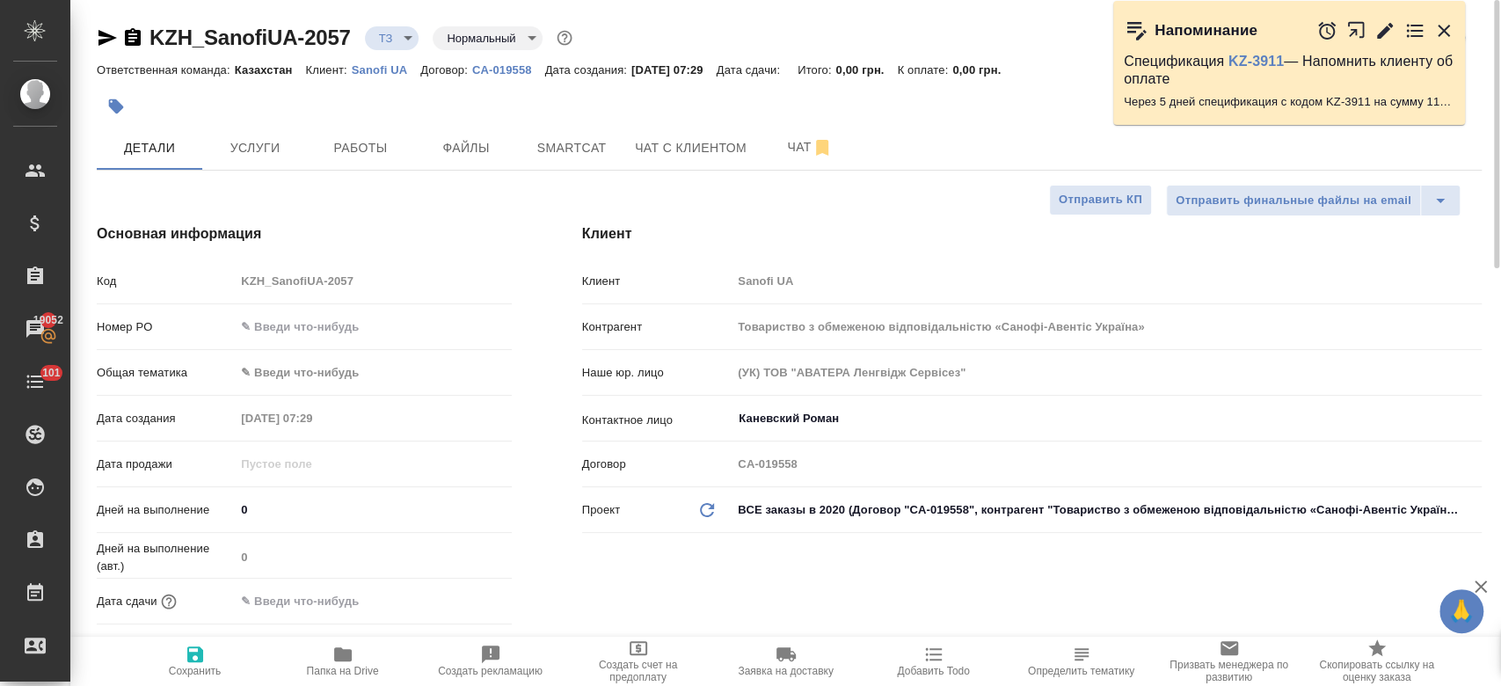
type textarea "x"
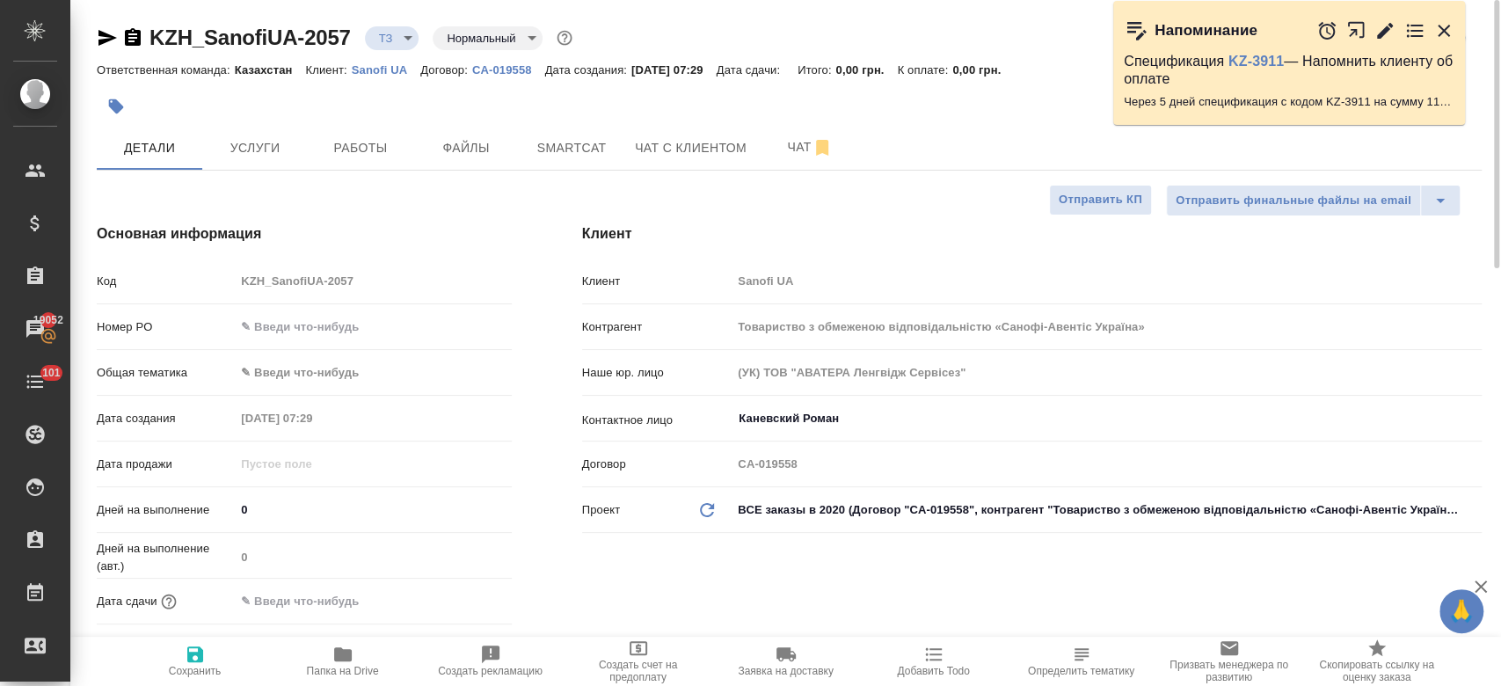
type textarea "x"
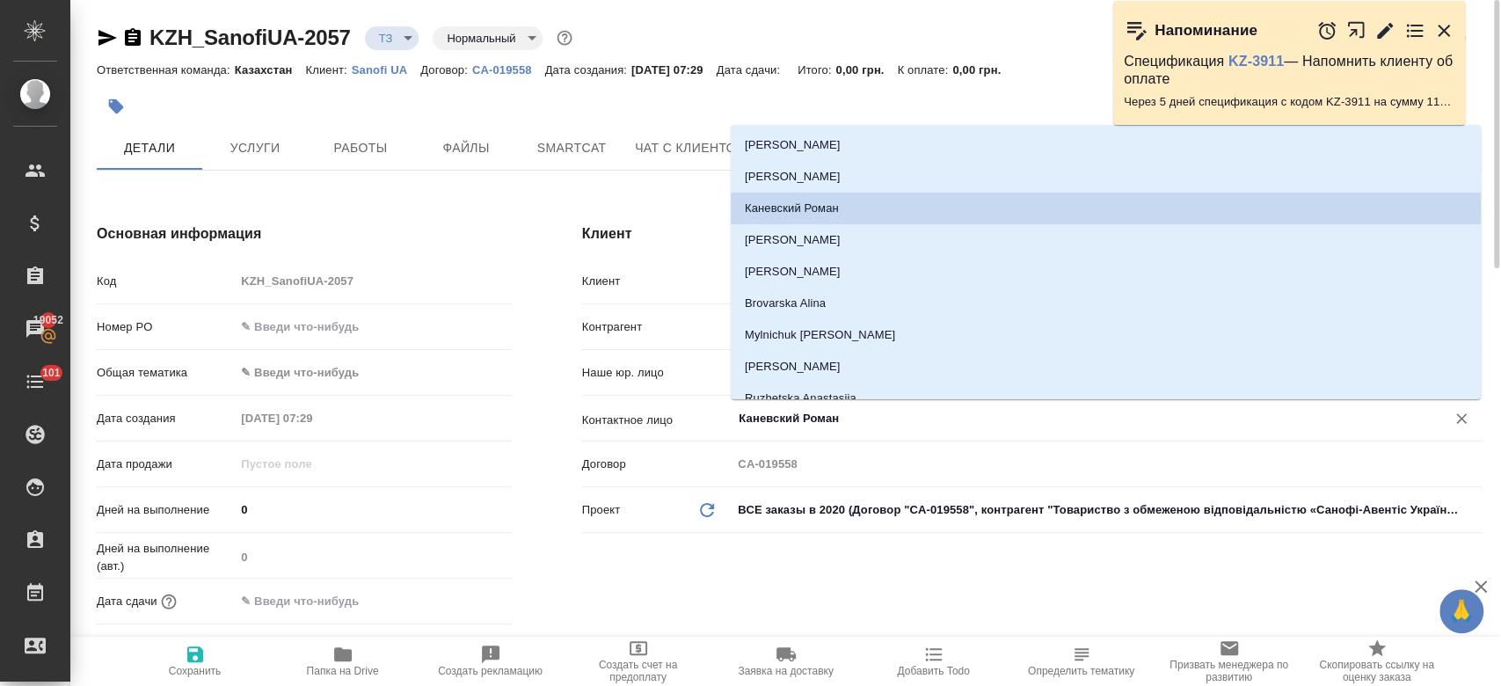
click at [790, 411] on input "Каневский Роман" at bounding box center [1077, 418] width 681 height 21
type textarea "x"
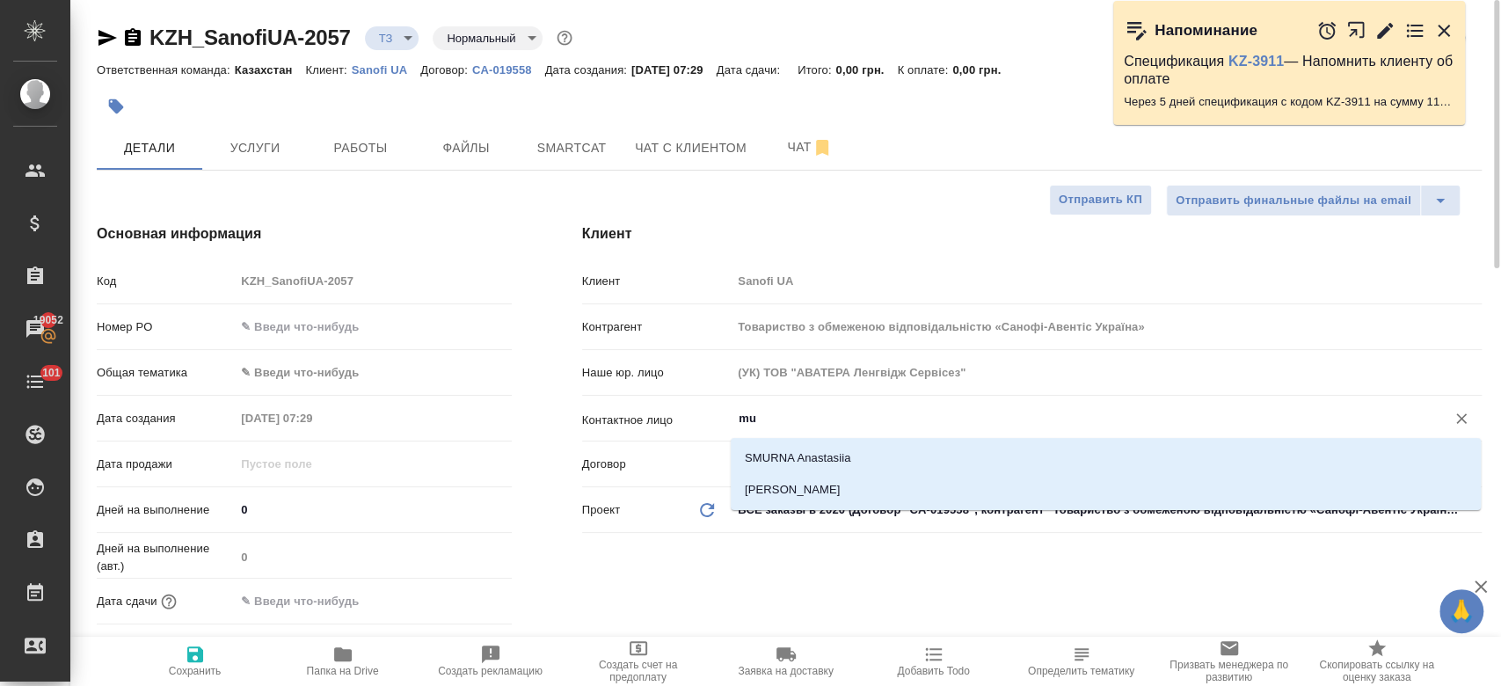
type input "m"
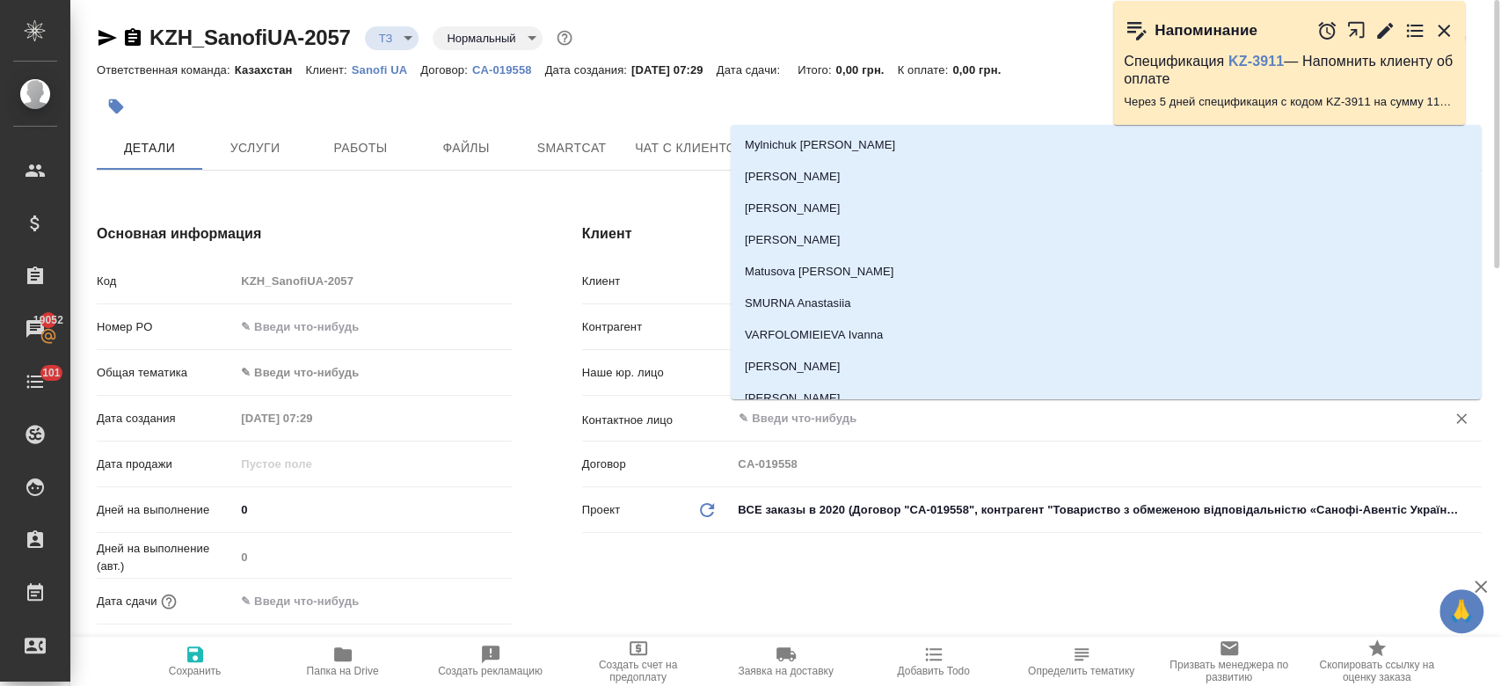
type textarea "x"
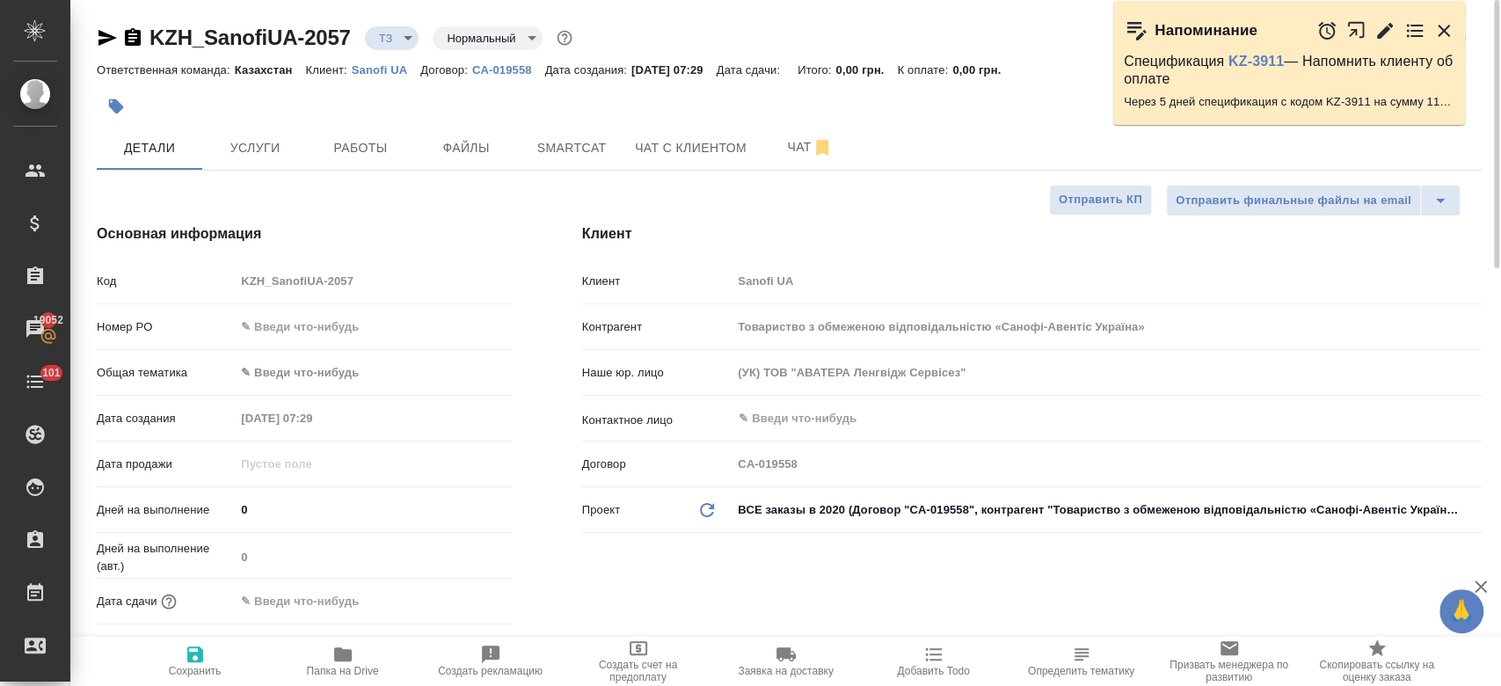
type textarea "x"
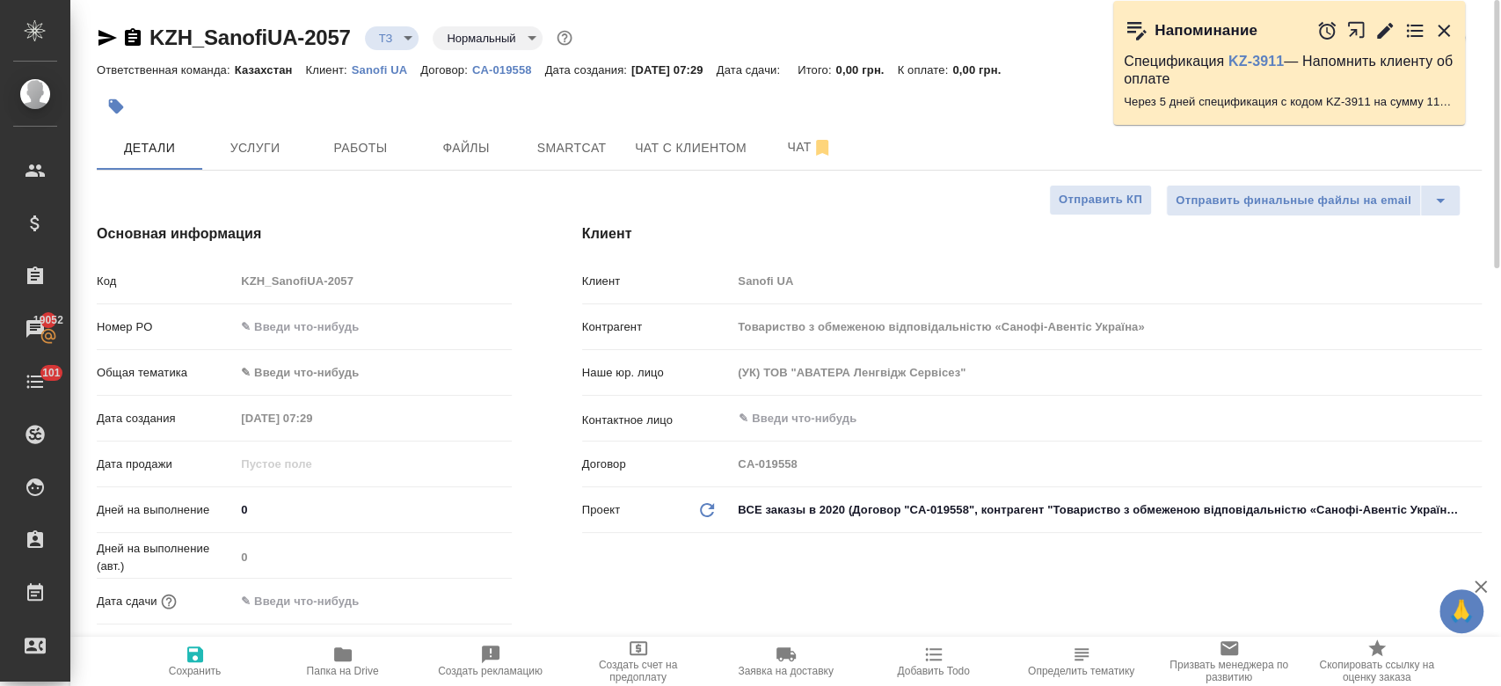
type textarea "x"
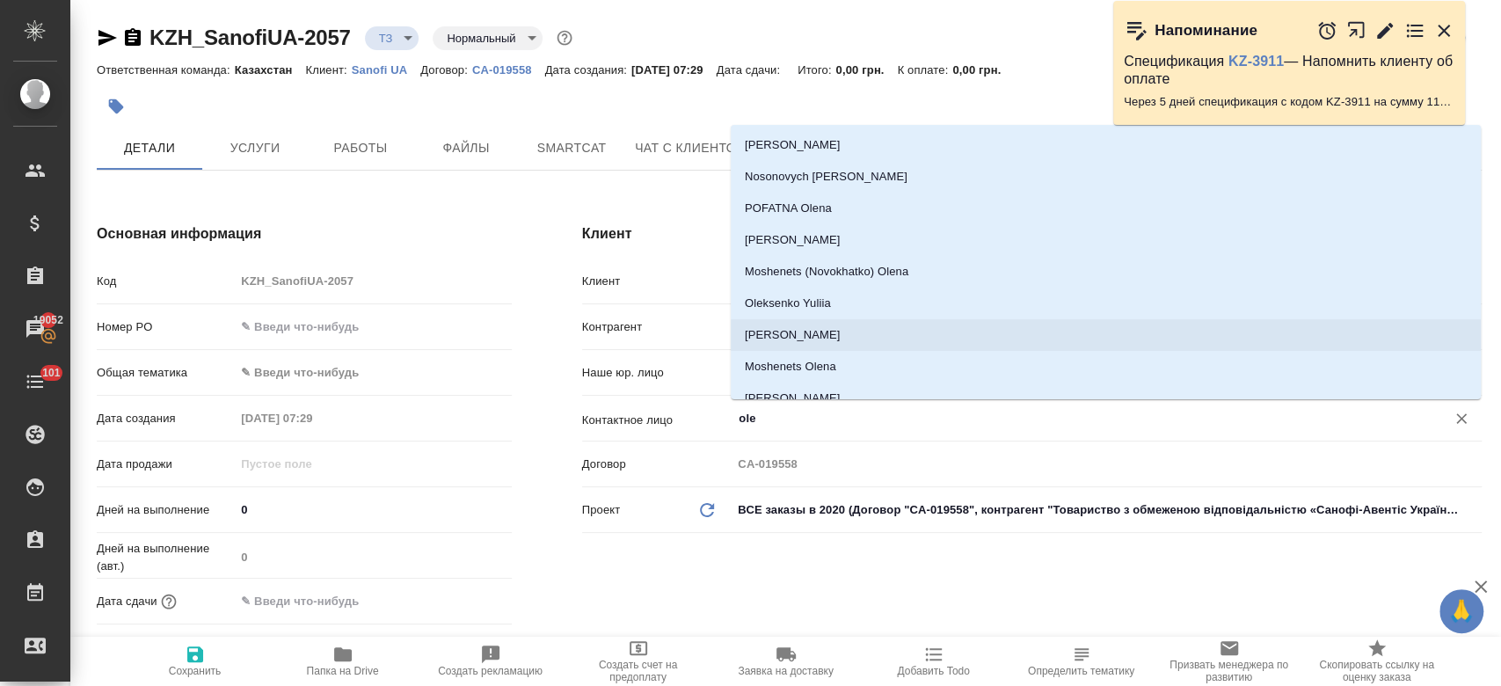
click at [800, 331] on li "Mitsuk Olena" at bounding box center [1106, 335] width 750 height 32
type input "Mitsuk Olena"
type textarea "x"
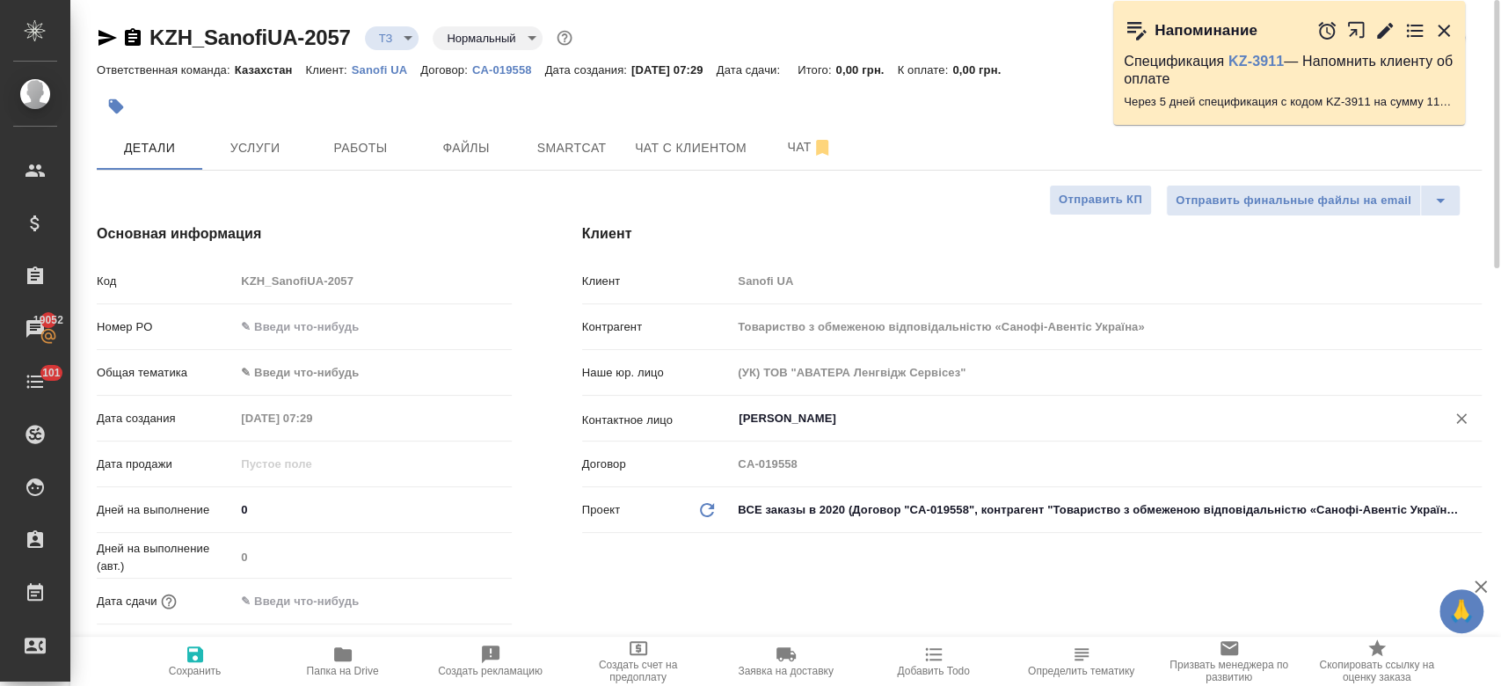
type input "Mitsuk Olena"
click at [217, 651] on span "Сохранить" at bounding box center [195, 660] width 127 height 33
type textarea "x"
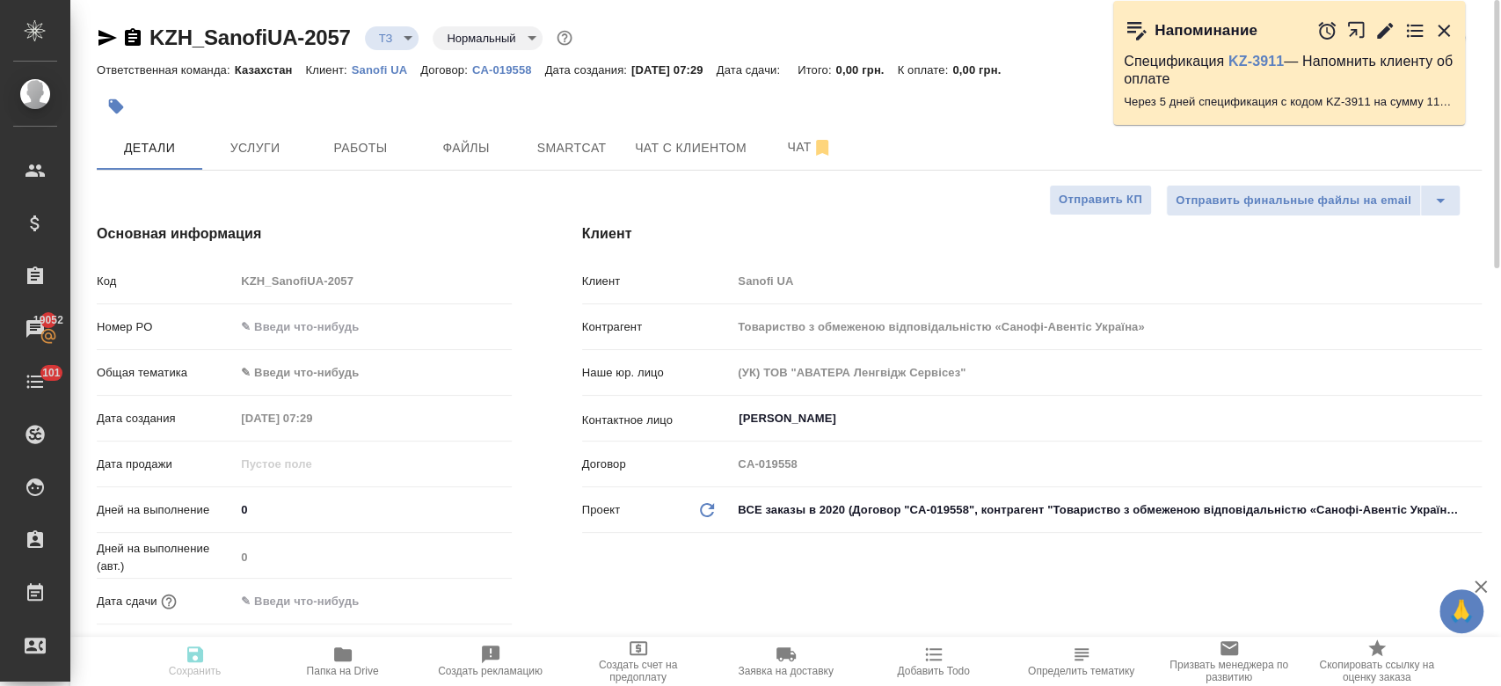
type textarea "x"
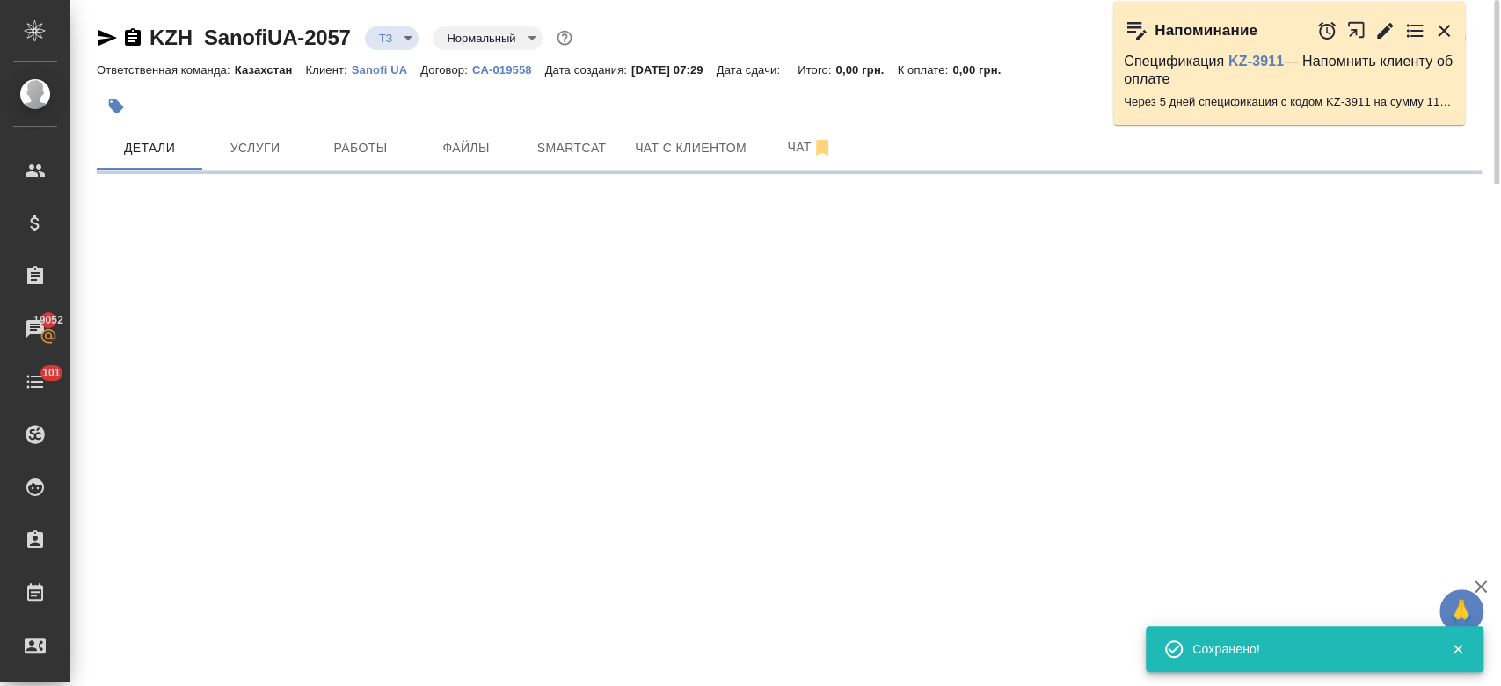
select select "RU"
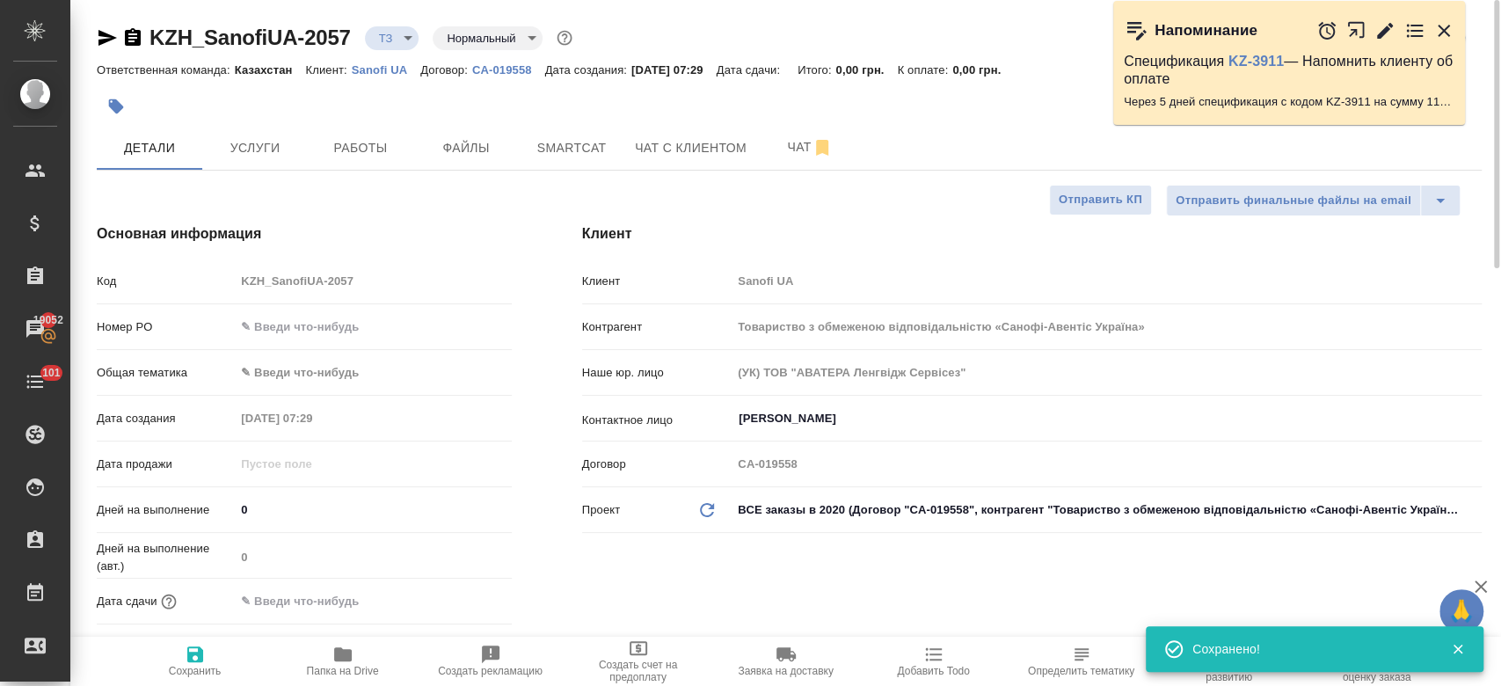
type textarea "x"
click at [284, 168] on button "Услуги" at bounding box center [255, 148] width 106 height 44
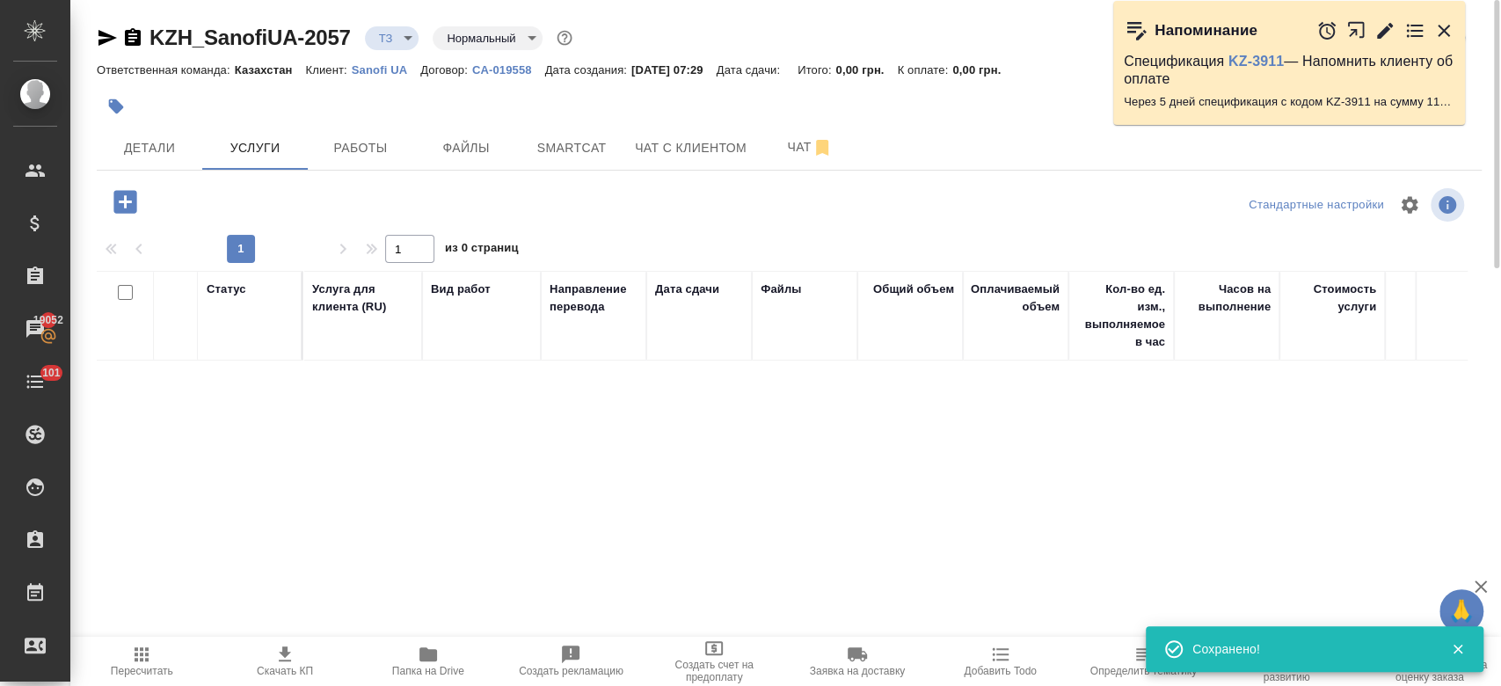
click at [116, 194] on icon "button" at bounding box center [124, 201] width 23 height 23
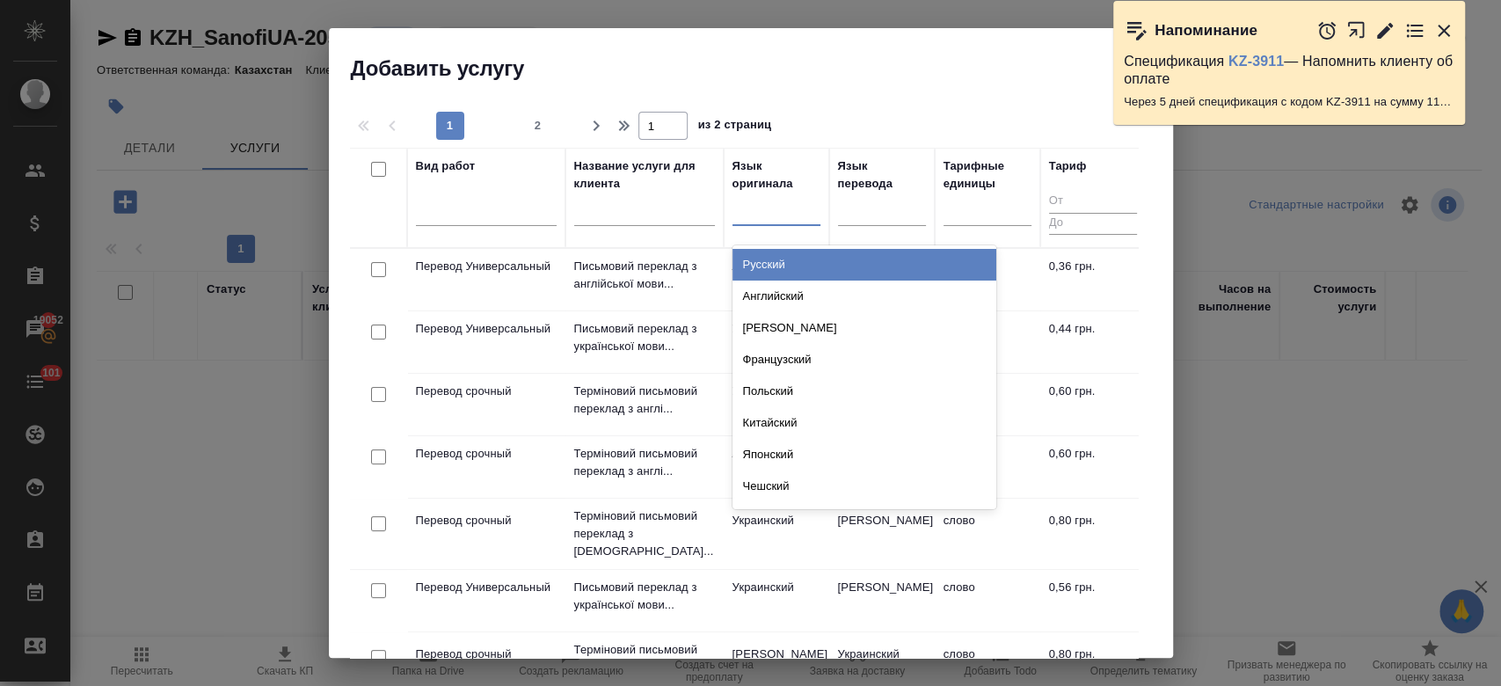
click at [762, 204] on div at bounding box center [776, 207] width 88 height 25
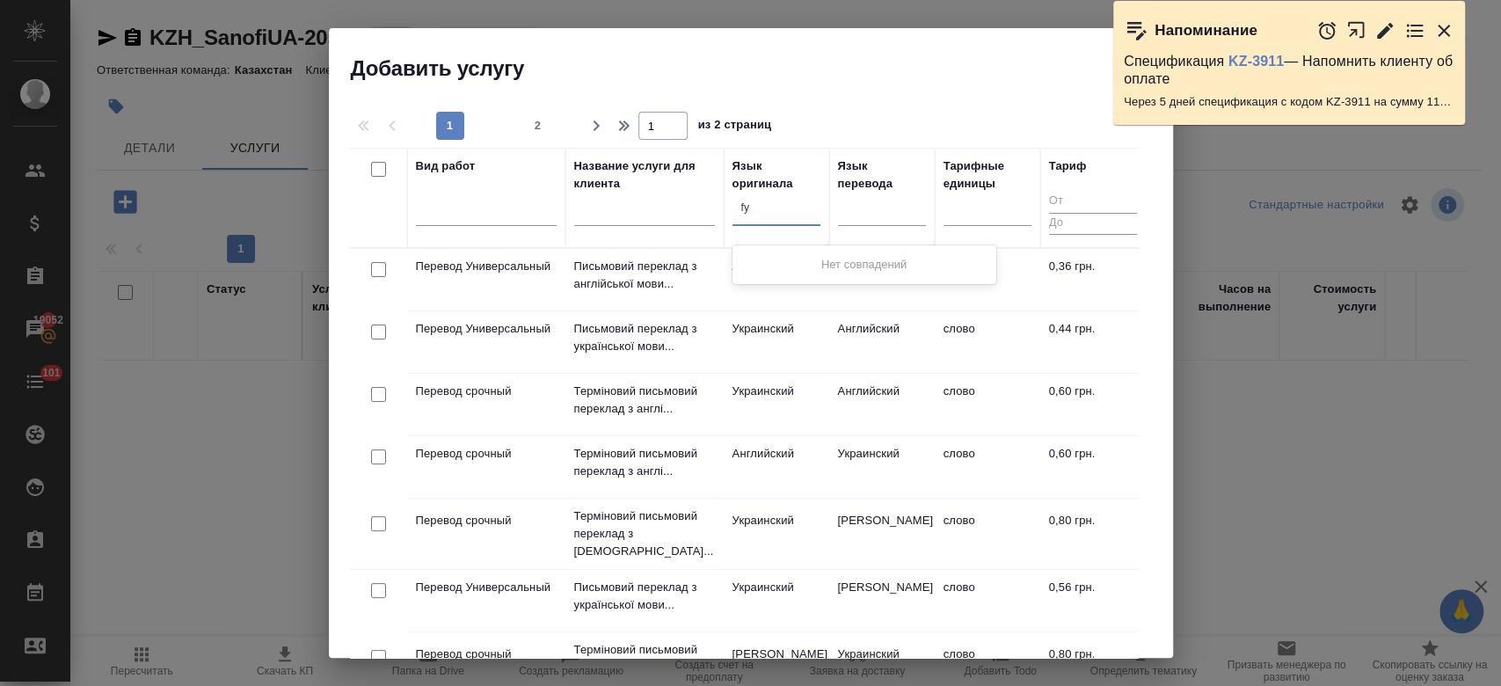
type input "f"
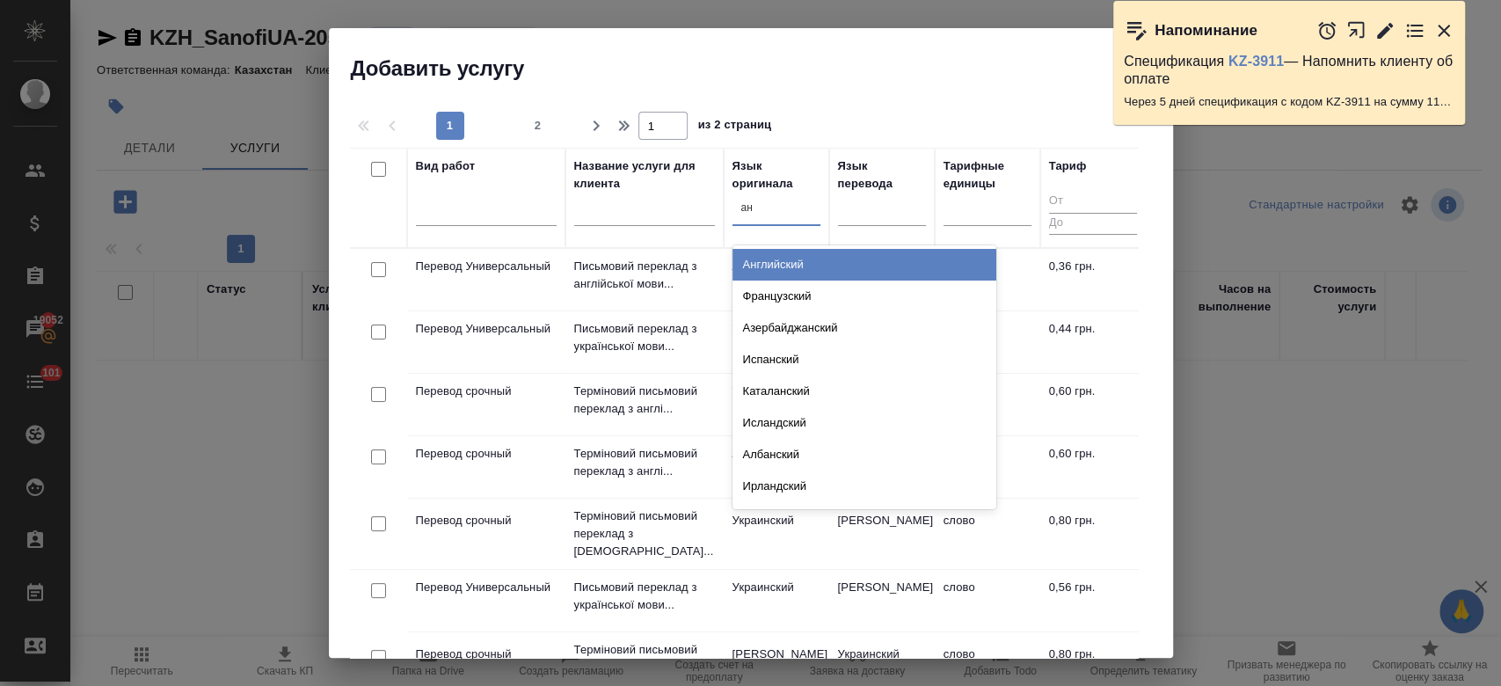
type input "анг"
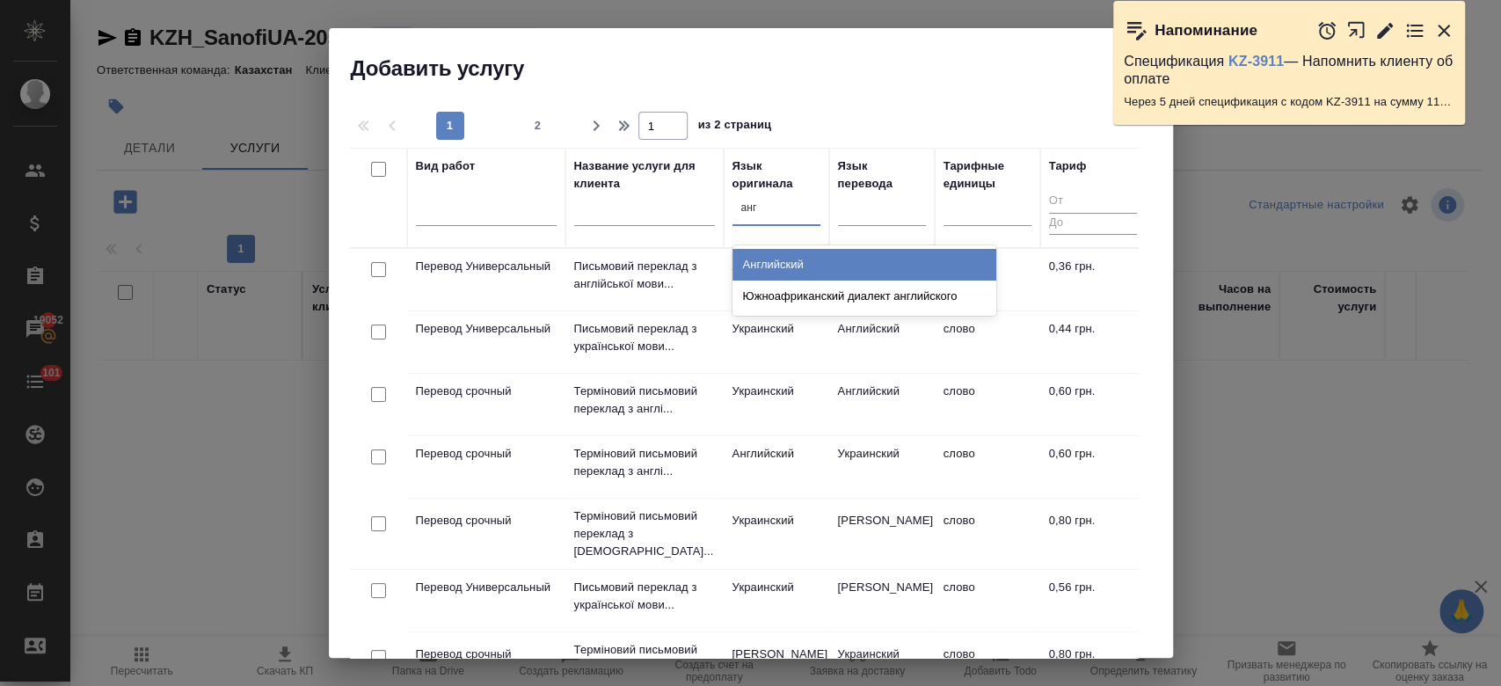
click at [780, 270] on div "Английский" at bounding box center [864, 265] width 264 height 32
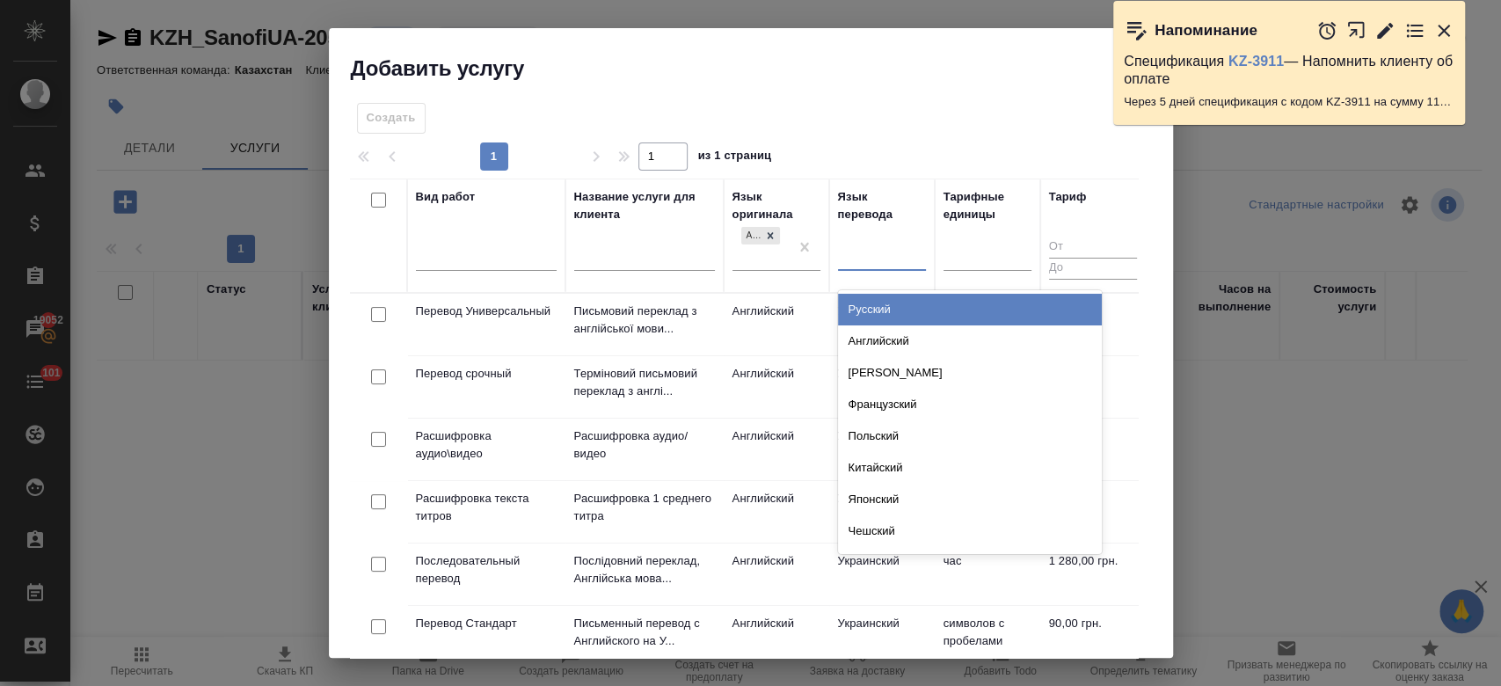
click at [866, 244] on div at bounding box center [882, 253] width 88 height 25
type input "укр"
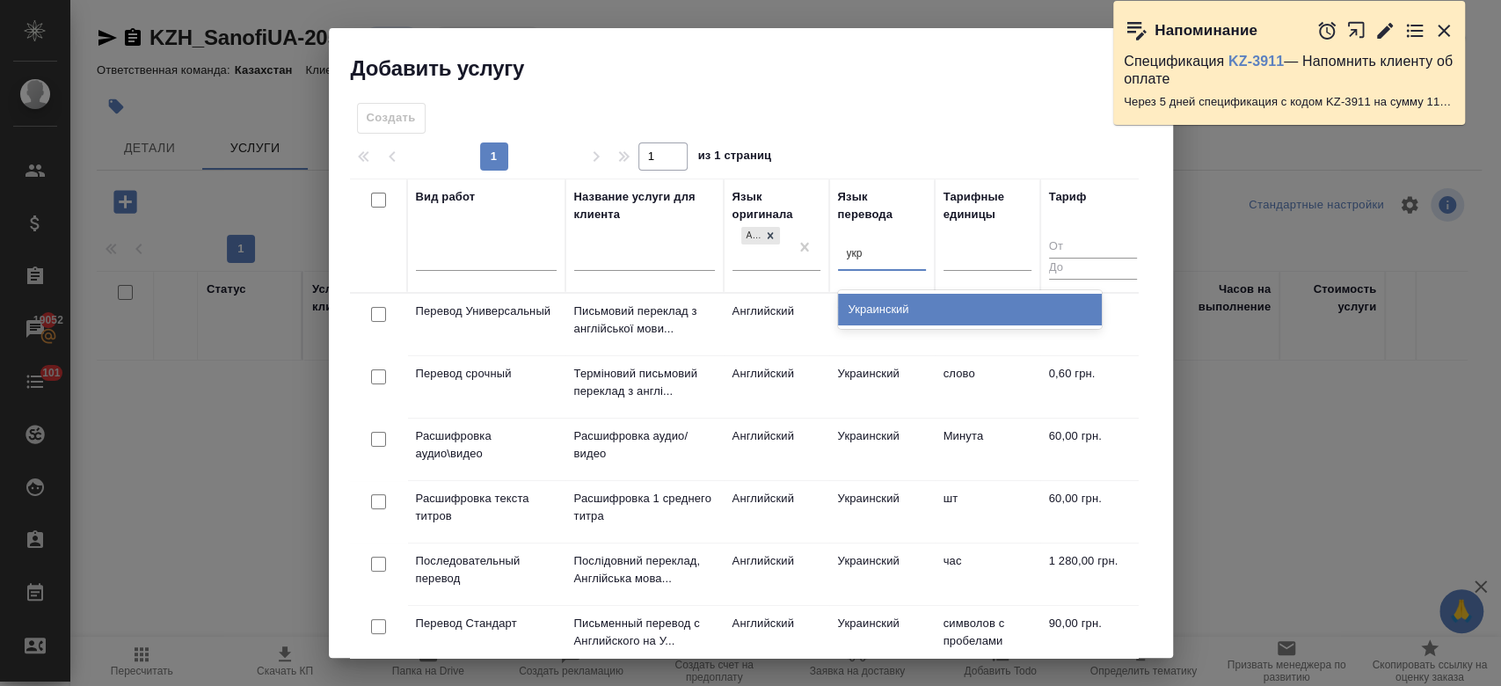
click at [873, 320] on div "Украинский" at bounding box center [970, 310] width 264 height 32
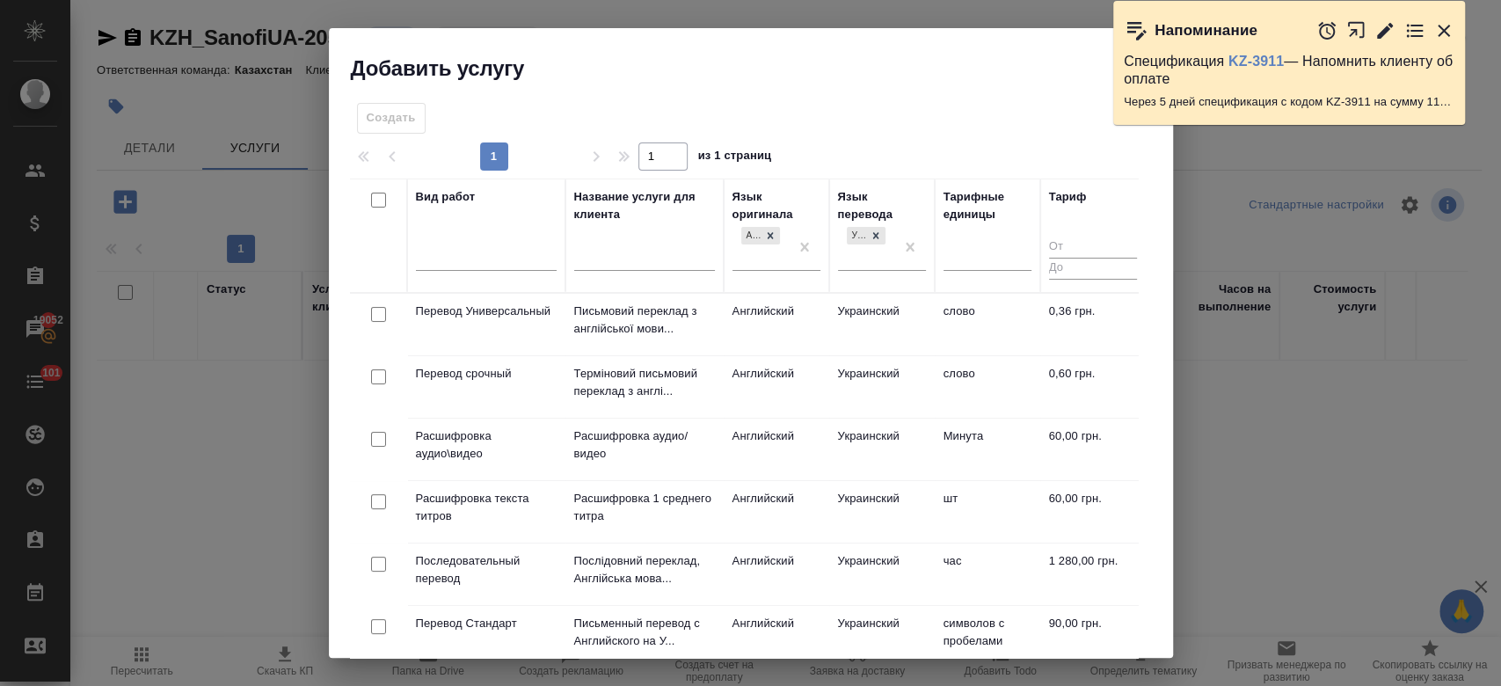
click at [737, 391] on td "Английский" at bounding box center [777, 387] width 106 height 62
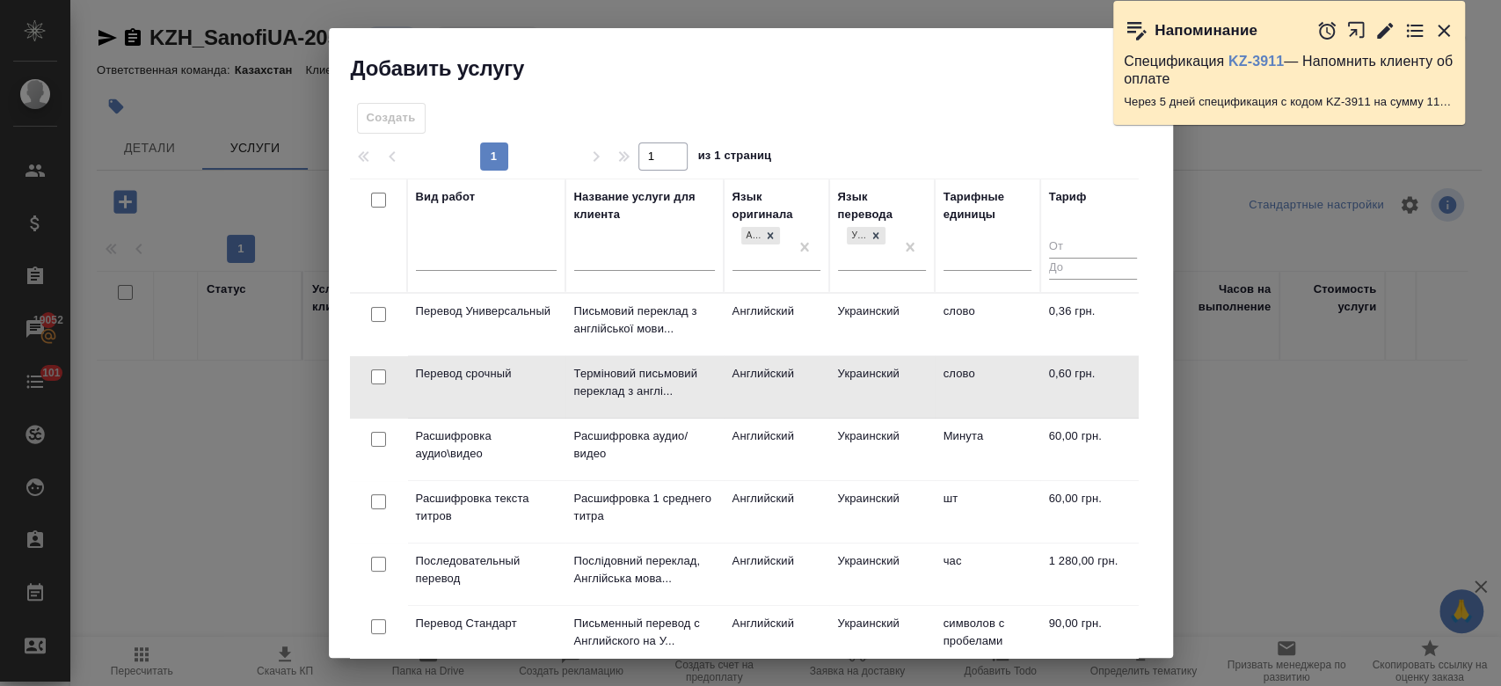
click at [737, 391] on td "Английский" at bounding box center [777, 387] width 106 height 62
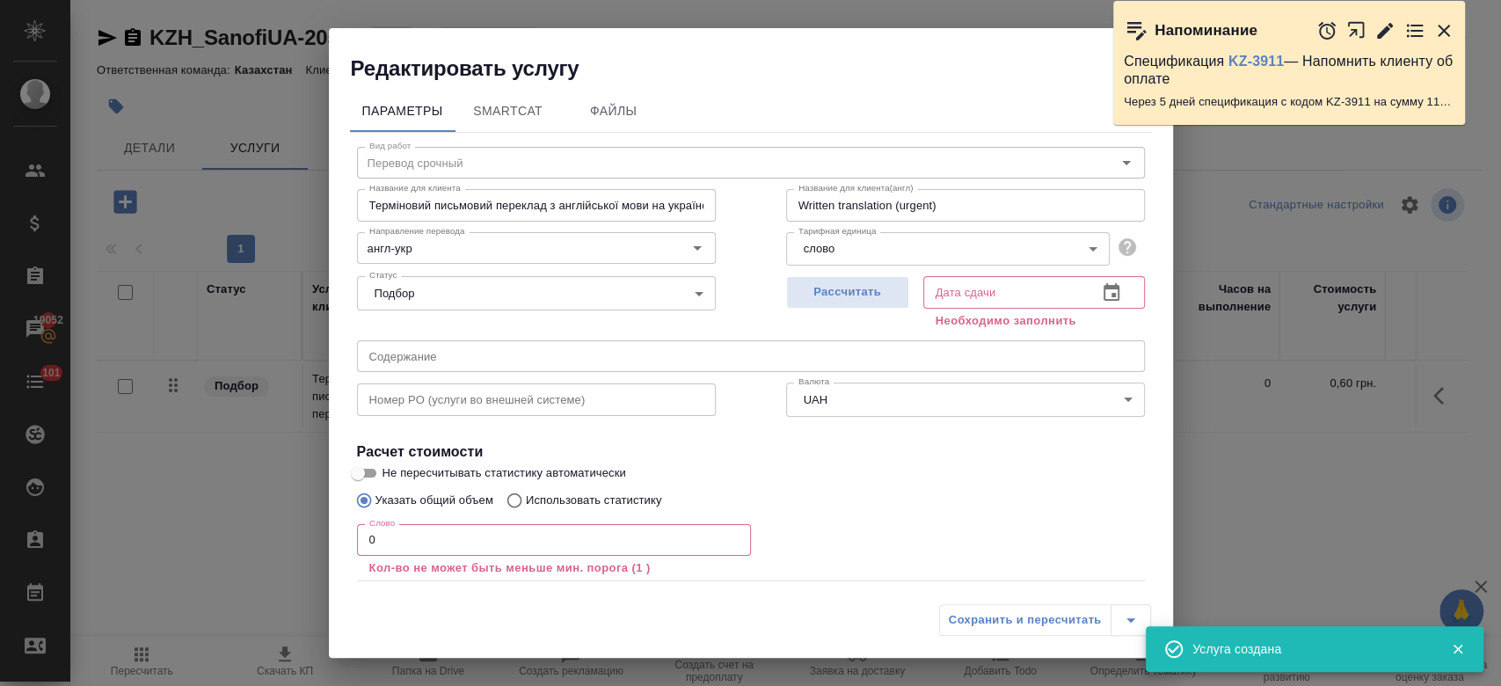
scroll to position [97, 0]
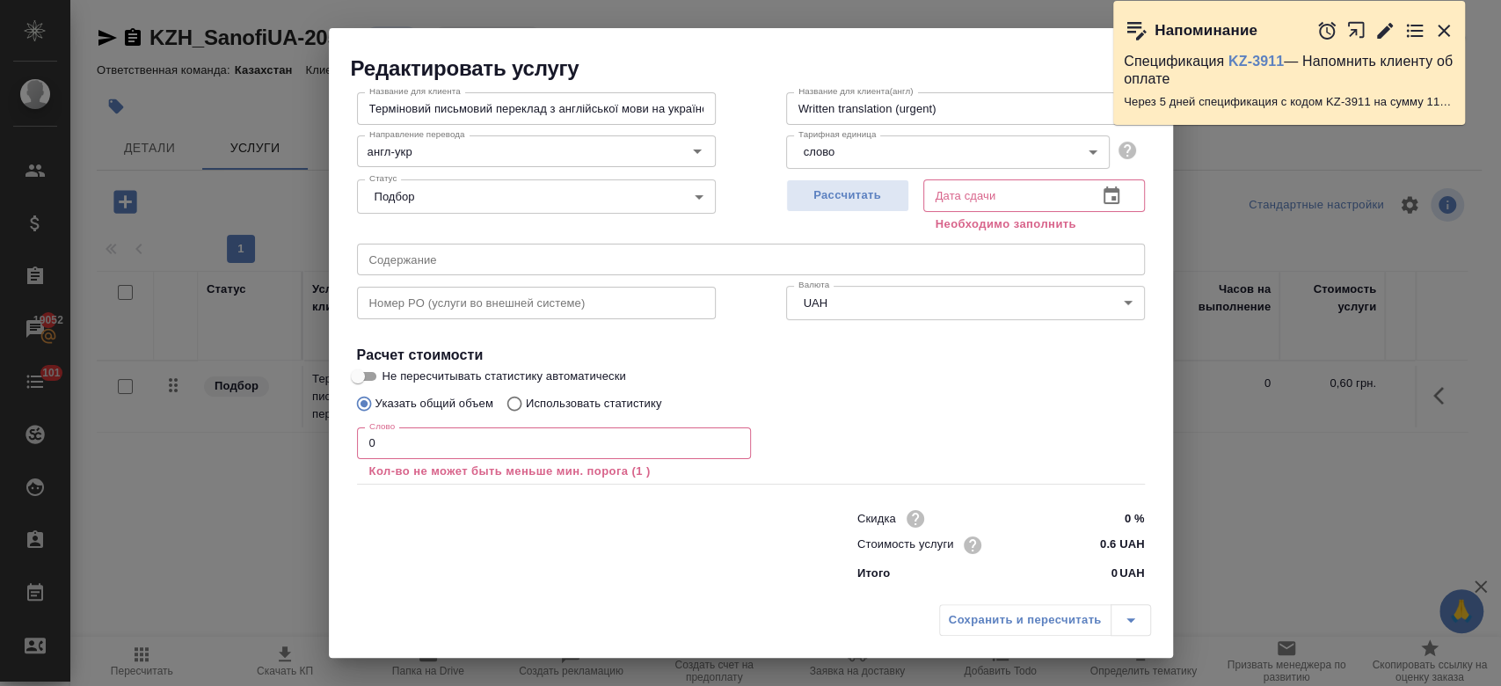
click at [1446, 33] on icon "button" at bounding box center [1444, 31] width 12 height 12
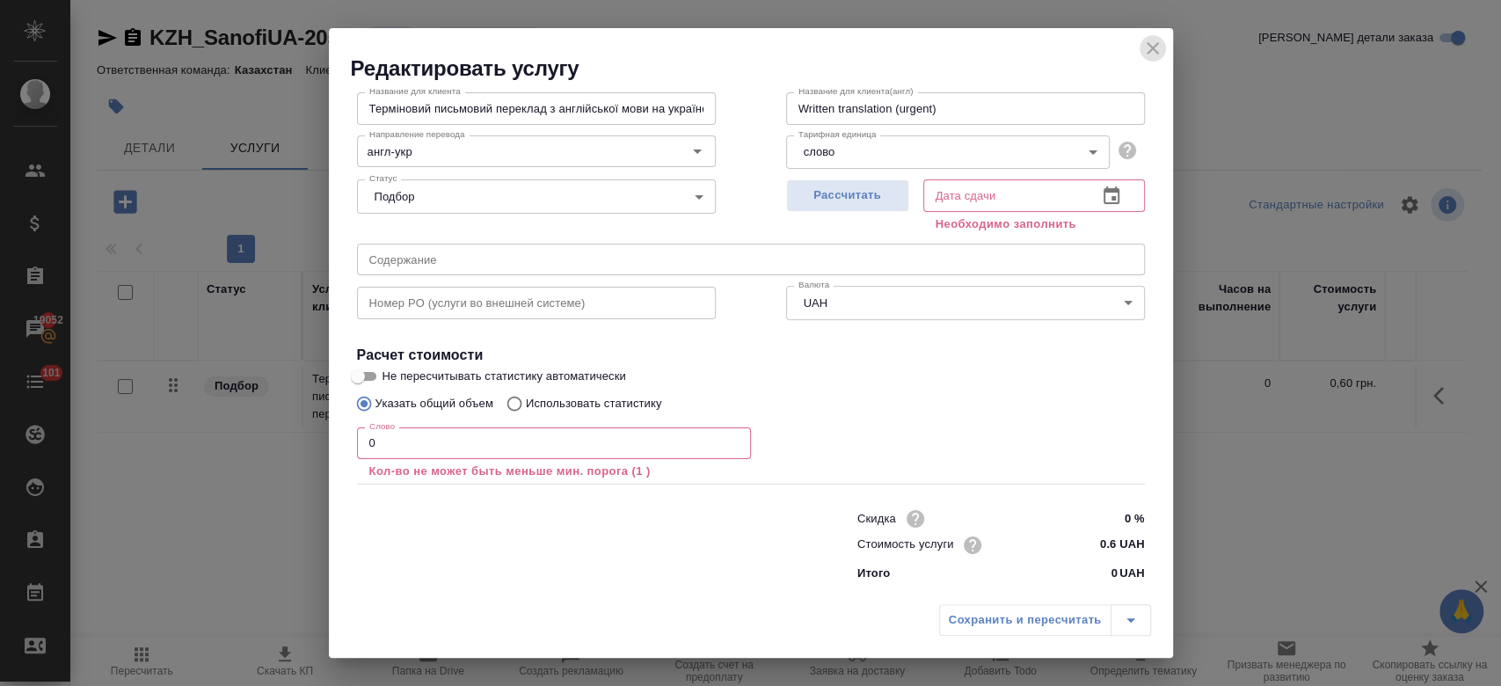
click at [1150, 43] on icon "close" at bounding box center [1152, 48] width 21 height 21
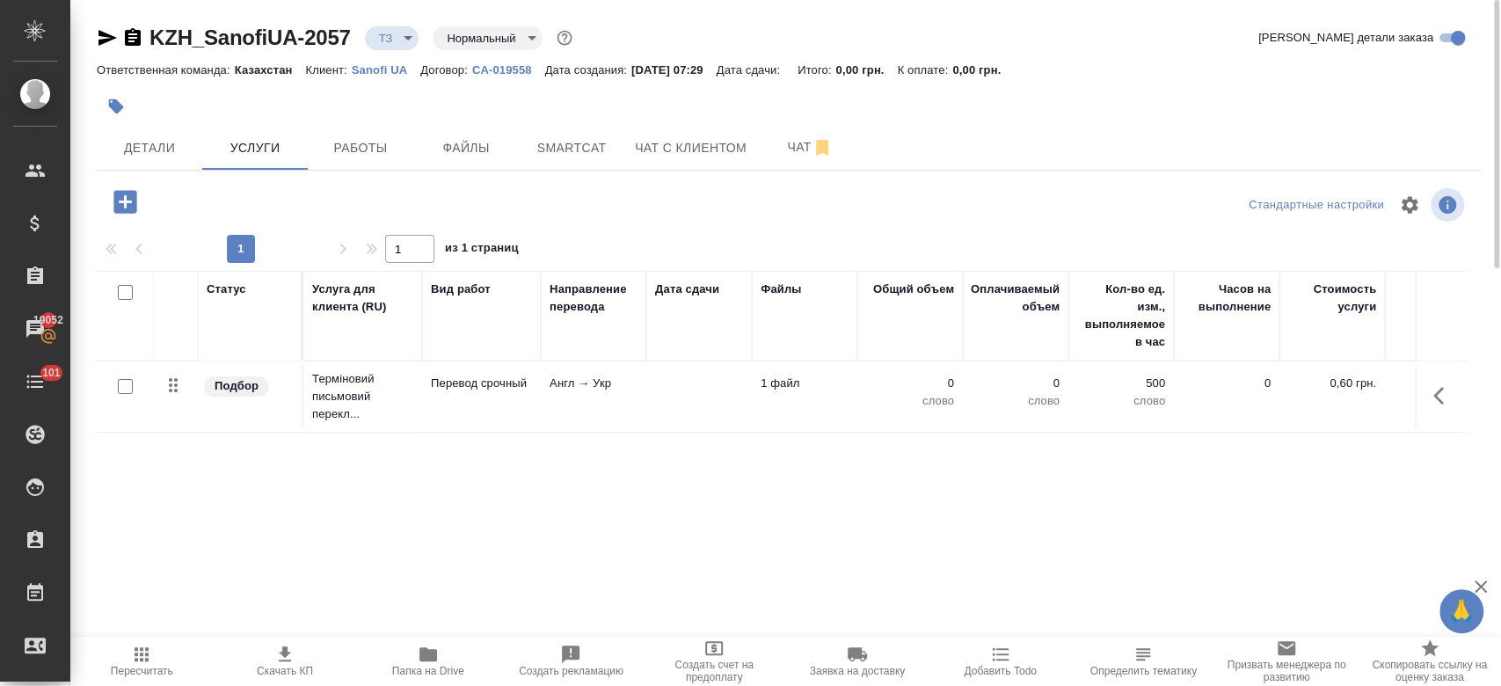
click at [131, 385] on input "checkbox" at bounding box center [125, 386] width 15 height 15
checkbox input "true"
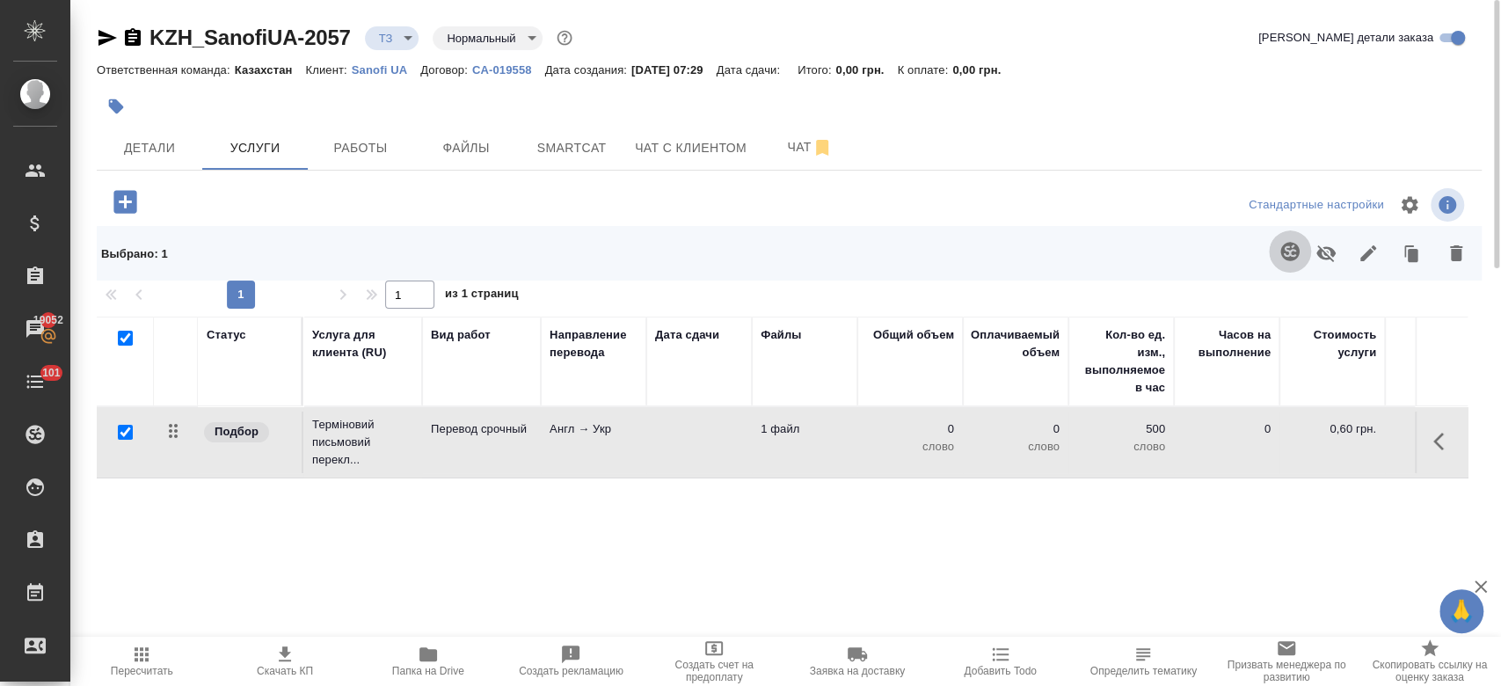
click at [1290, 251] on icon "button" at bounding box center [1289, 251] width 21 height 21
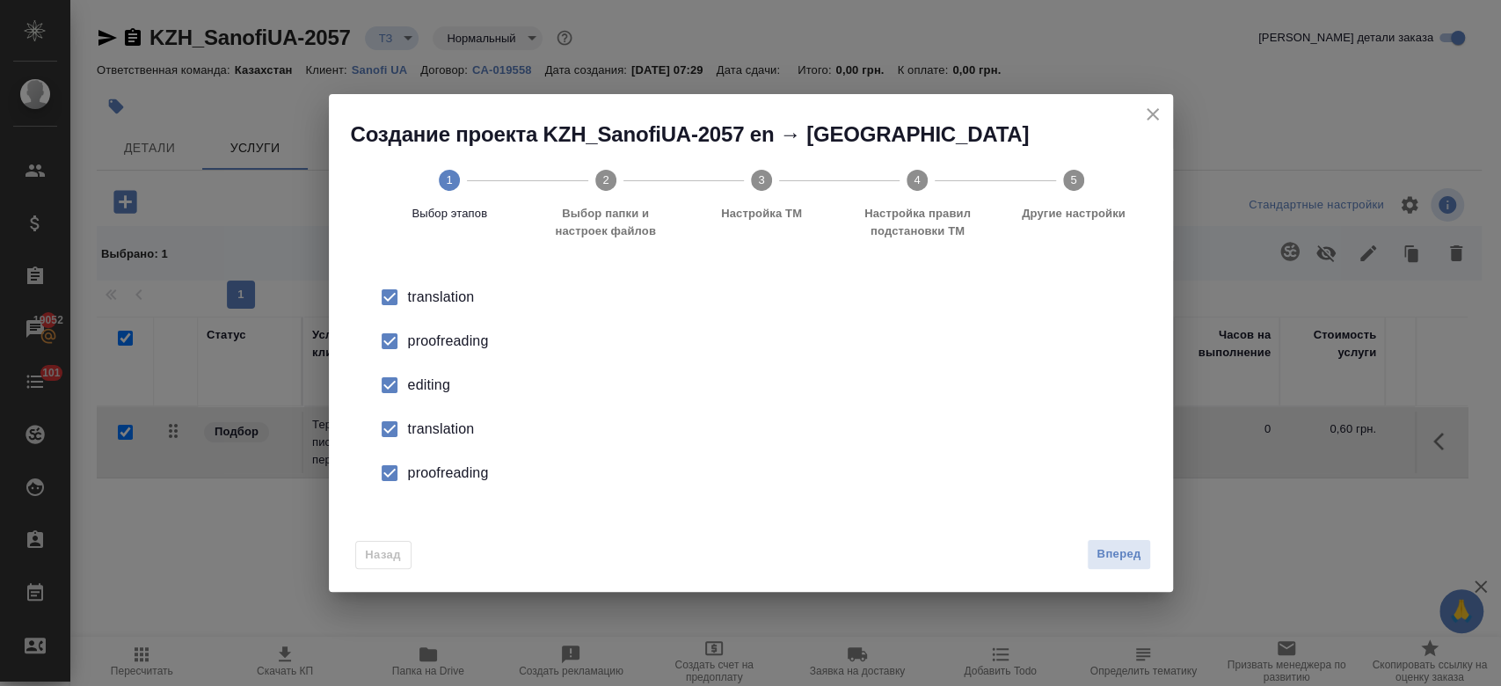
click at [442, 338] on div "proofreading" at bounding box center [769, 341] width 723 height 21
click at [430, 390] on div "editing" at bounding box center [769, 385] width 723 height 21
click at [426, 439] on div "translation" at bounding box center [769, 429] width 723 height 21
click at [424, 477] on div "proofreading" at bounding box center [769, 472] width 723 height 21
click at [1115, 539] on button "Вперед" at bounding box center [1118, 554] width 63 height 31
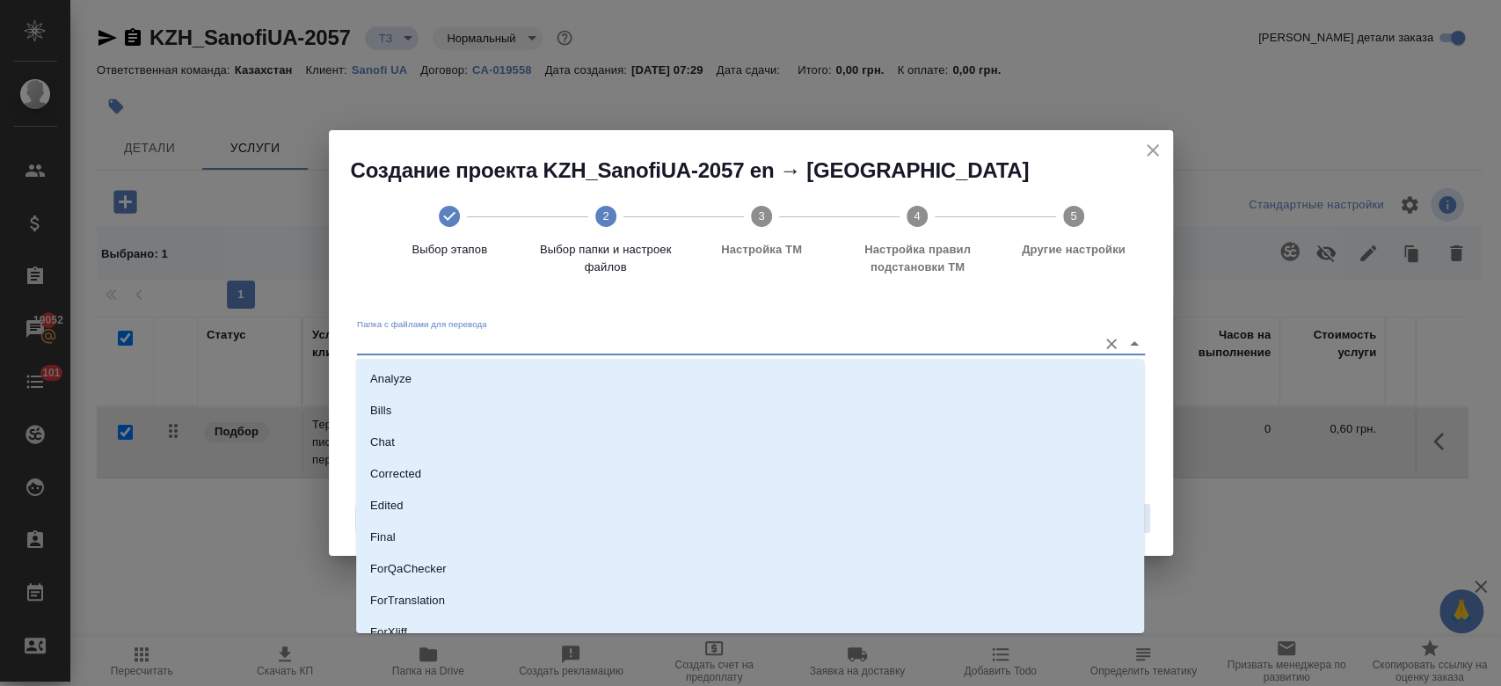
click at [1058, 338] on input "Папка с файлами для перевода" at bounding box center [723, 342] width 732 height 21
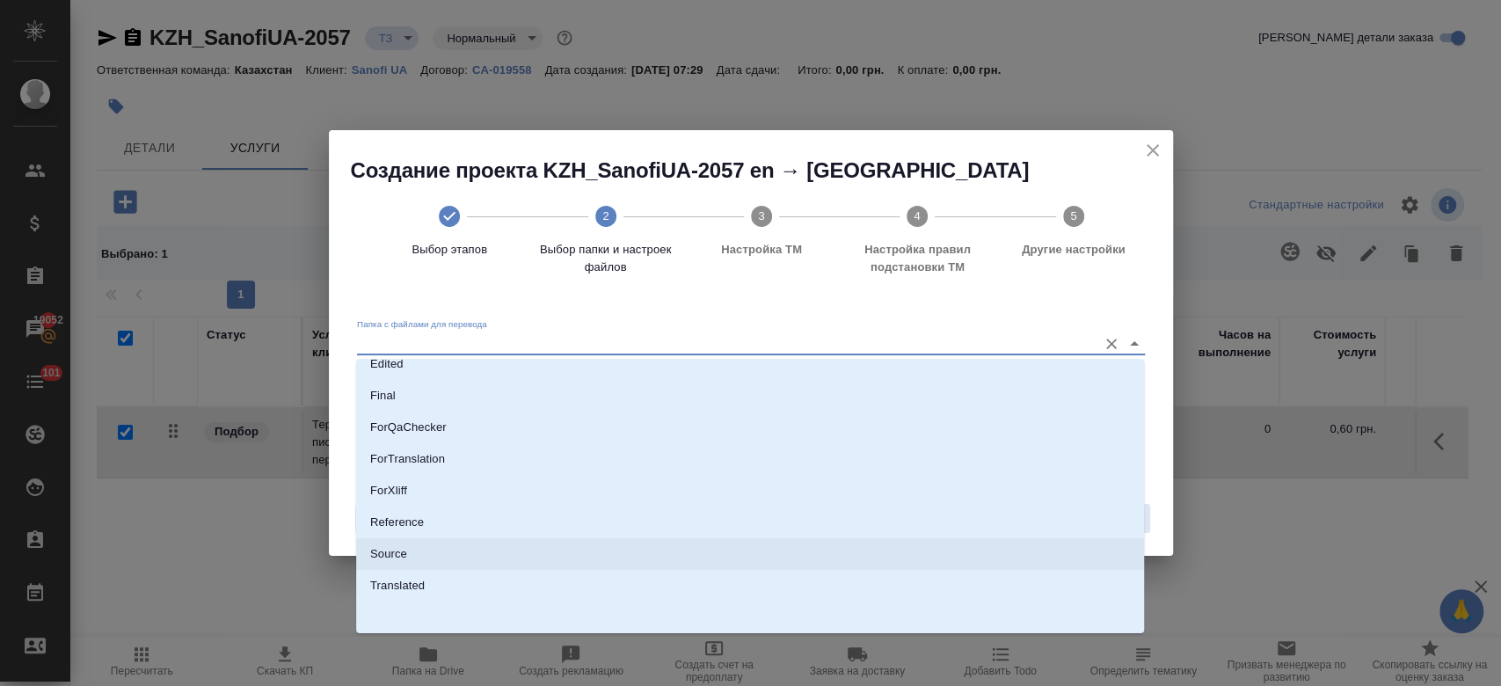
click at [826, 544] on li "Source" at bounding box center [750, 554] width 788 height 32
type input "Source"
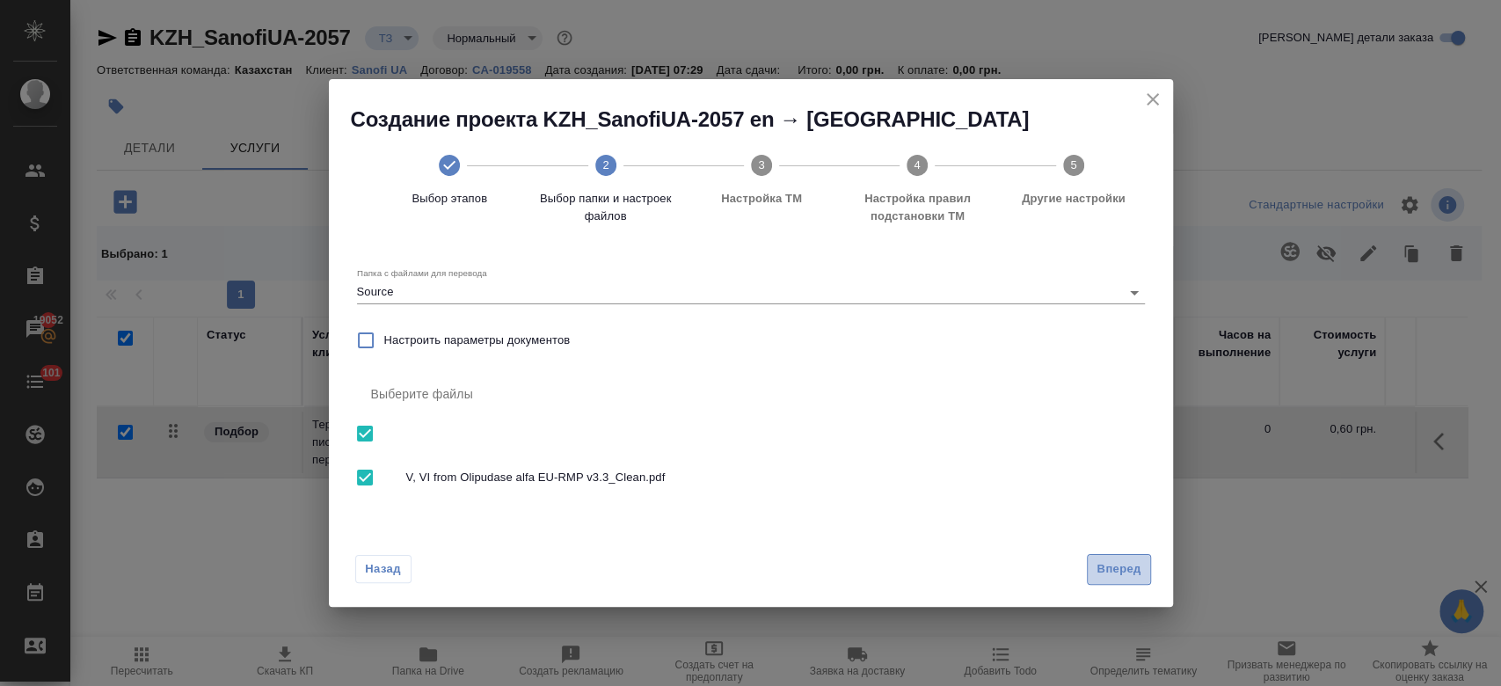
click at [1103, 556] on button "Вперед" at bounding box center [1118, 569] width 63 height 31
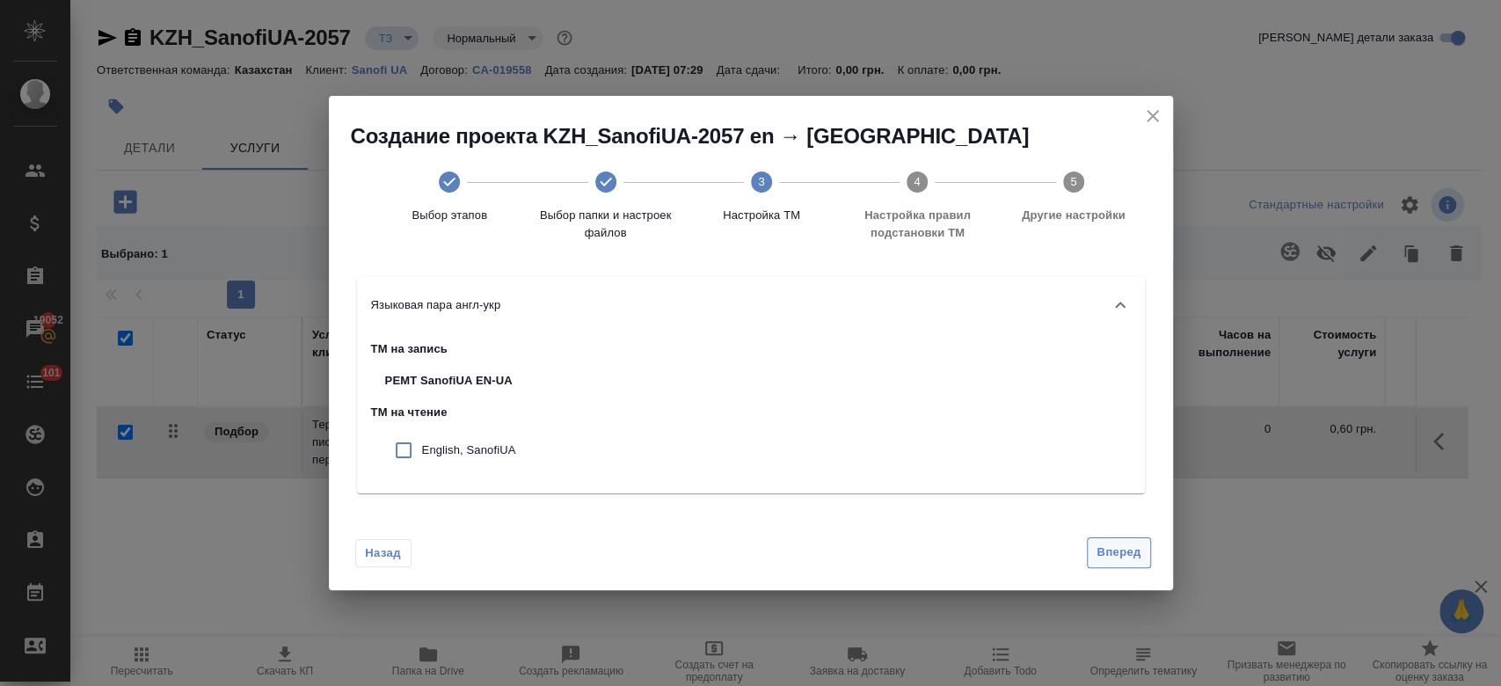
click at [1099, 549] on span "Вперед" at bounding box center [1118, 552] width 44 height 20
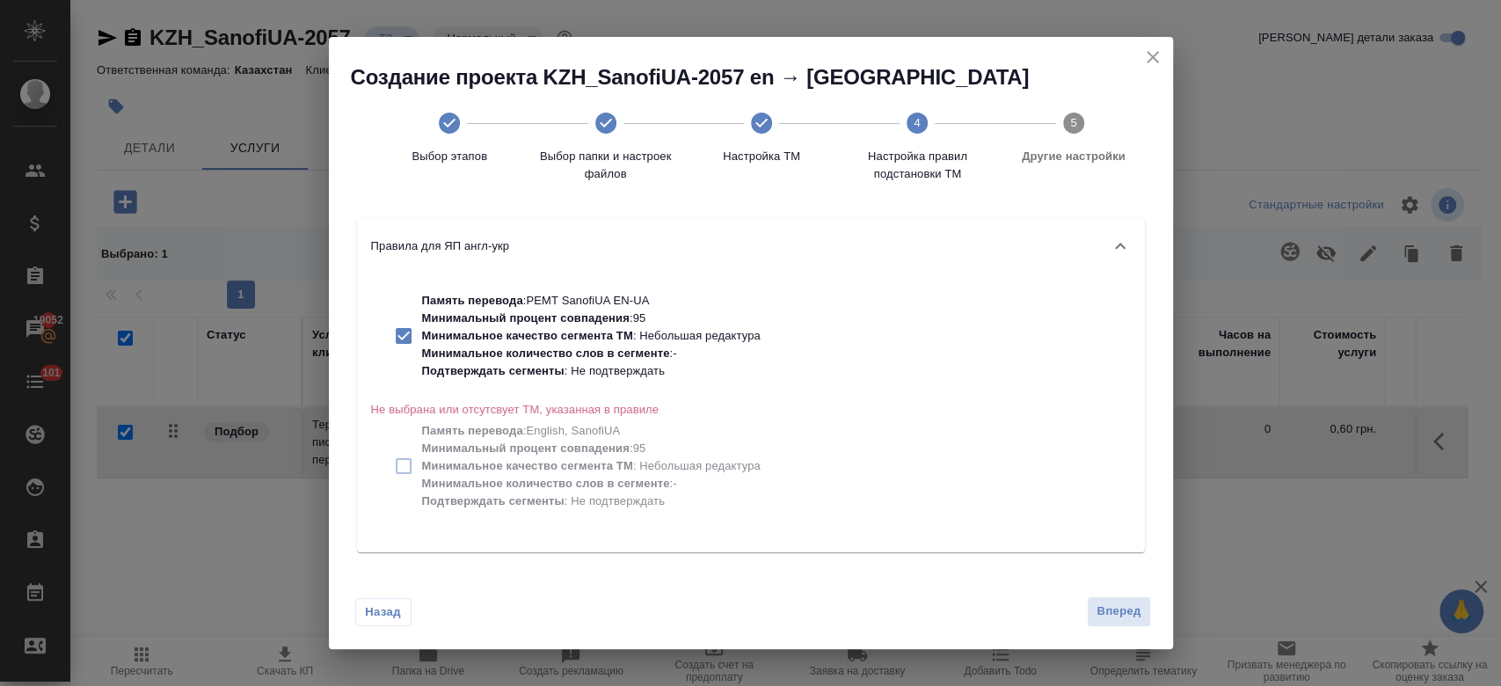
click at [662, 323] on p "Минимальный процент совпадения : 95" at bounding box center [591, 318] width 338 height 18
checkbox input "false"
click at [1095, 628] on div "Назад Вперед" at bounding box center [751, 607] width 844 height 83
click at [1097, 615] on span "Вперед" at bounding box center [1118, 611] width 44 height 20
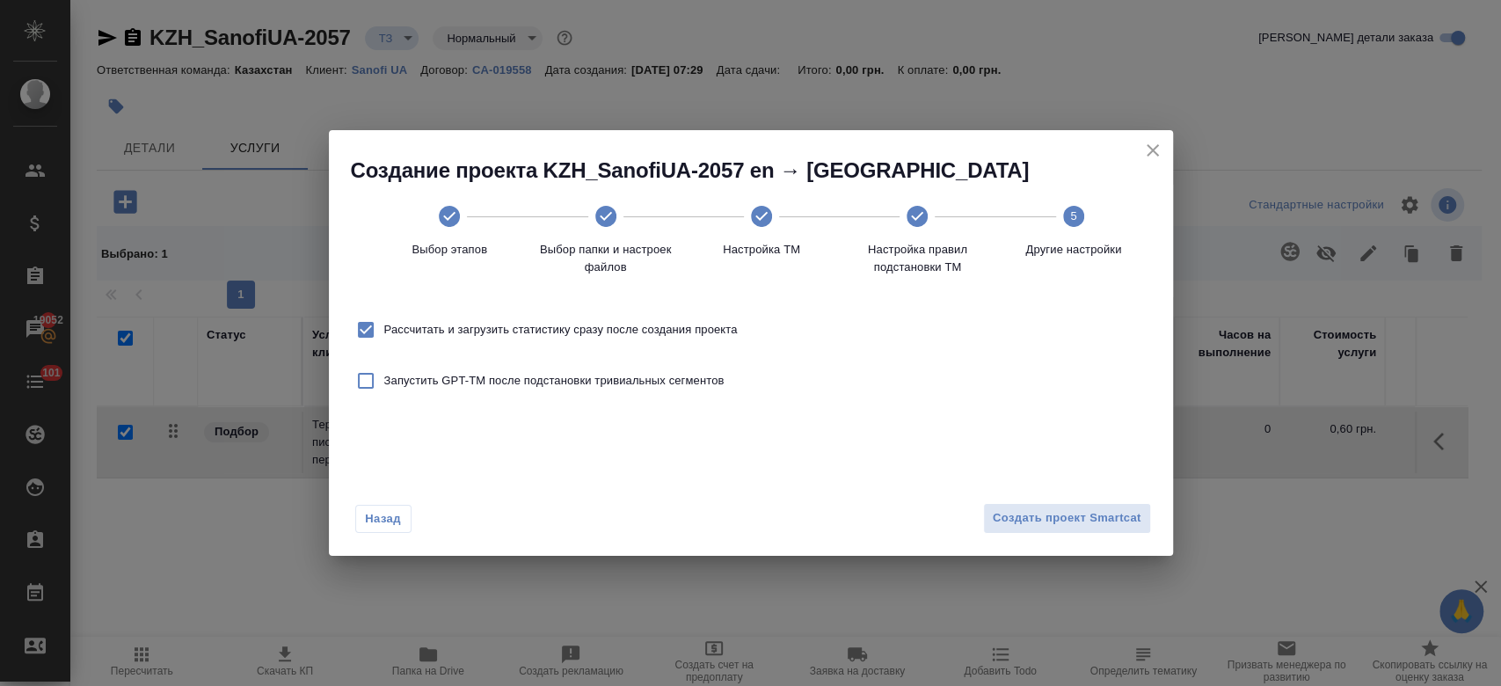
click at [1058, 502] on div "Назад Создать проект Smartcat" at bounding box center [751, 514] width 844 height 83
click at [1048, 512] on span "Создать проект Smartcat" at bounding box center [1067, 518] width 149 height 20
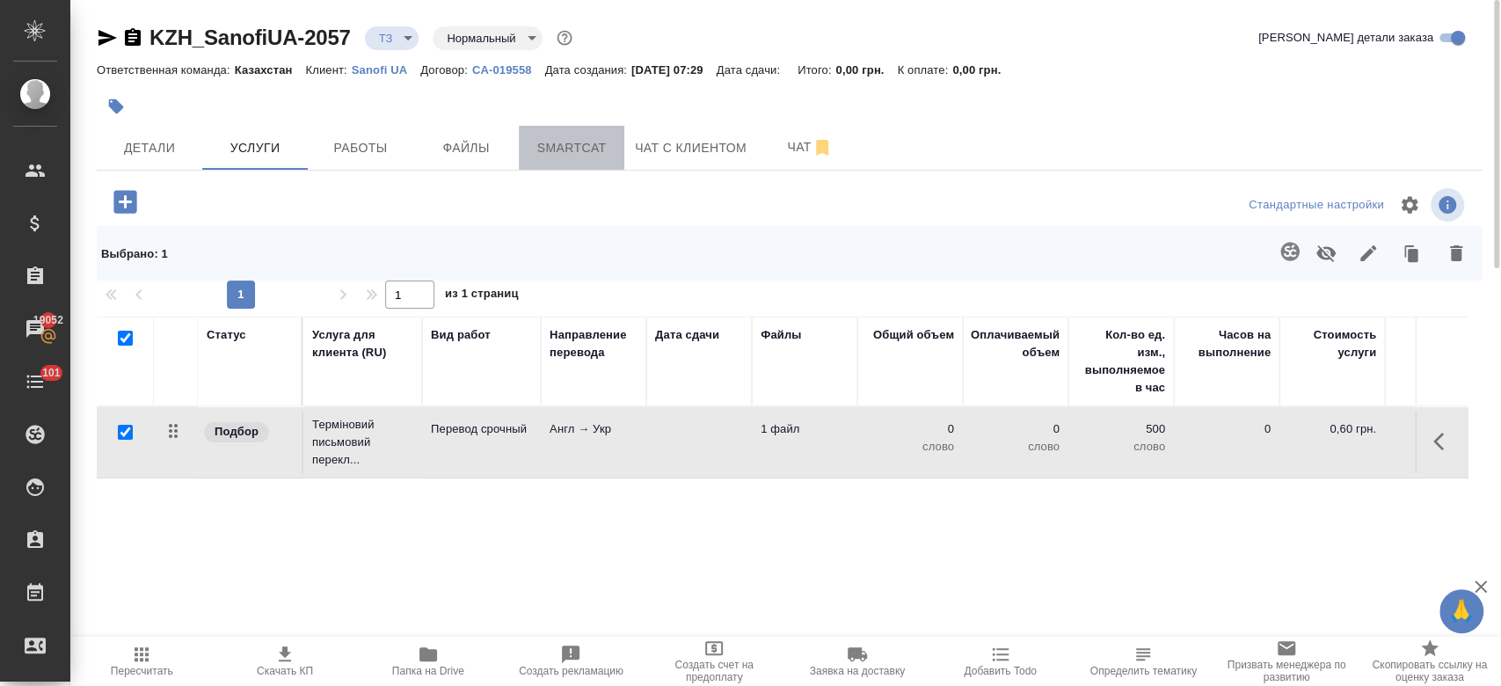
click at [581, 144] on span "Smartcat" at bounding box center [571, 148] width 84 height 22
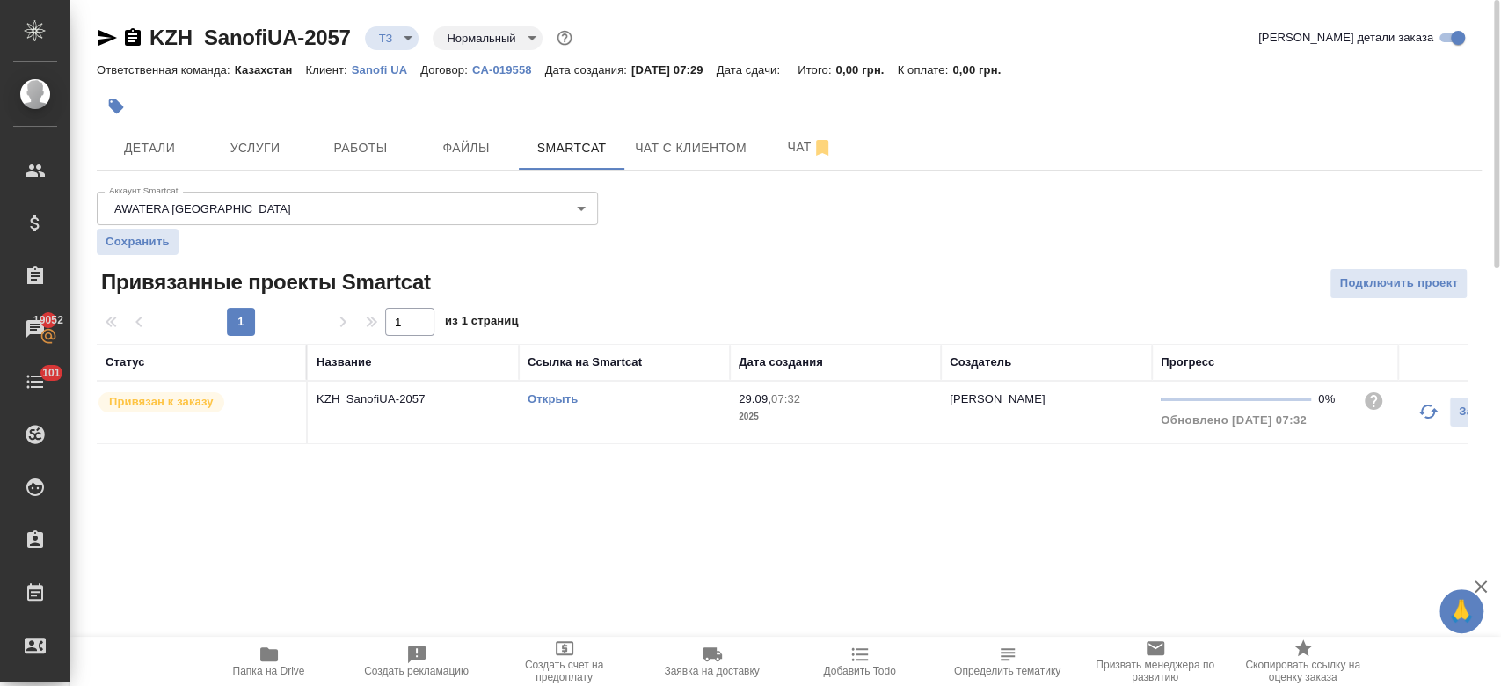
click at [555, 401] on link "Открыть" at bounding box center [553, 398] width 50 height 13
click at [241, 147] on span "Услуги" at bounding box center [255, 148] width 84 height 22
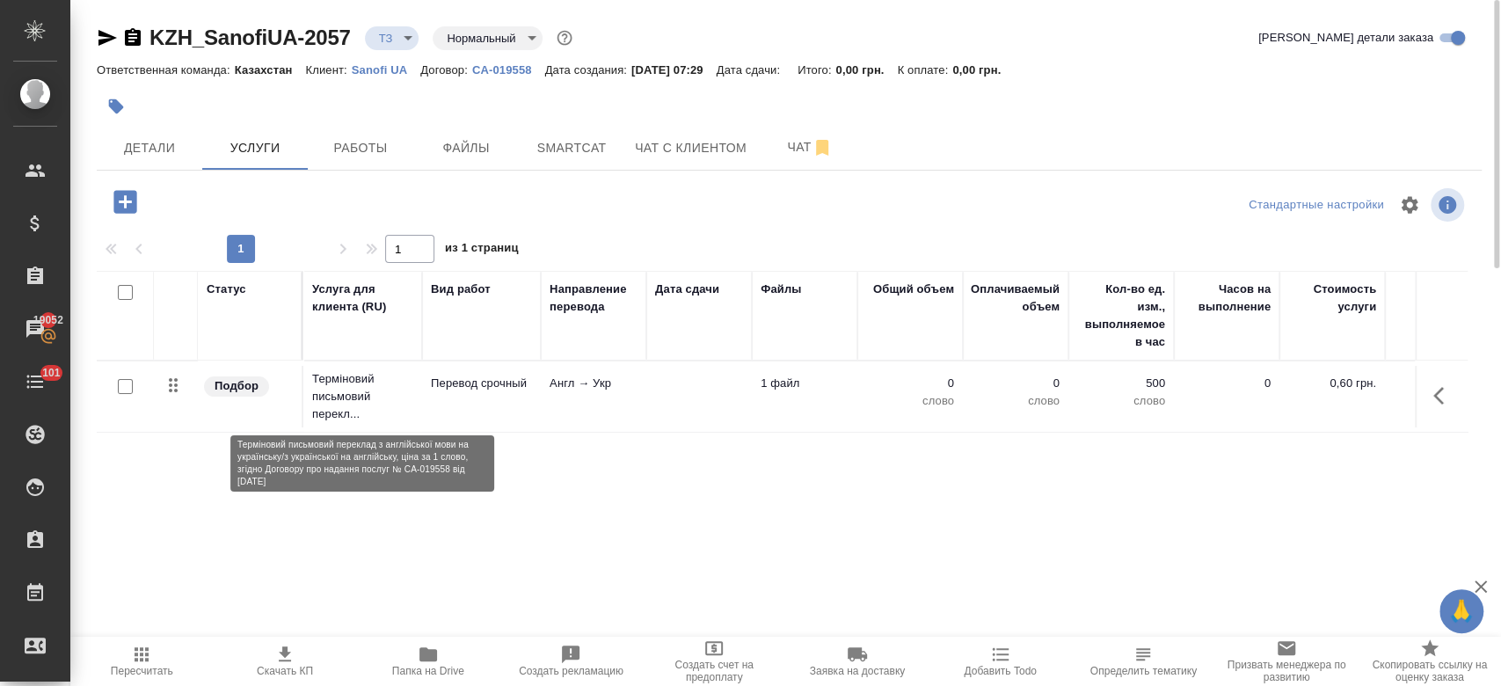
click at [331, 397] on p "Терміновий письмовий перекл..." at bounding box center [362, 396] width 101 height 53
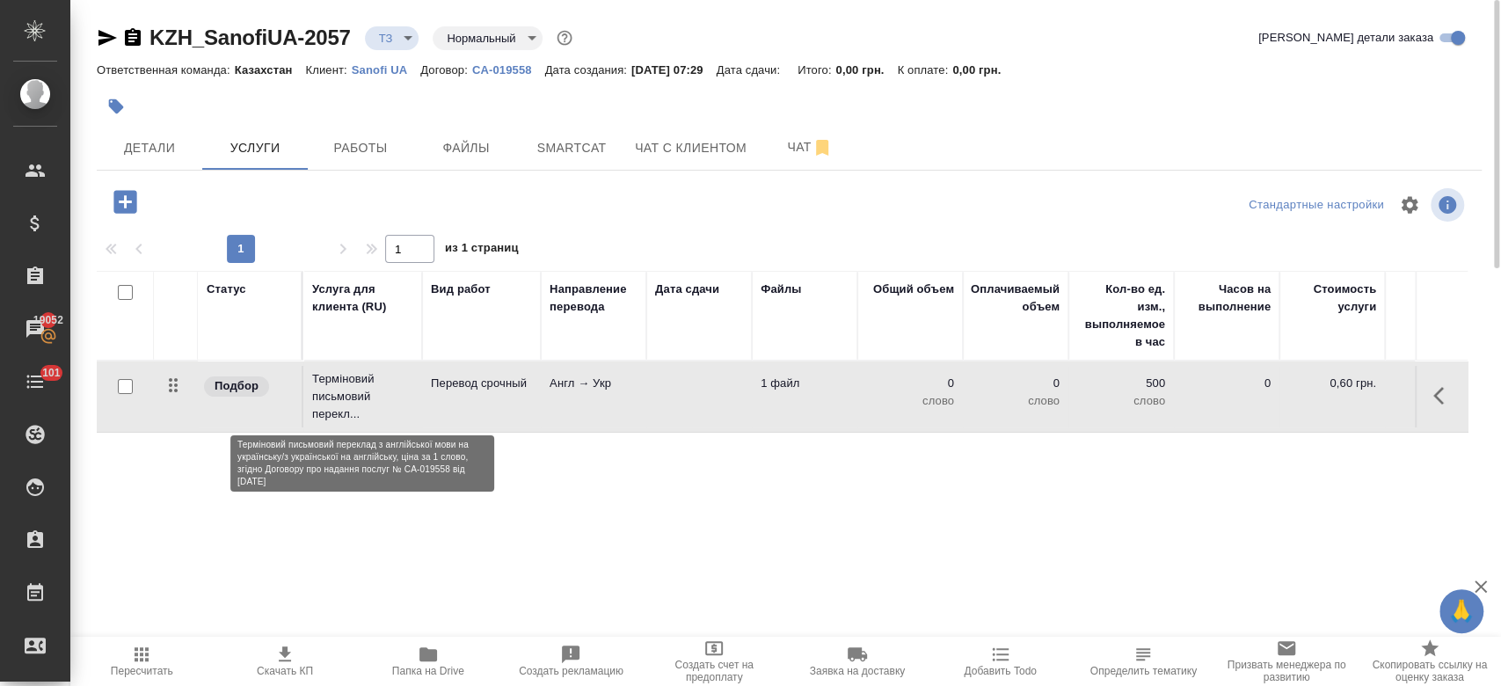
click at [331, 397] on p "Терміновий письмовий перекл..." at bounding box center [362, 396] width 101 height 53
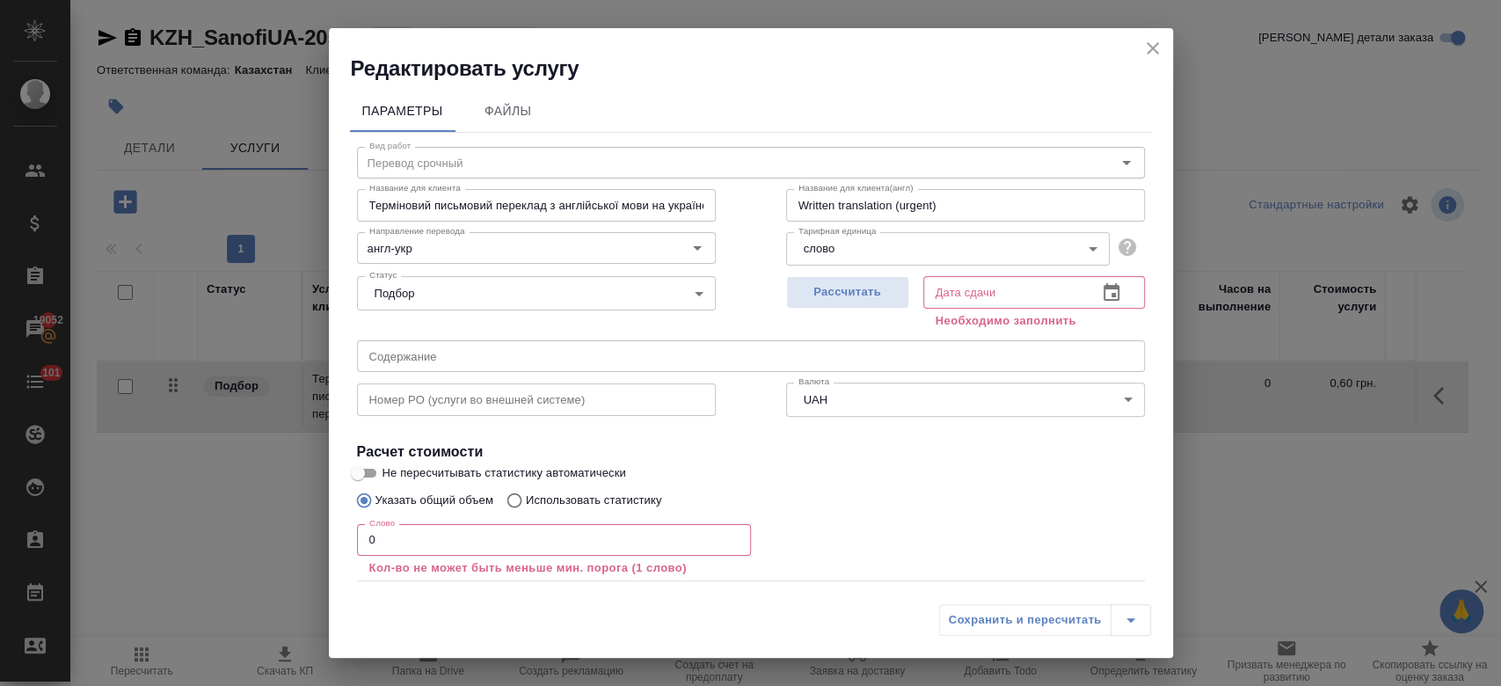
scroll to position [97, 0]
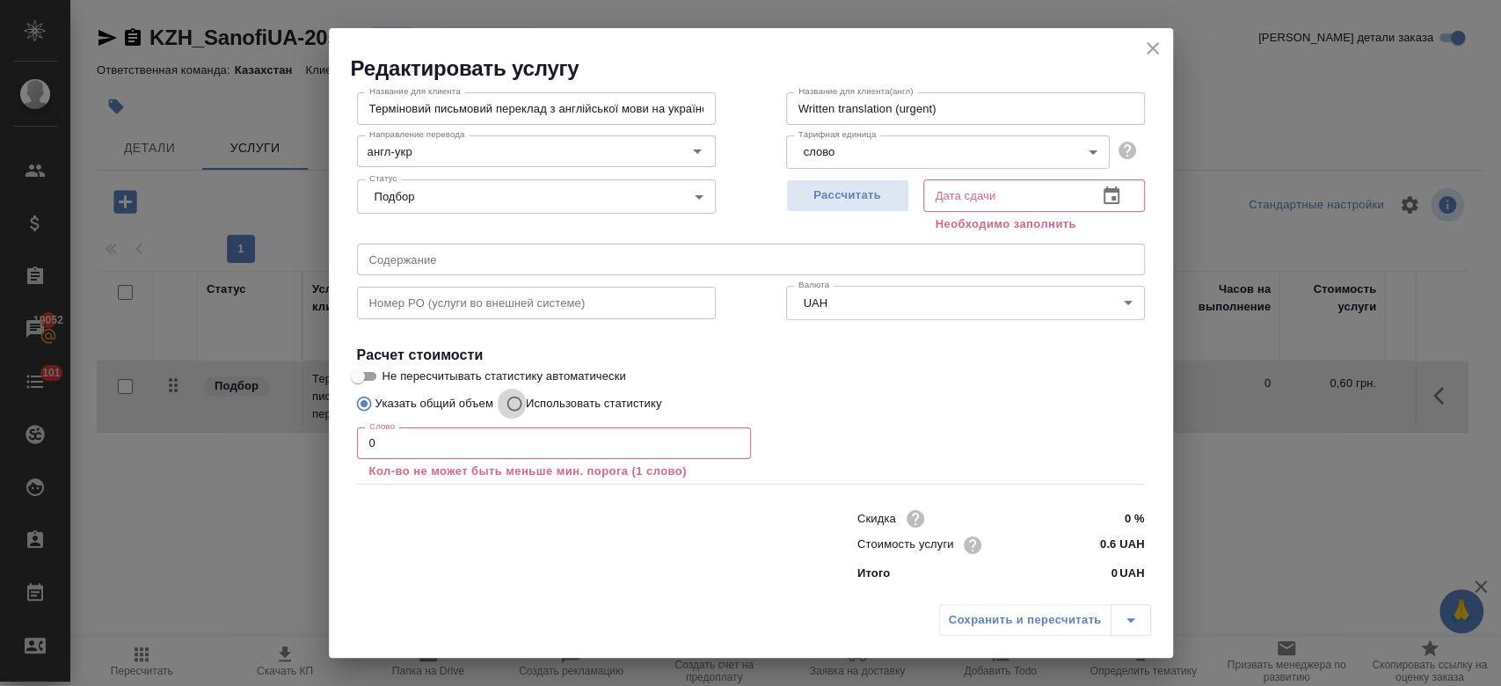
click at [517, 396] on input "Использовать статистику" at bounding box center [512, 403] width 28 height 33
radio input "true"
radio input "false"
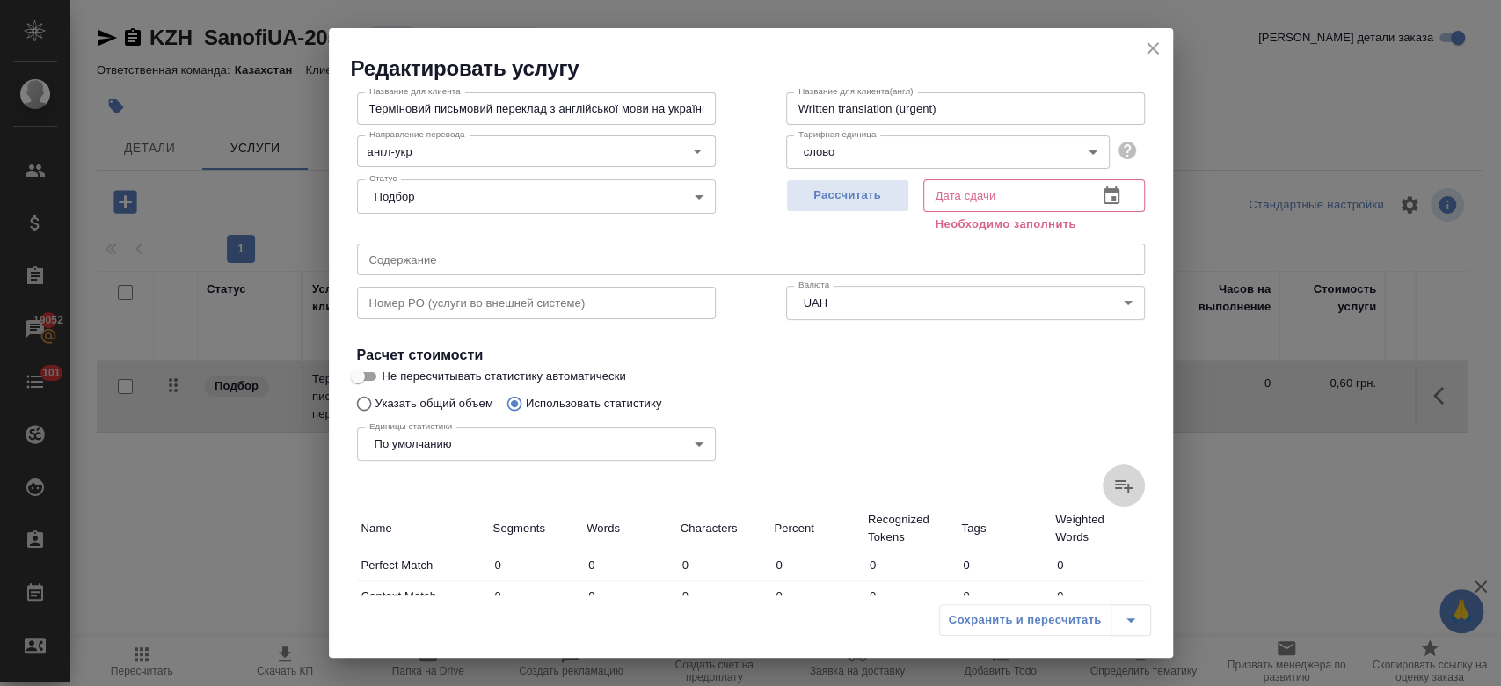
click at [1104, 496] on label at bounding box center [1124, 485] width 42 height 42
click at [0, 0] on input "file" at bounding box center [0, 0] width 0 height 0
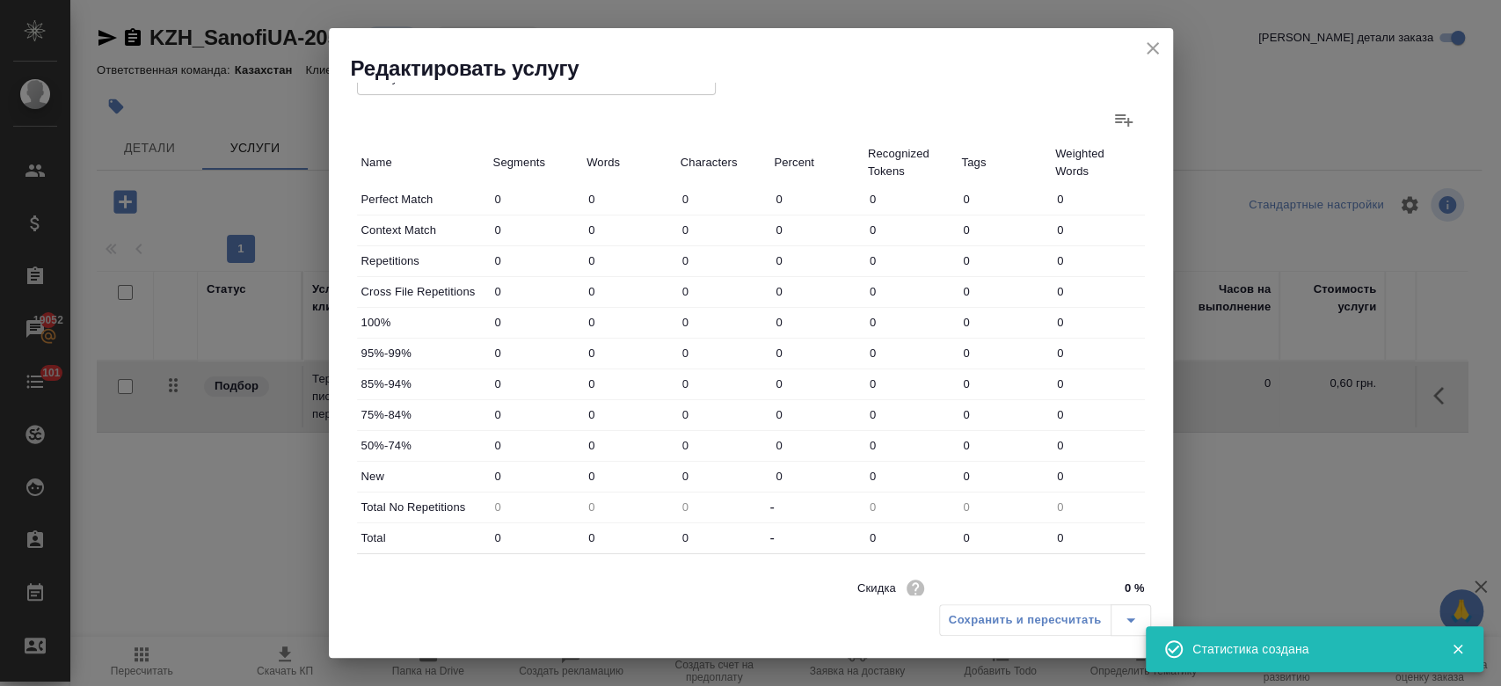
type input "47"
type input "300"
type input "2107"
type input "63"
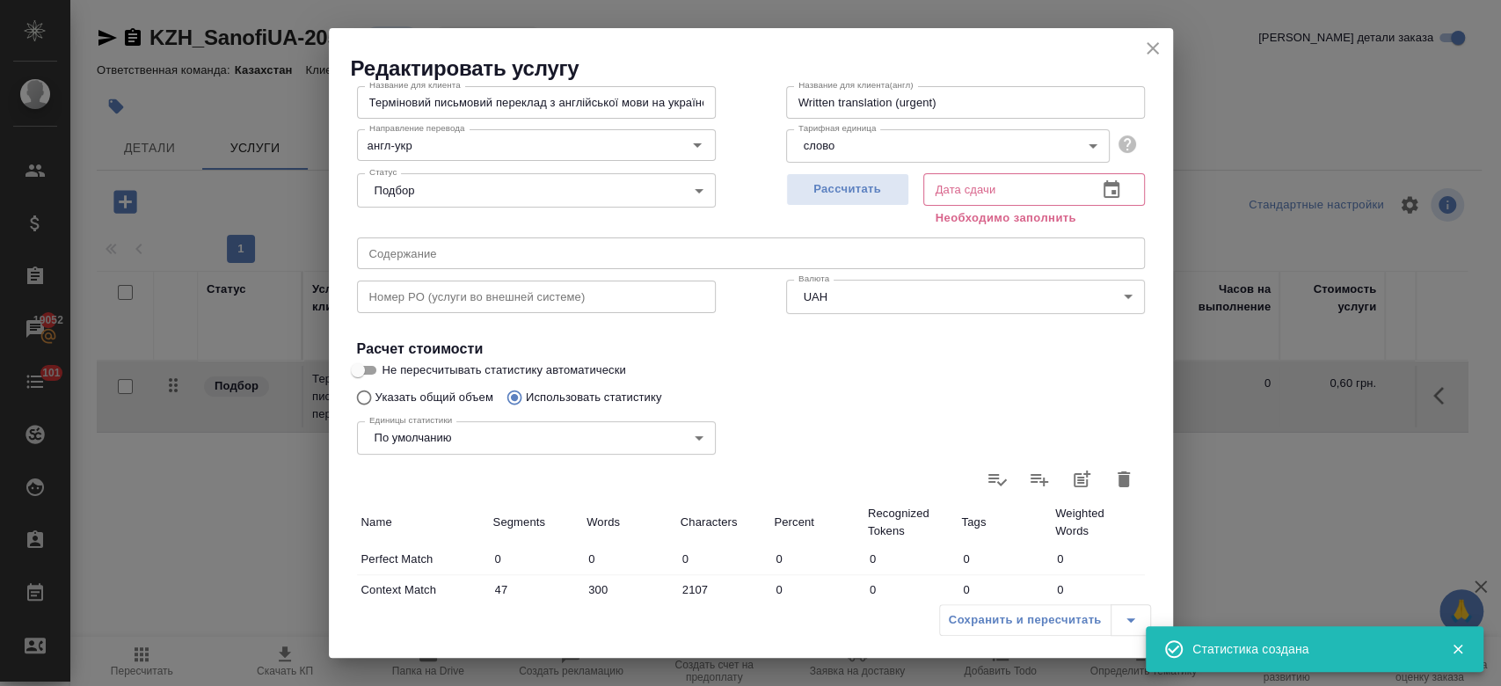
scroll to position [62, 0]
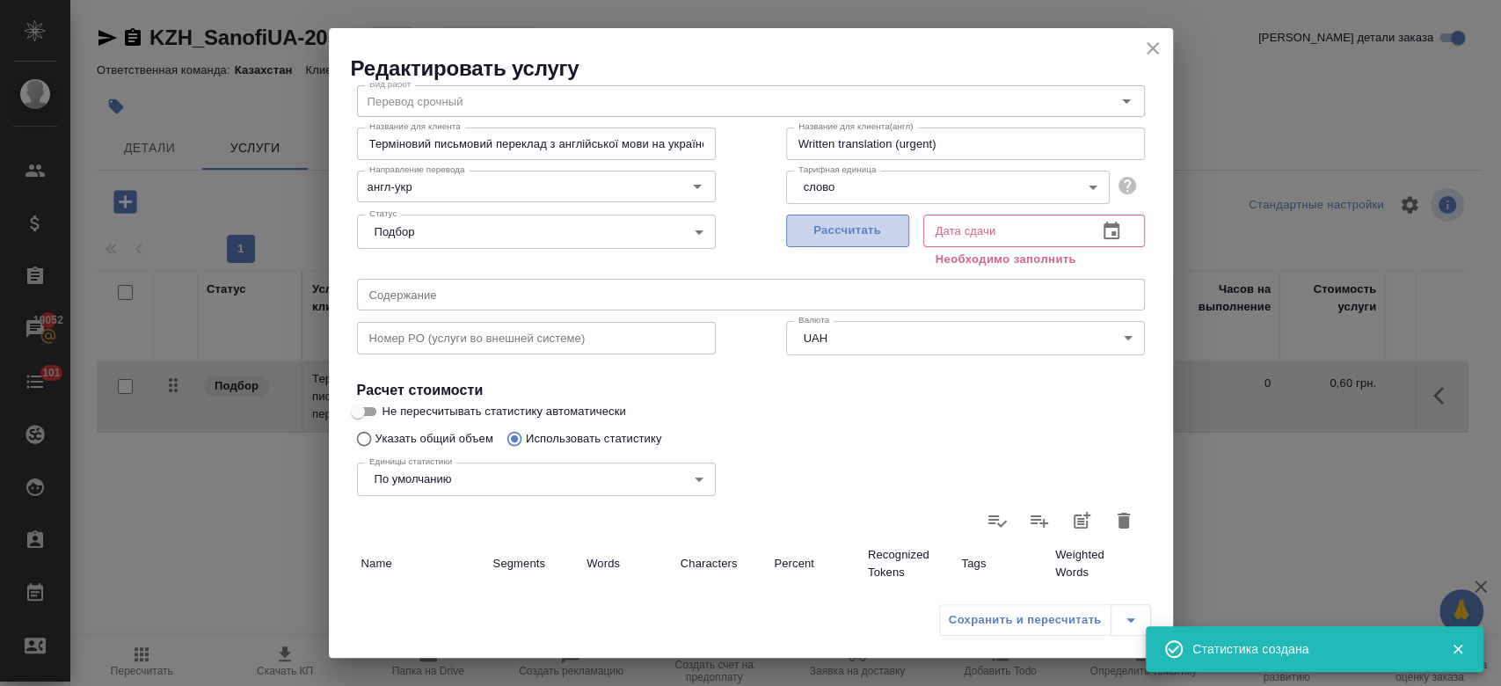
click at [844, 233] on span "Рассчитать" at bounding box center [848, 231] width 104 height 20
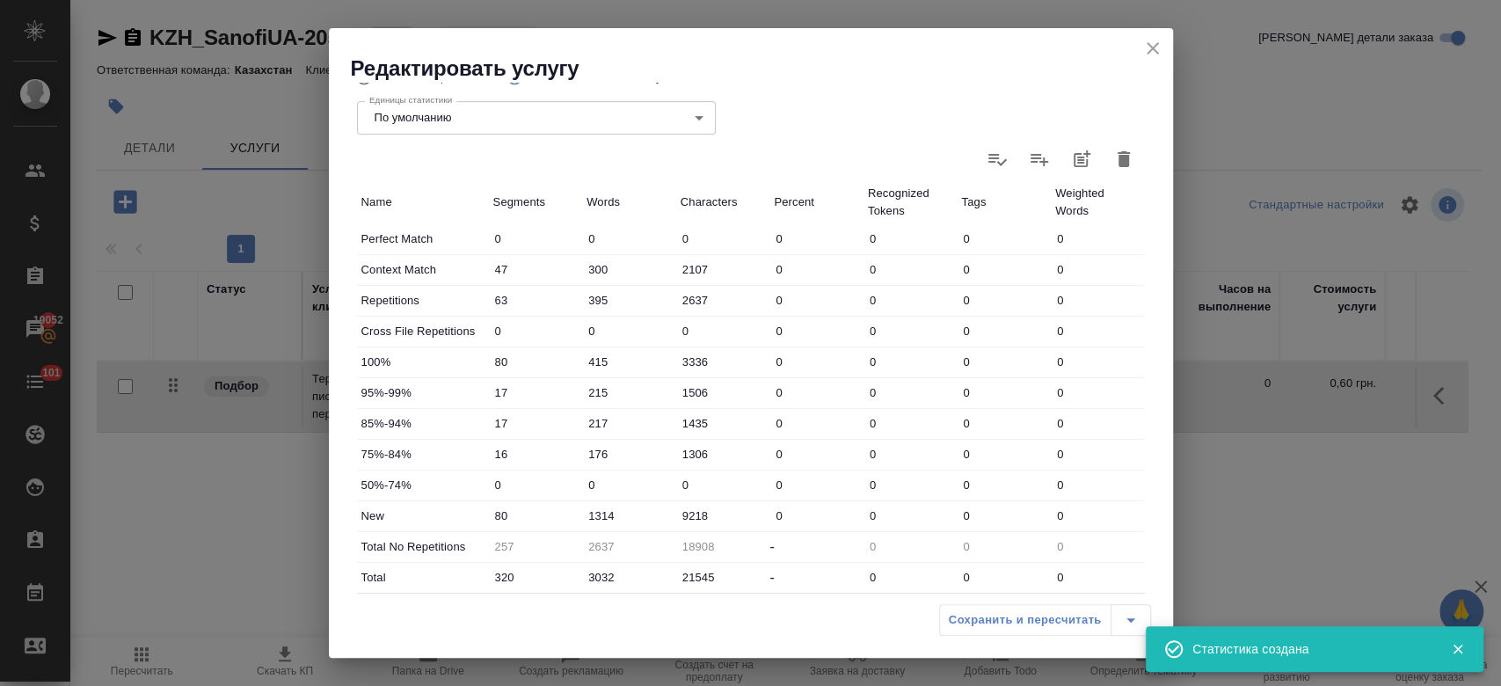
scroll to position [462, 0]
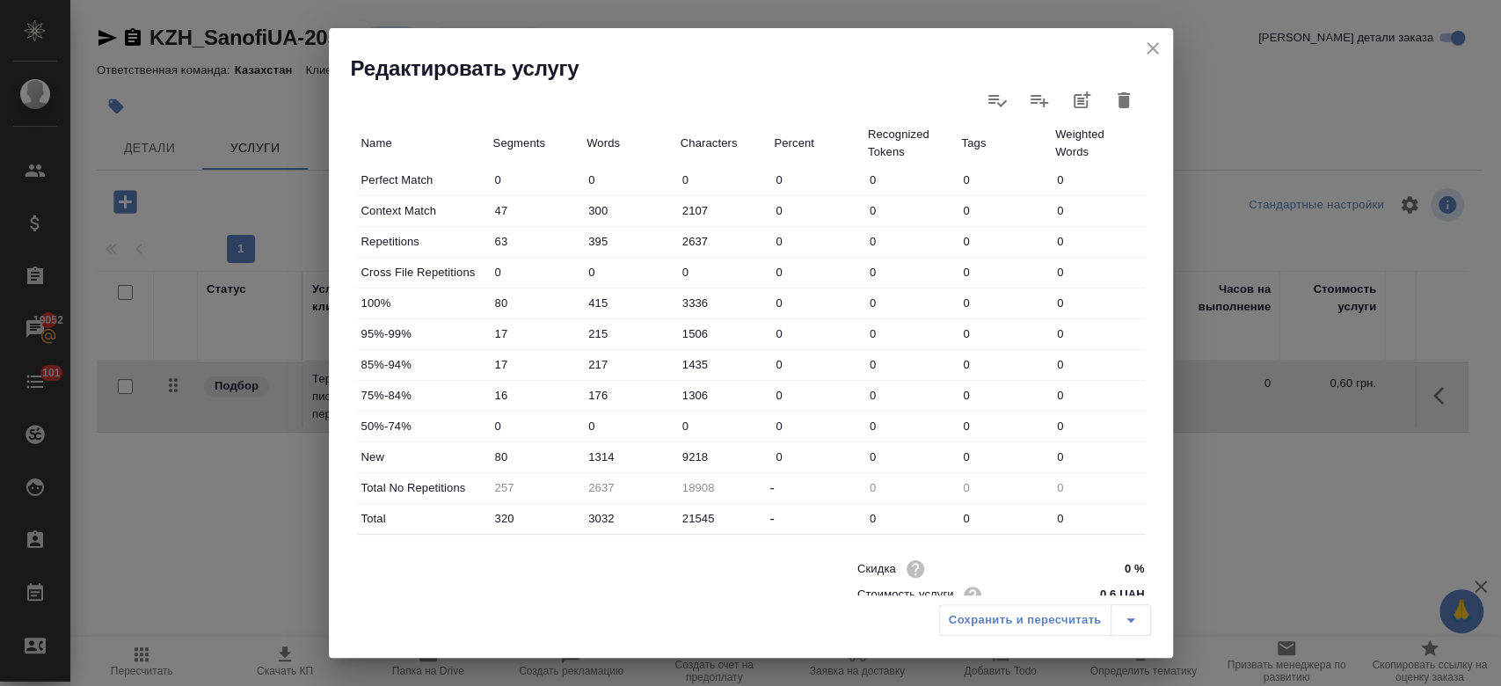
click at [1161, 41] on icon "close" at bounding box center [1152, 48] width 21 height 21
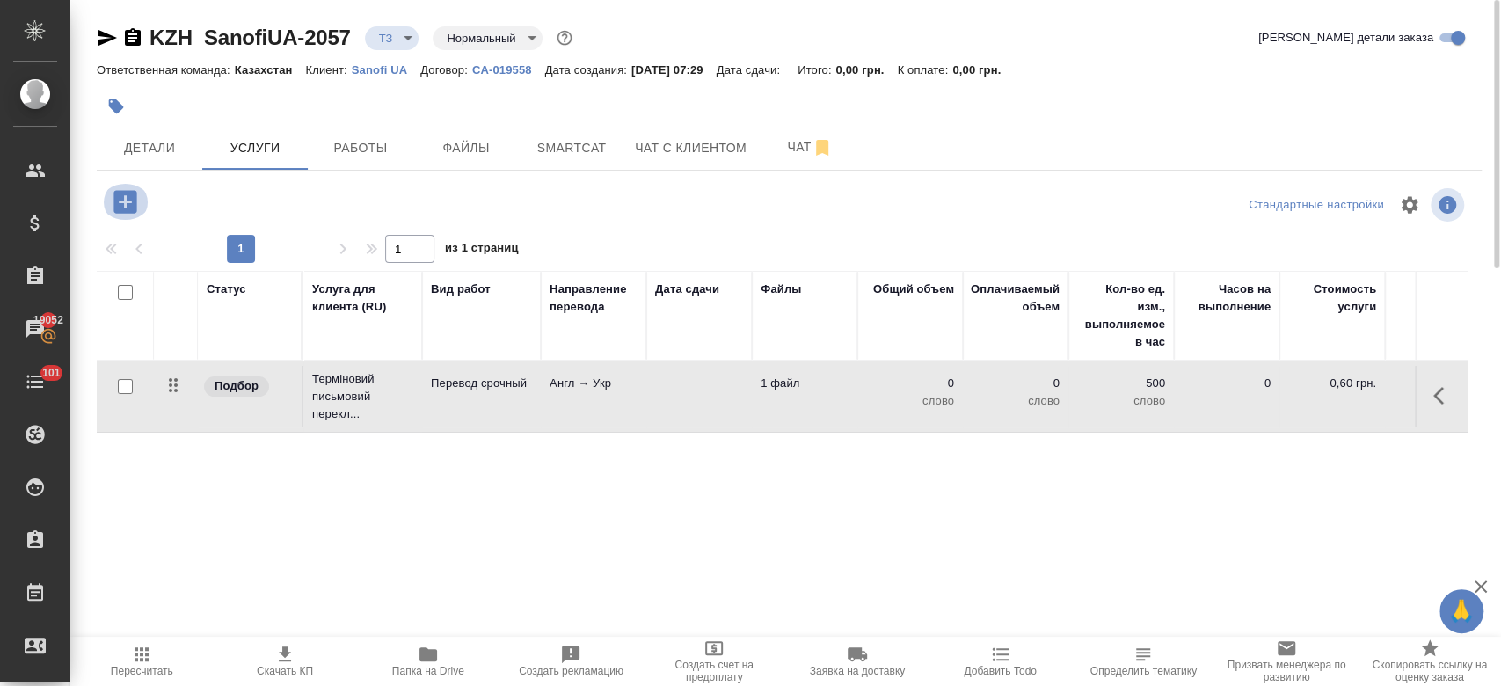
click at [120, 199] on icon "button" at bounding box center [124, 201] width 23 height 23
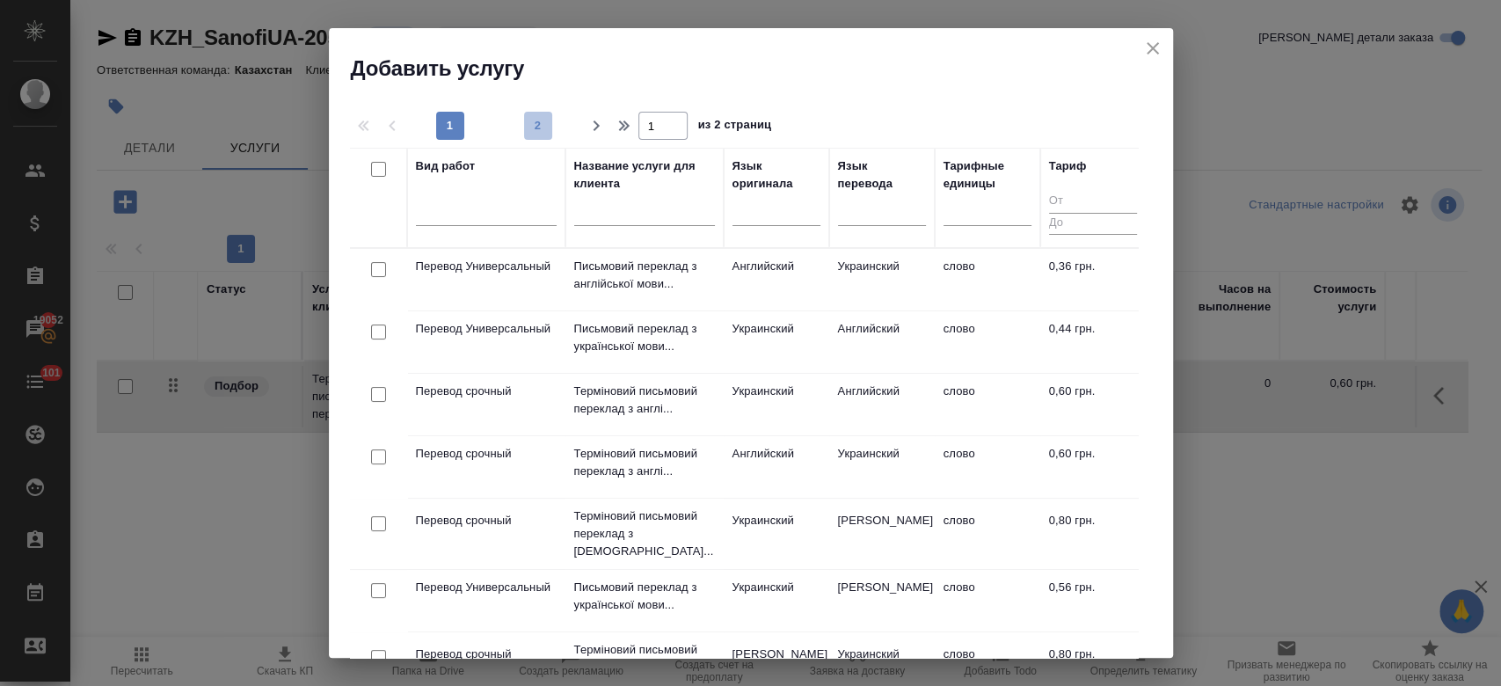
click at [536, 123] on span "2" at bounding box center [538, 126] width 28 height 18
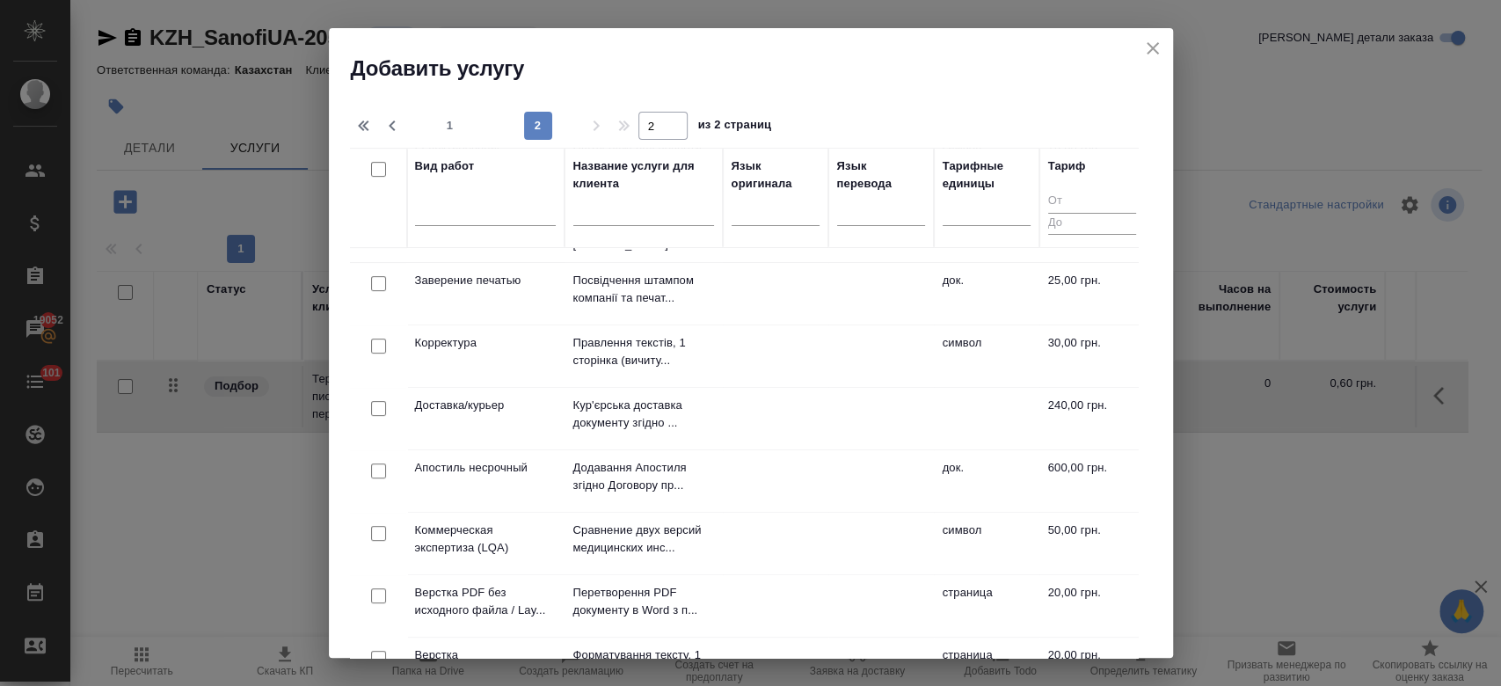
scroll to position [275, 1]
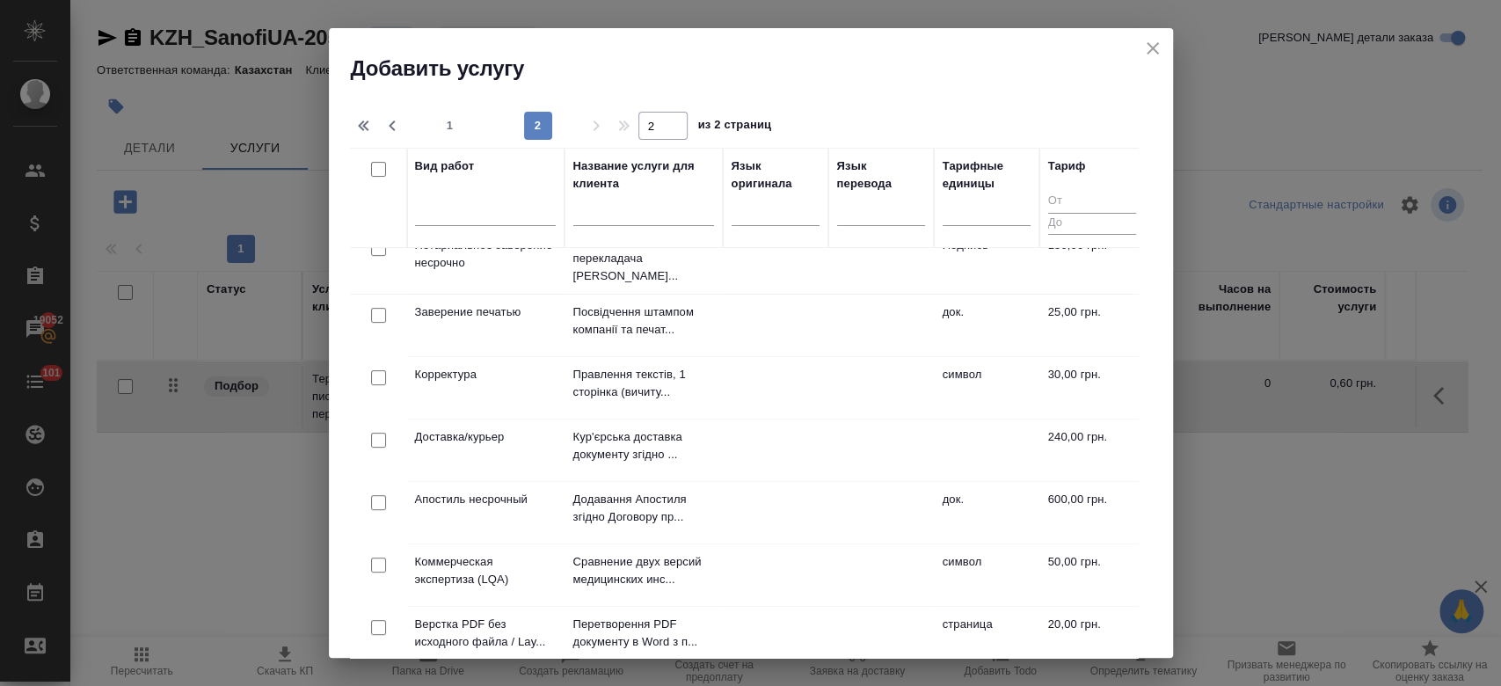
click at [454, 374] on td "Корректура" at bounding box center [485, 388] width 158 height 62
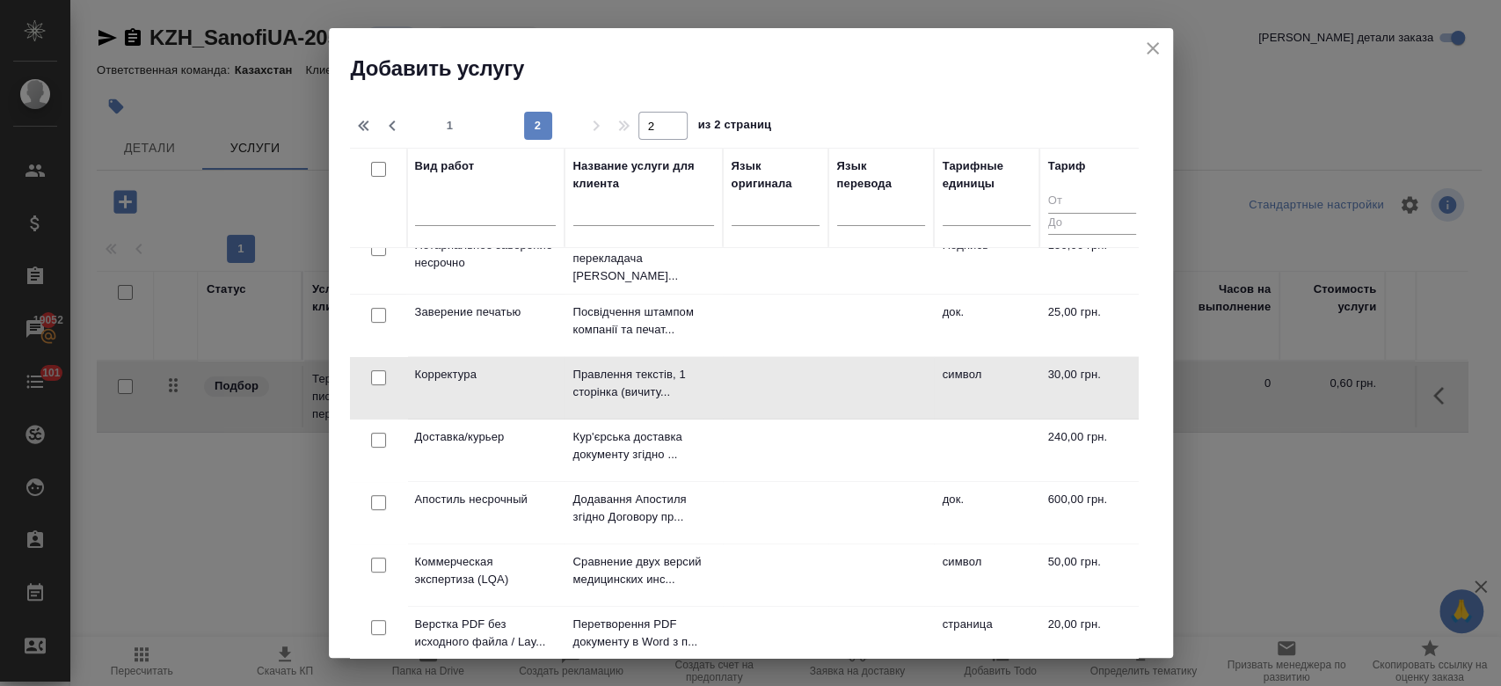
click at [454, 374] on td "Корректура" at bounding box center [485, 388] width 158 height 62
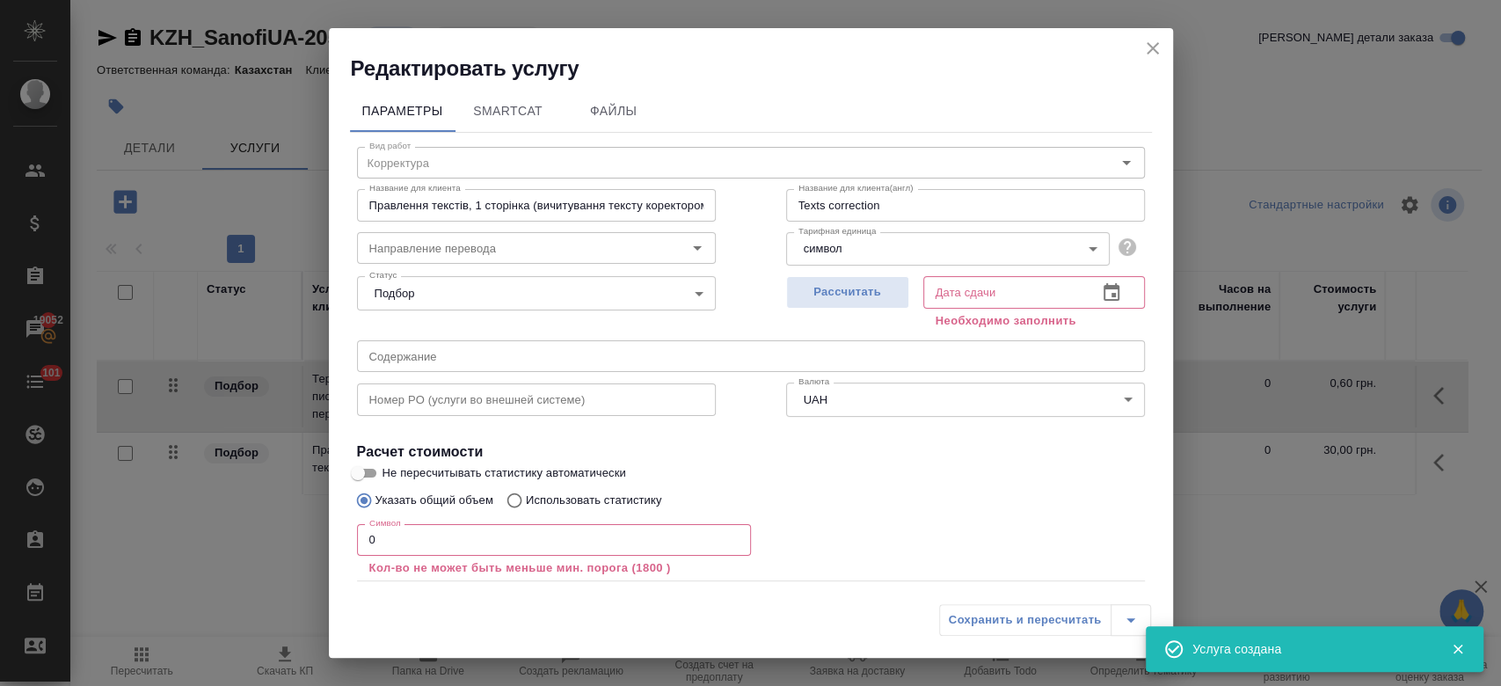
scroll to position [97, 0]
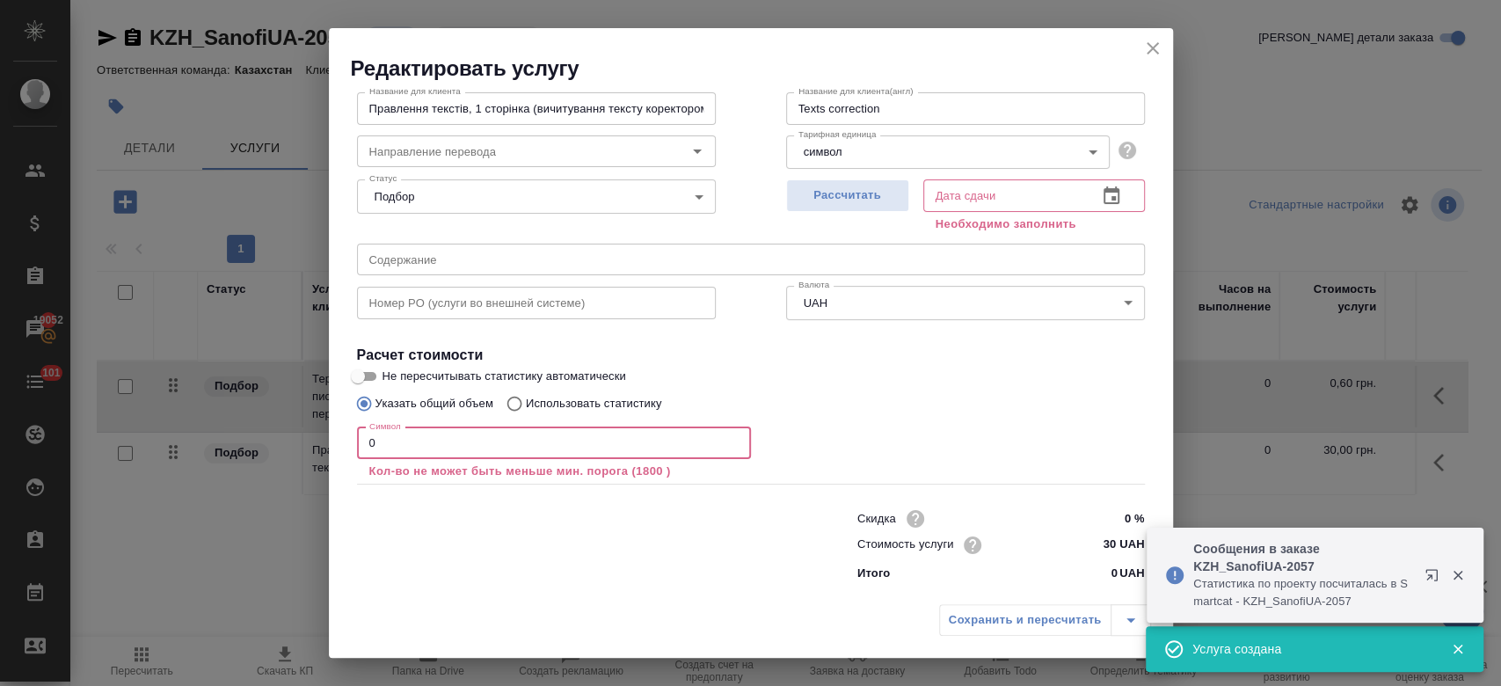
click at [415, 439] on input "0" at bounding box center [554, 443] width 394 height 32
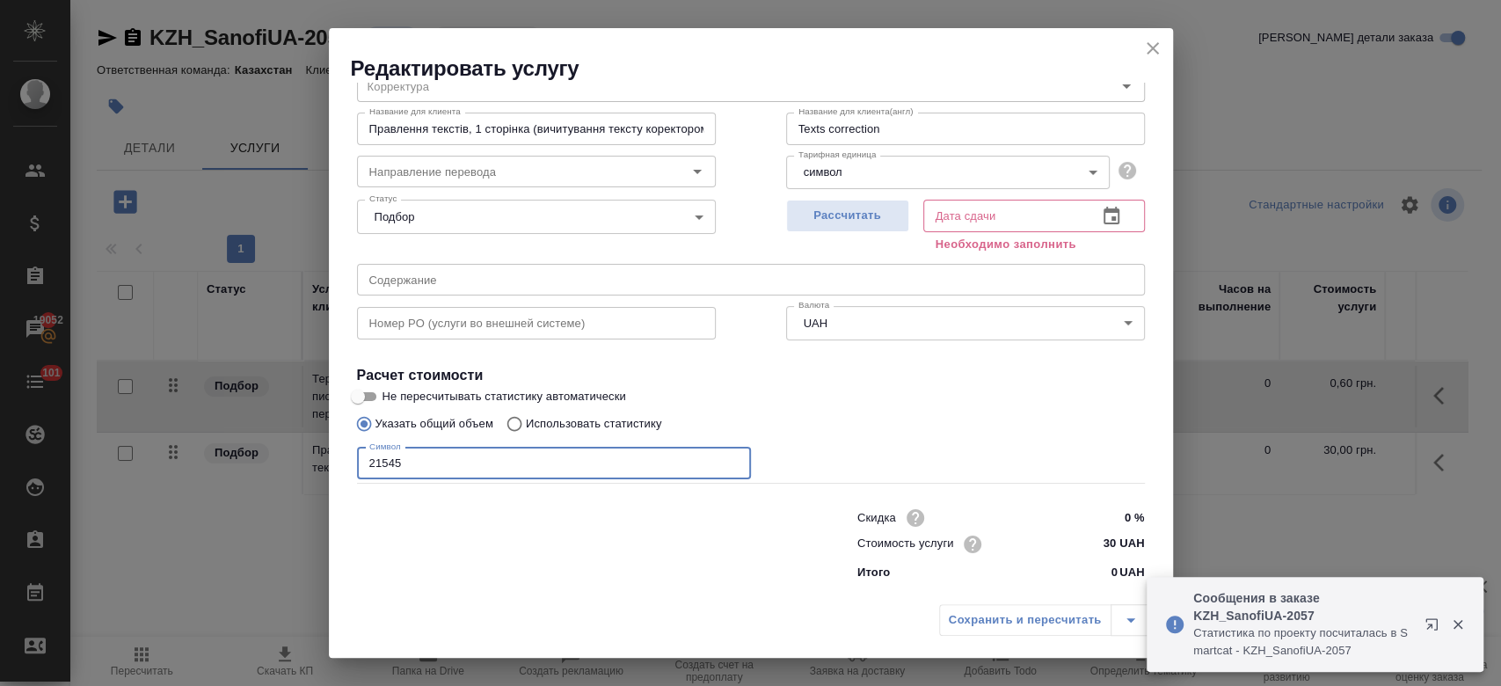
scroll to position [76, 0]
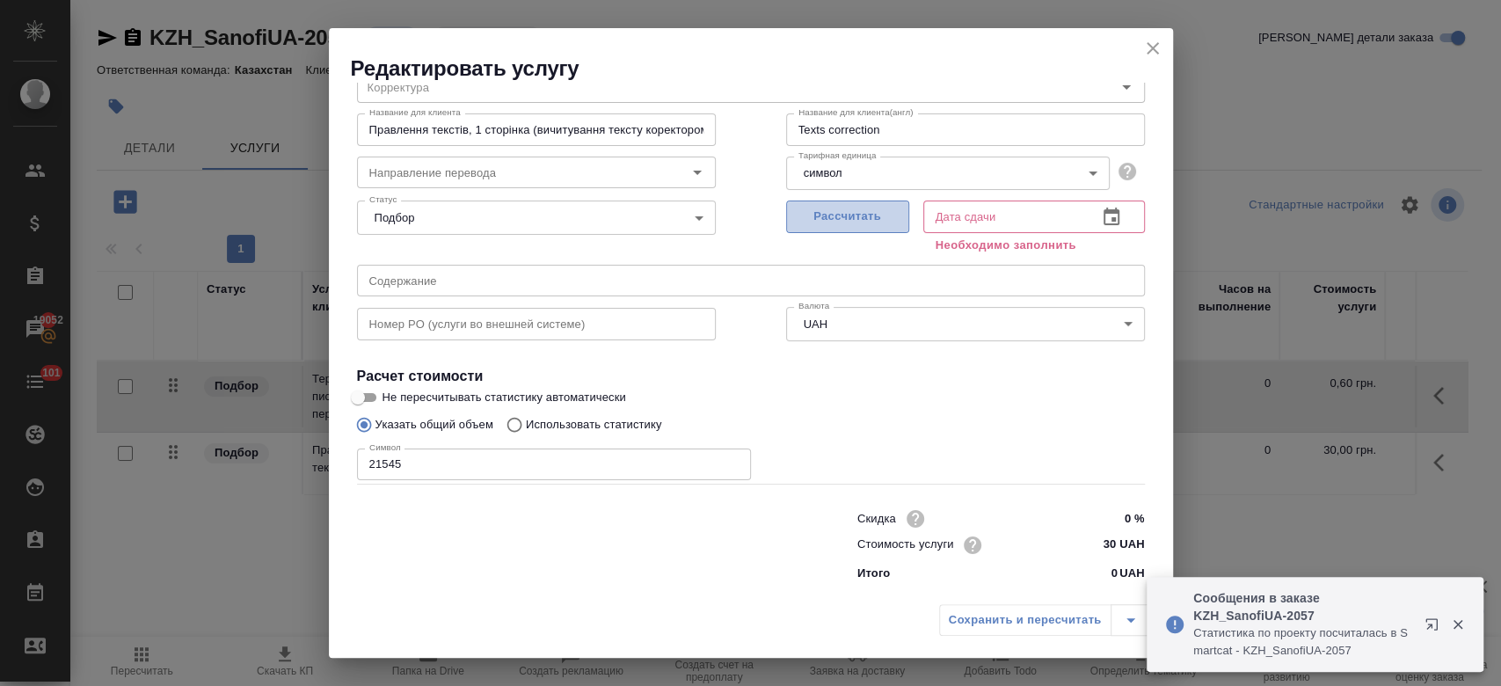
click at [843, 203] on button "Рассчитать" at bounding box center [847, 216] width 123 height 33
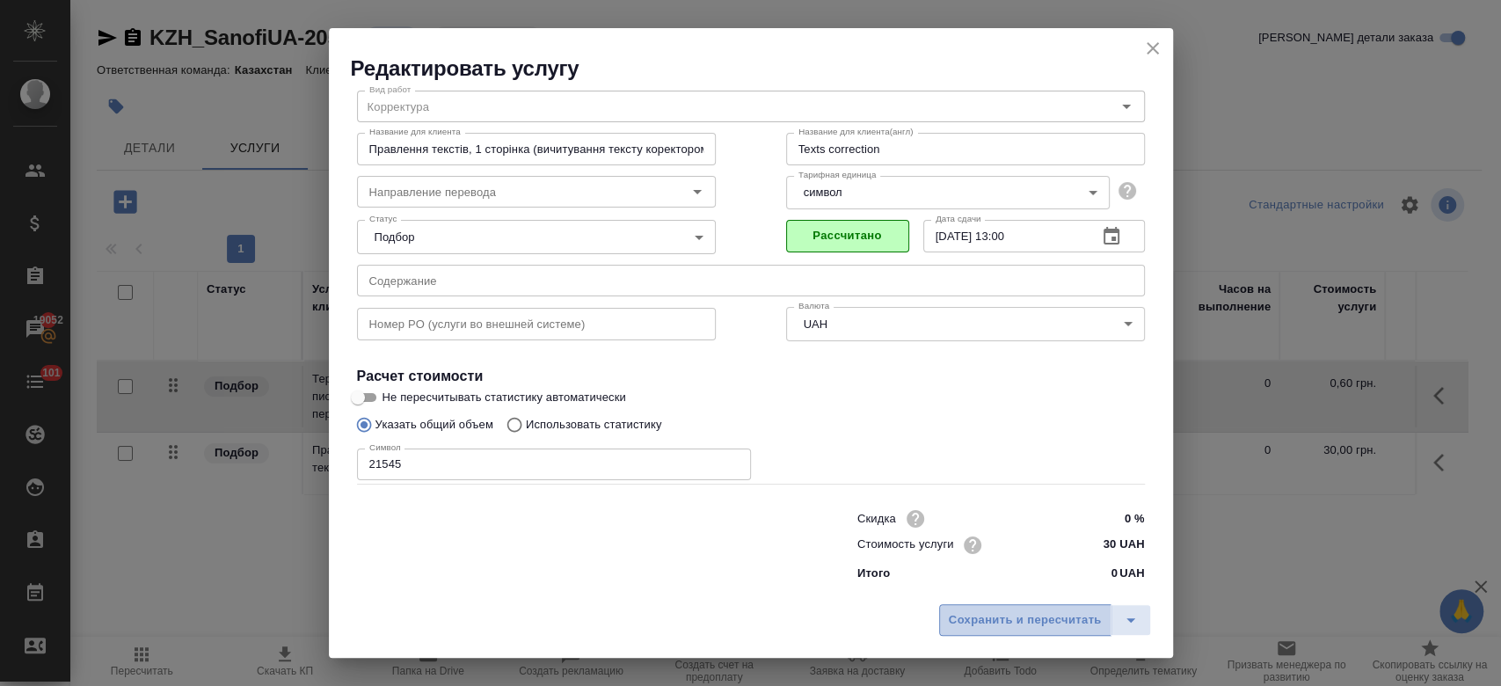
click at [1023, 608] on button "Сохранить и пересчитать" at bounding box center [1025, 620] width 172 height 32
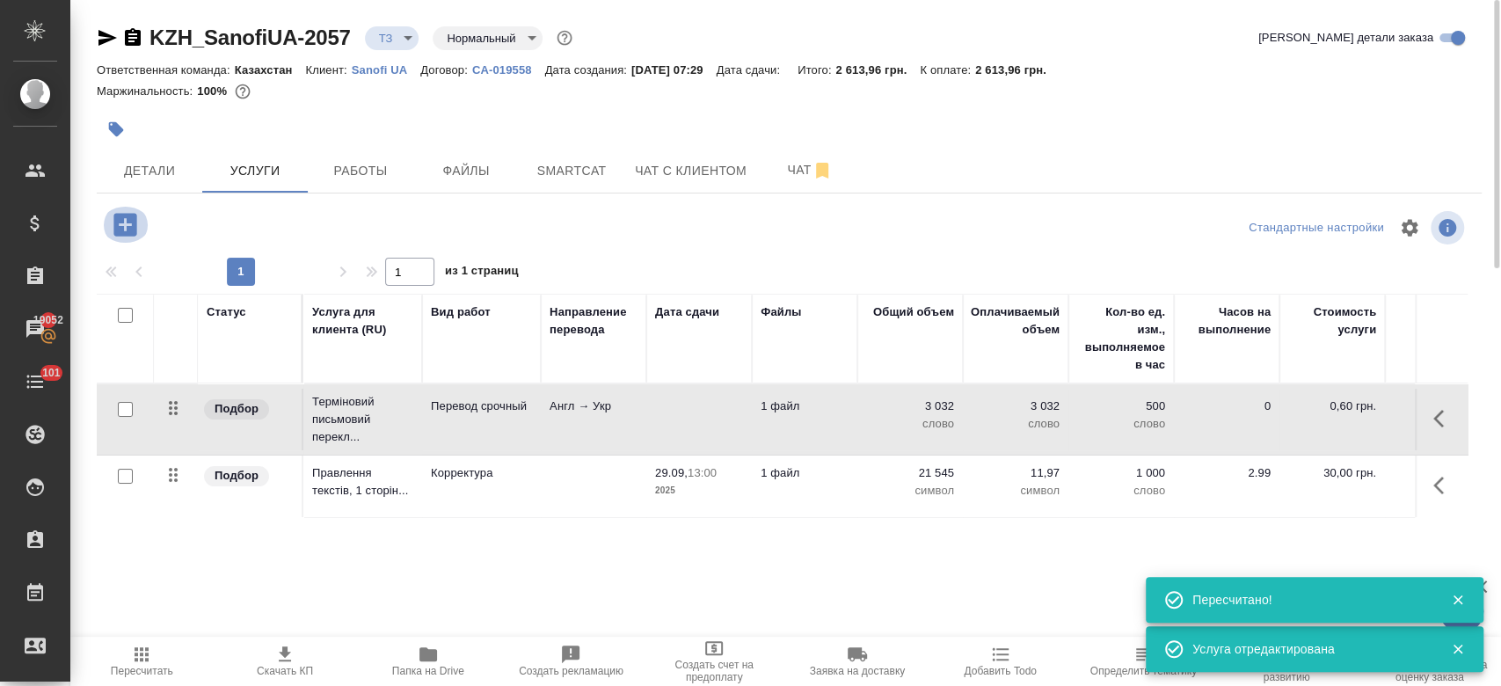
click at [127, 224] on icon "button" at bounding box center [125, 224] width 31 height 31
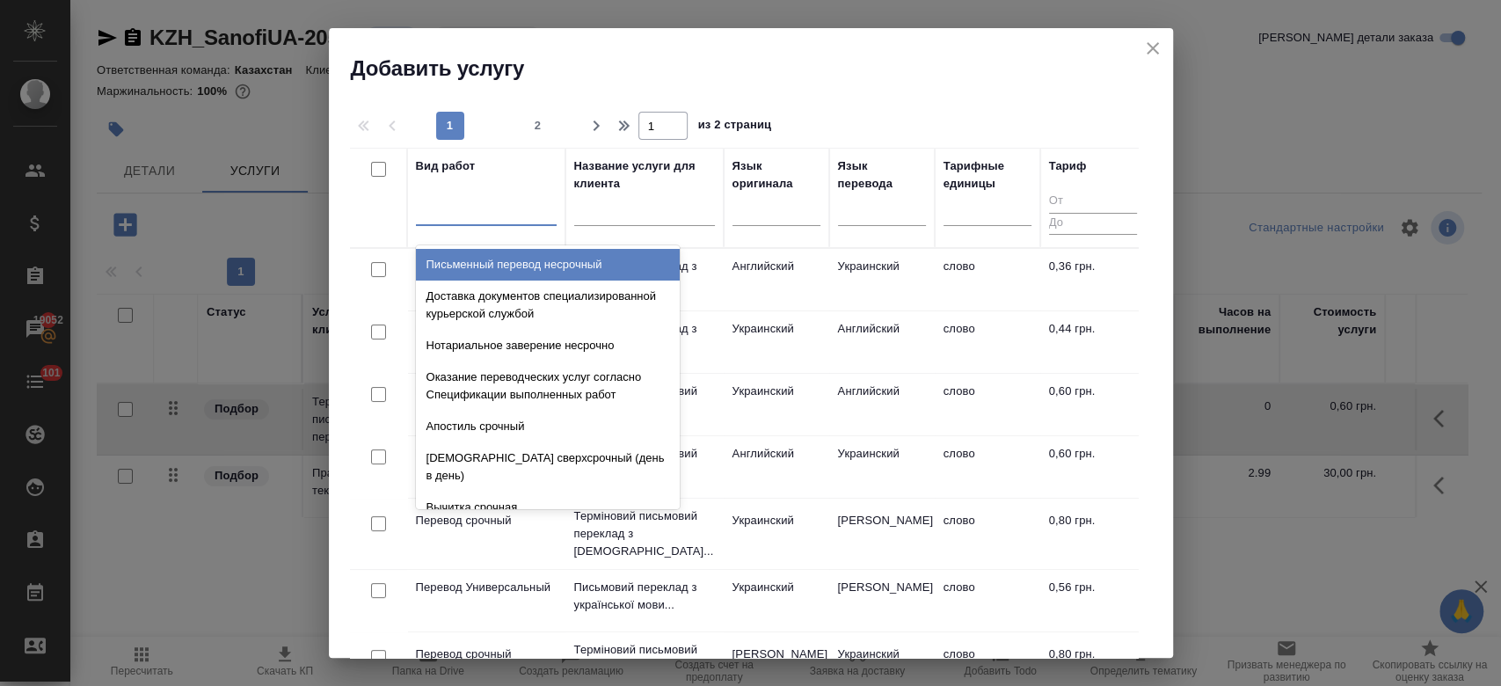
click at [489, 212] on div at bounding box center [486, 207] width 141 height 25
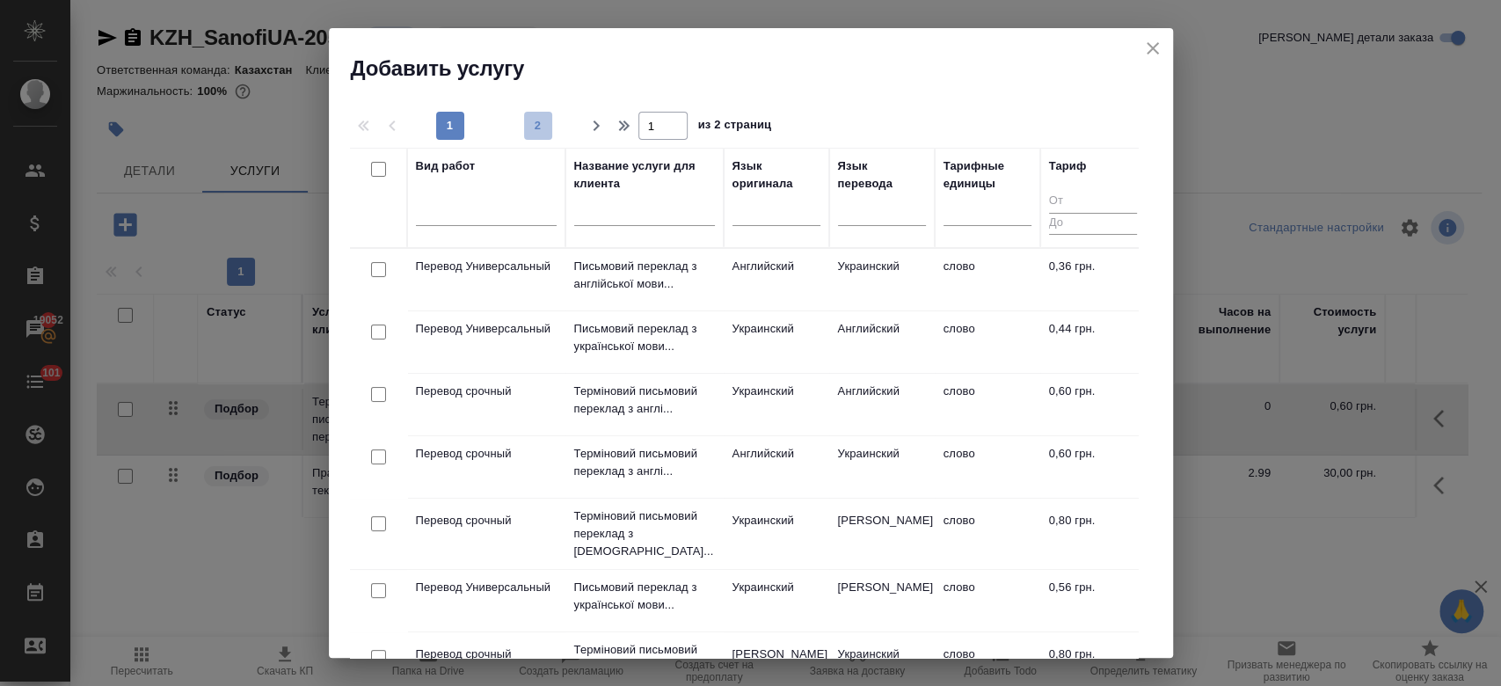
click at [544, 129] on span "2" at bounding box center [538, 126] width 28 height 18
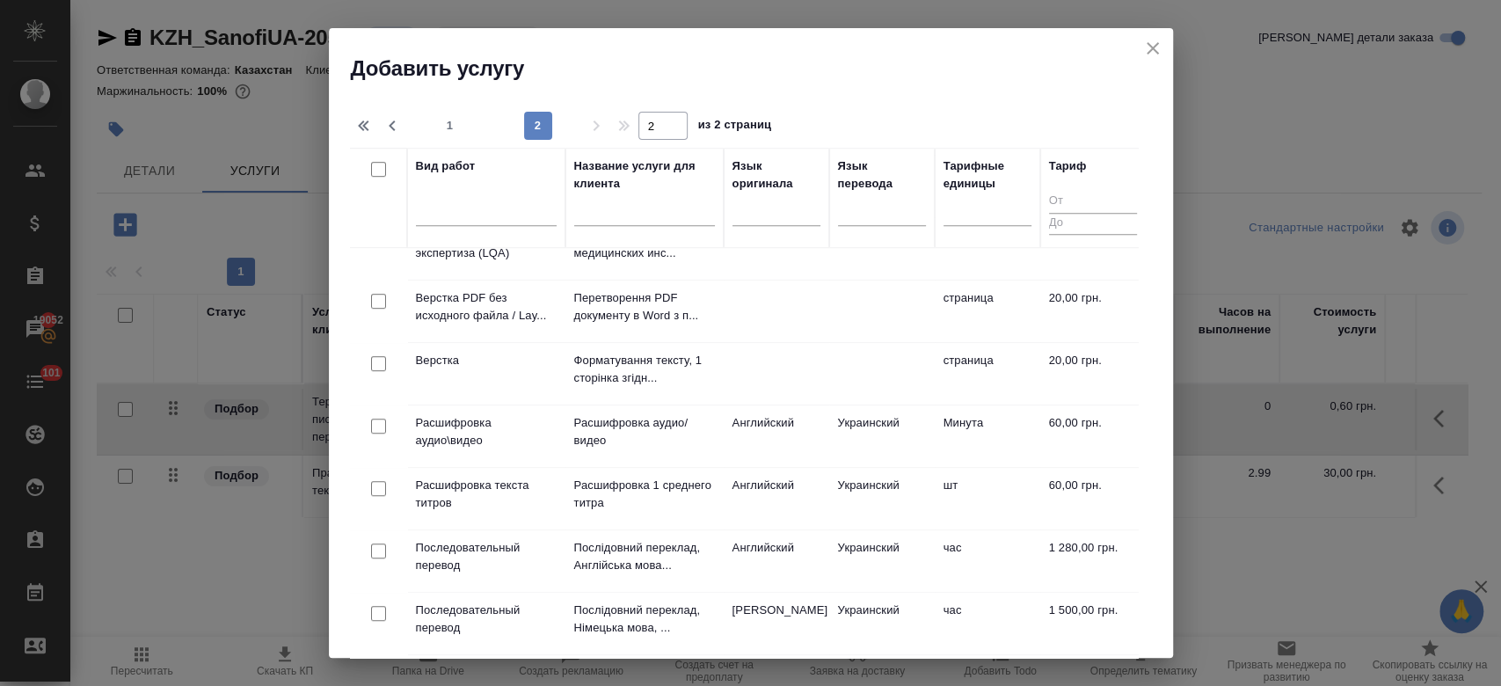
scroll to position [681, 0]
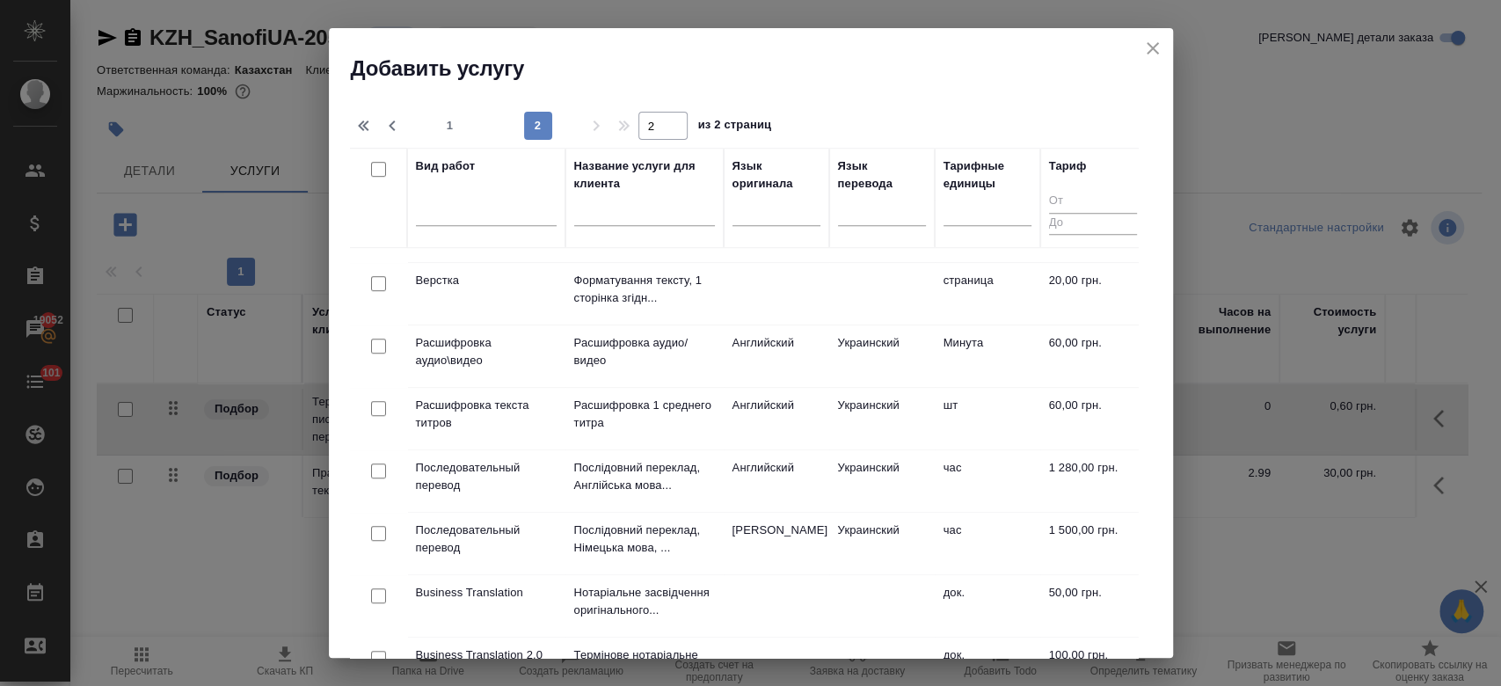
click at [457, 287] on td "Верстка" at bounding box center [486, 294] width 158 height 62
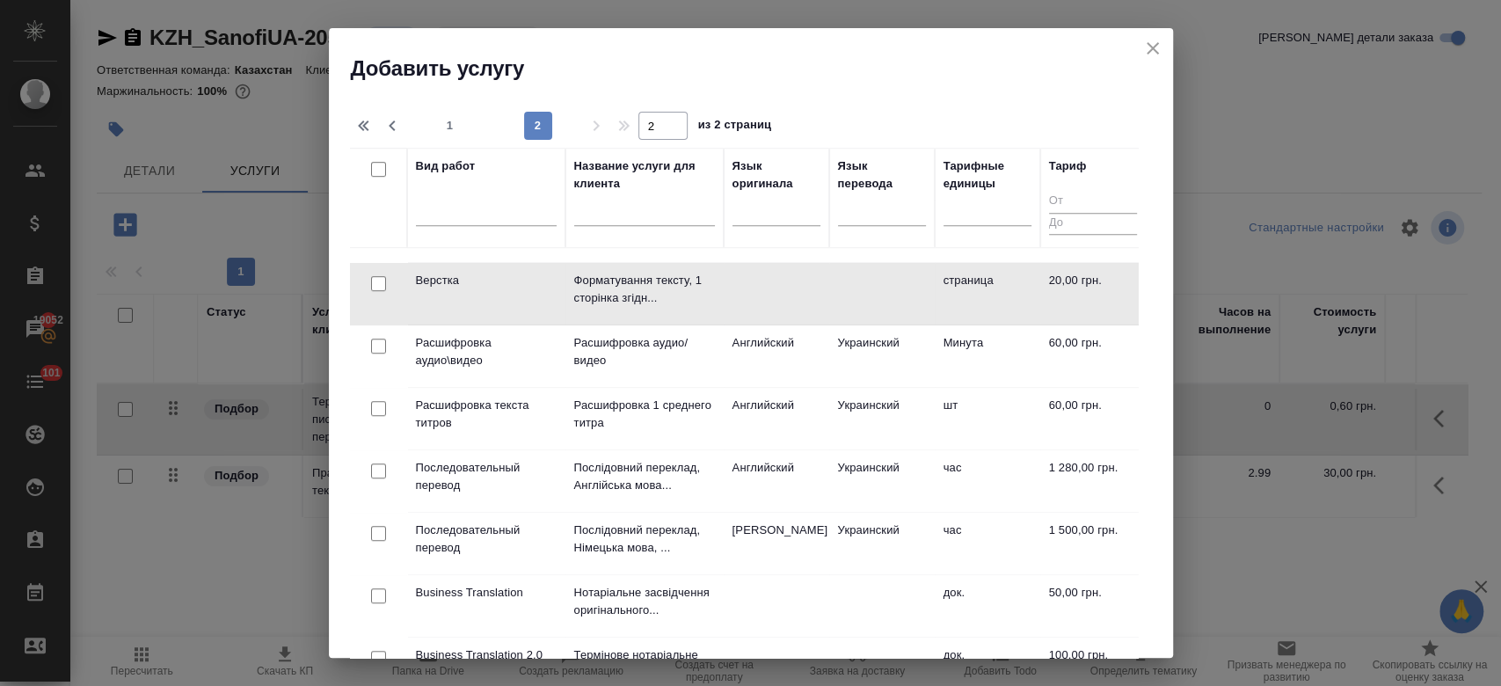
click at [457, 287] on td "Верстка" at bounding box center [486, 294] width 158 height 62
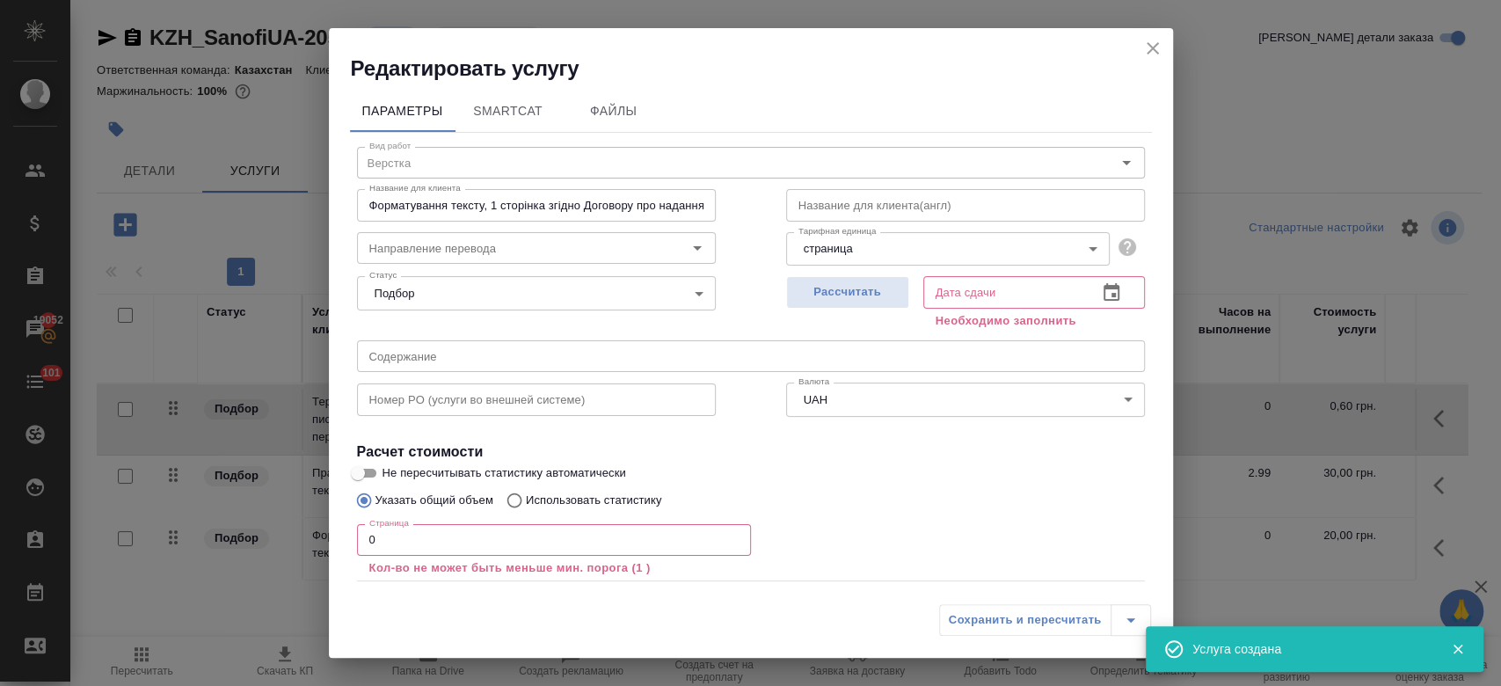
scroll to position [97, 0]
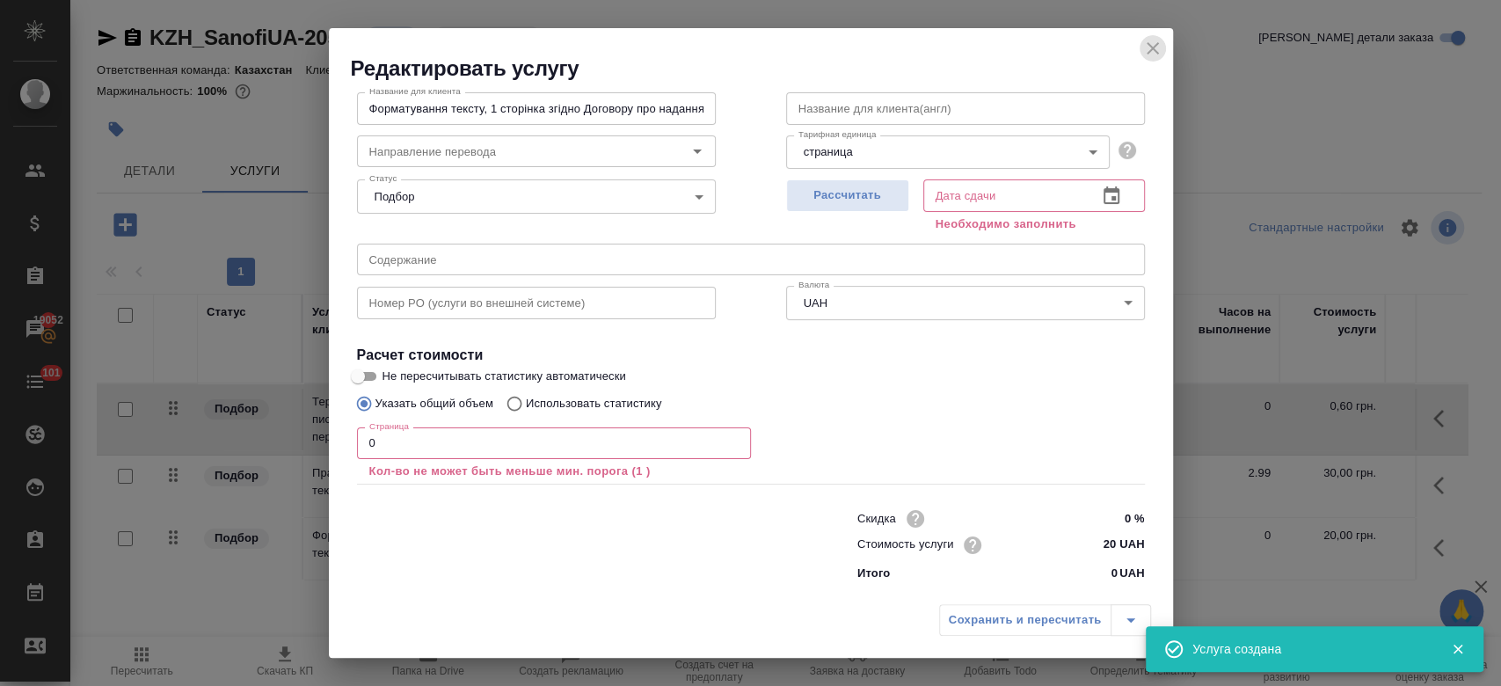
click at [1152, 49] on icon "close" at bounding box center [1152, 48] width 12 height 12
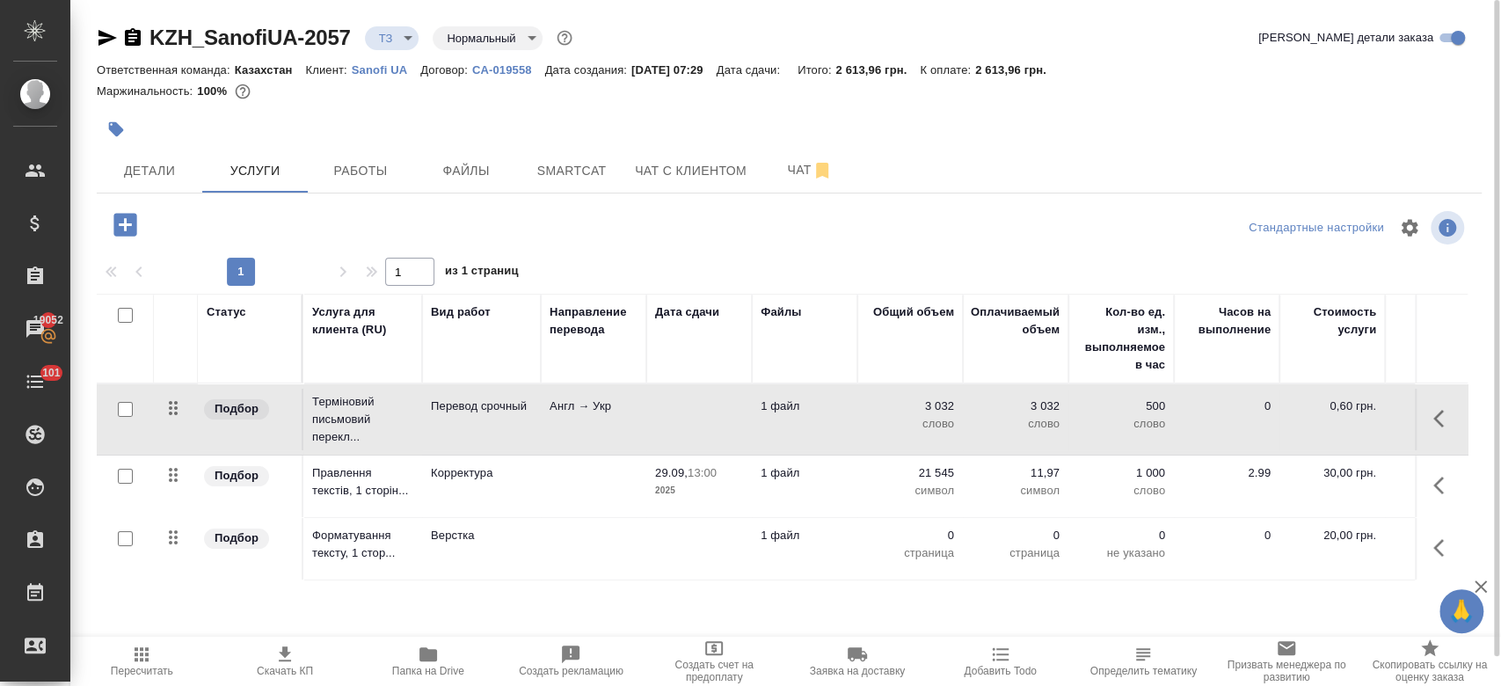
click at [541, 103] on div at bounding box center [789, 105] width 1385 height 4
click at [351, 117] on div at bounding box center [558, 129] width 923 height 39
click at [316, 119] on div at bounding box center [558, 129] width 923 height 39
click at [323, 97] on div "Маржинальность: 100%" at bounding box center [789, 91] width 1385 height 23
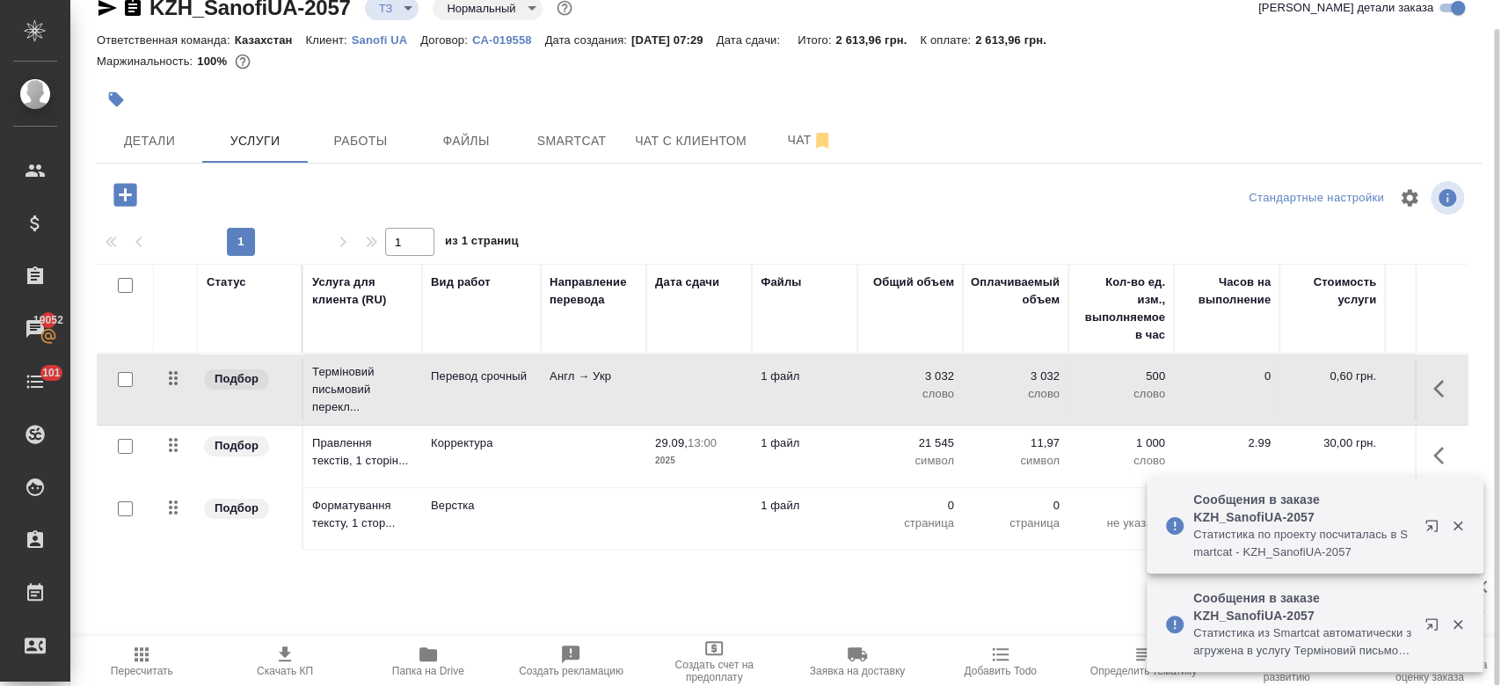
scroll to position [0, 0]
